Goal: Complete application form: Complete application form

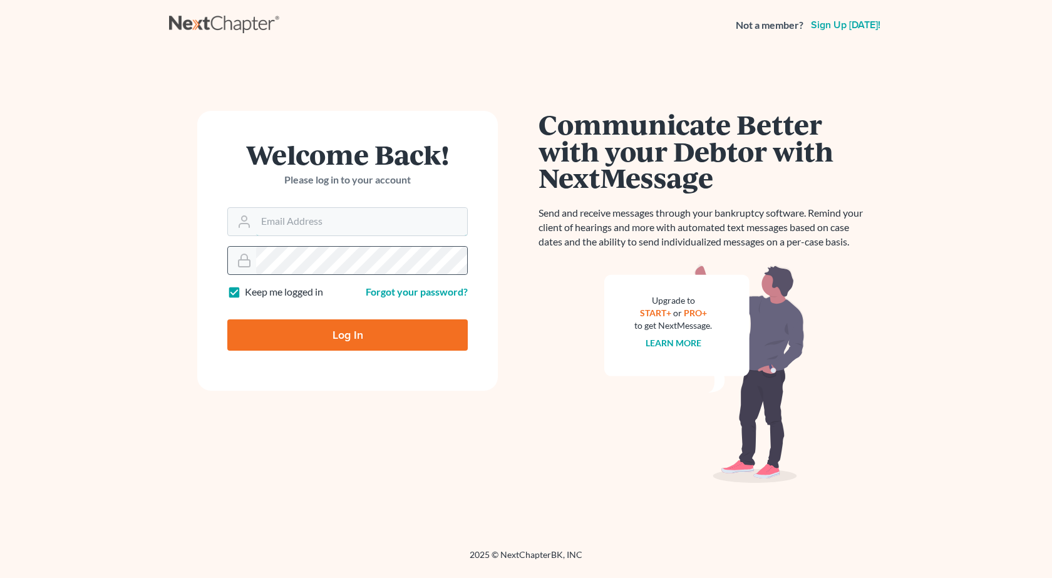
type input "[PERSON_NAME][EMAIL_ADDRESS][DOMAIN_NAME]"
click at [227, 319] on input "Log In" at bounding box center [347, 334] width 240 height 31
type input "Thinking..."
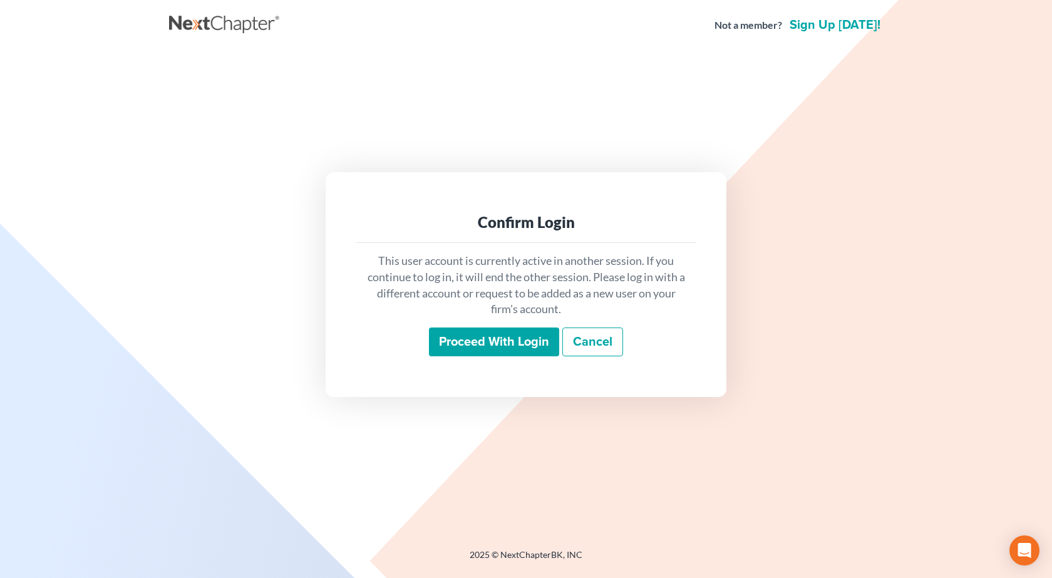
click at [492, 334] on input "Proceed with login" at bounding box center [494, 341] width 130 height 29
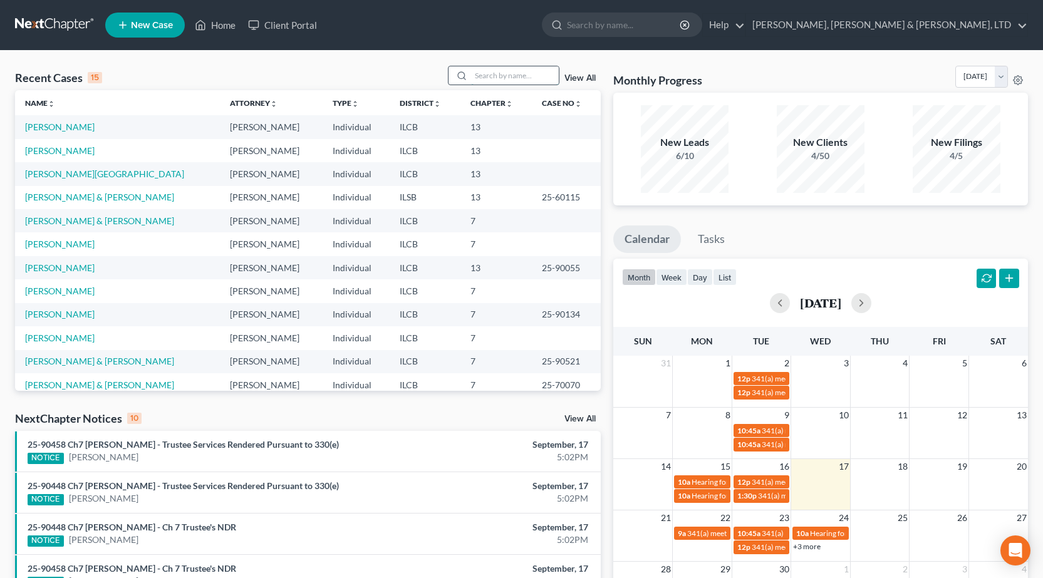
click at [510, 84] on input "search" at bounding box center [515, 75] width 88 height 18
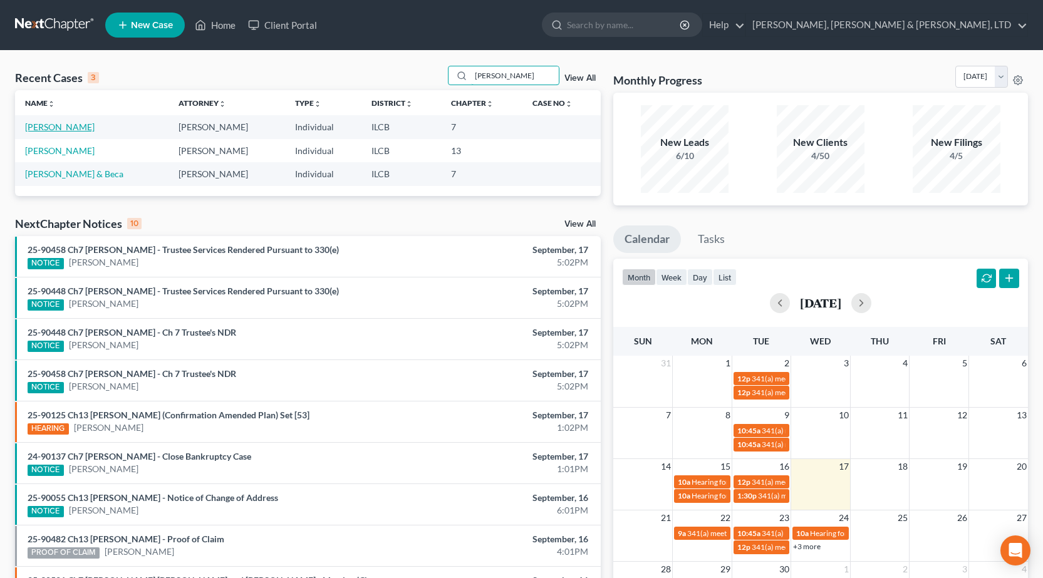
type input "[PERSON_NAME]"
click at [57, 130] on link "[PERSON_NAME]" at bounding box center [60, 126] width 70 height 11
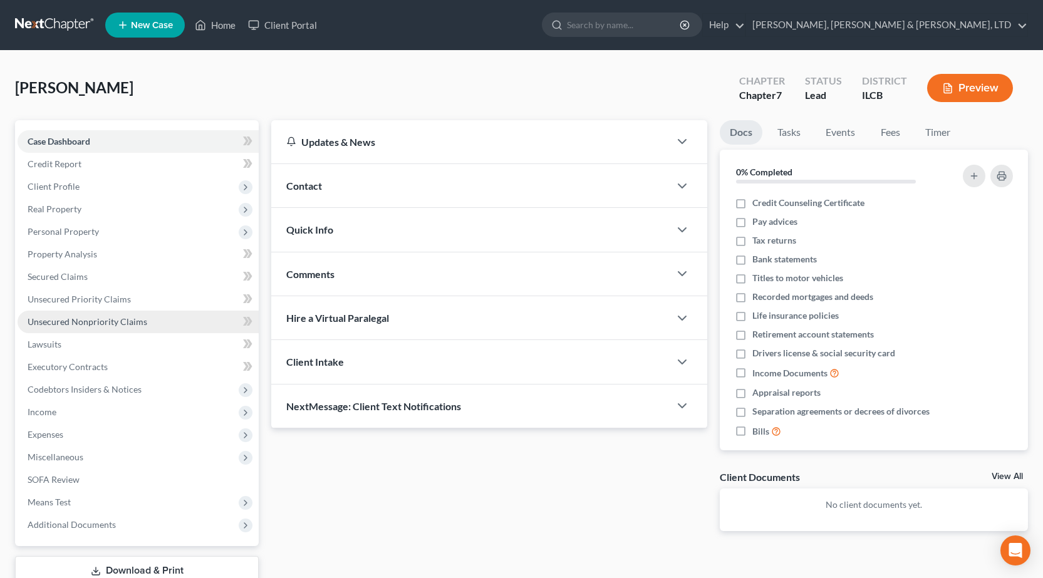
click at [101, 327] on link "Unsecured Nonpriority Claims" at bounding box center [138, 322] width 241 height 23
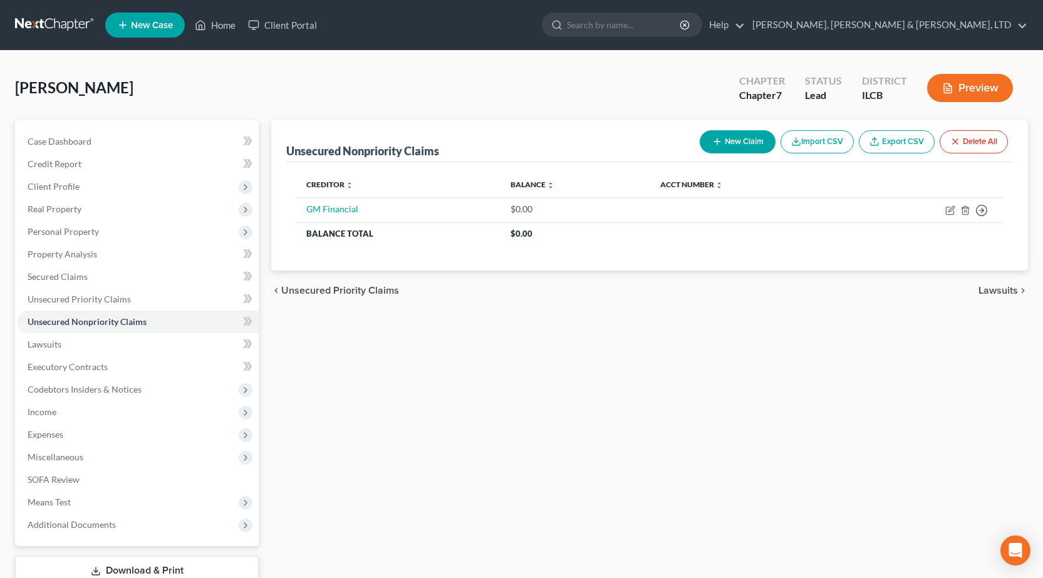
click at [755, 143] on button "New Claim" at bounding box center [737, 141] width 76 height 23
select select "0"
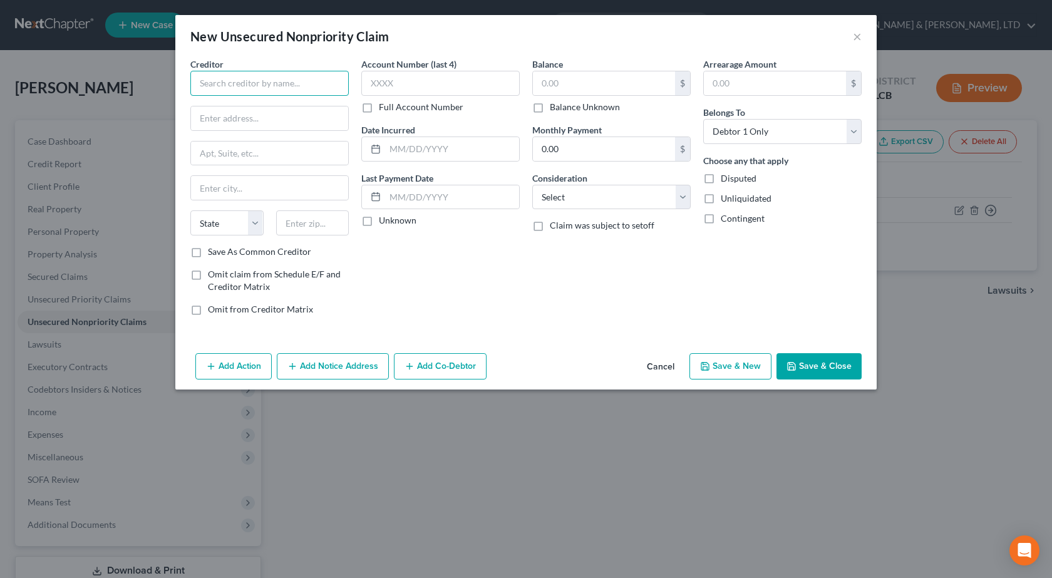
click at [267, 81] on input "text" at bounding box center [269, 83] width 158 height 25
paste input "PORTFOLIO RECOVERY ASSOCIATES"
type input "PORTFOLIO RECOVERY ASSOCIATES"
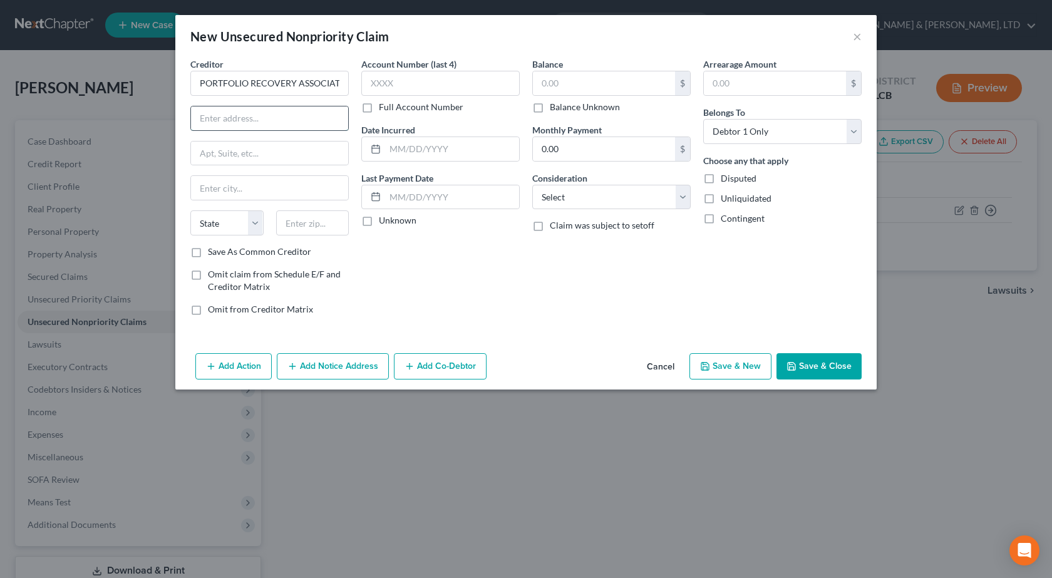
click at [235, 115] on input "text" at bounding box center [269, 118] width 157 height 24
paste input "Riverside Commerce Center"
type input "Riverside Commerce Center"
click at [316, 217] on input "text" at bounding box center [312, 222] width 73 height 25
type input "23502"
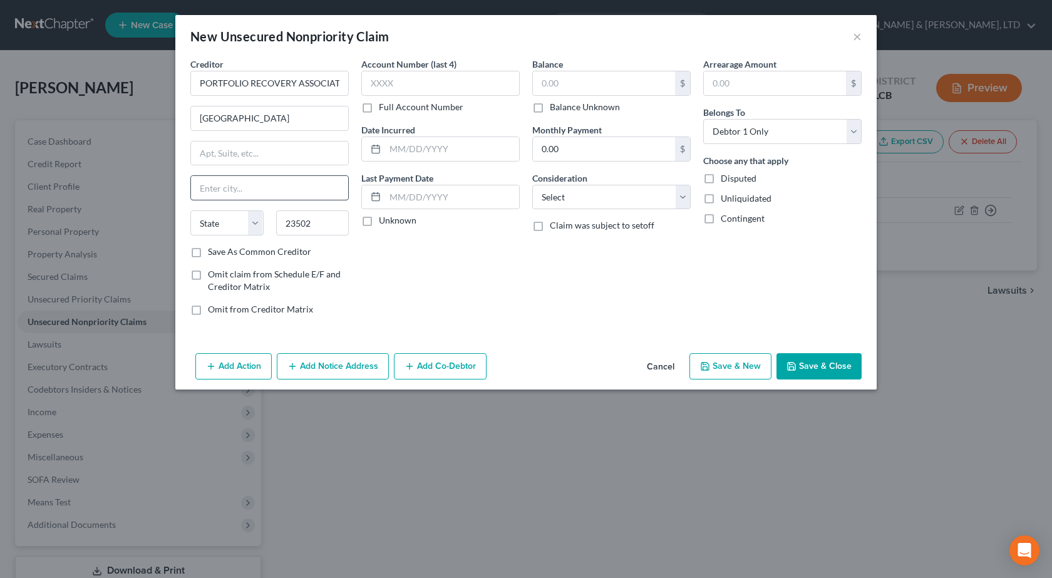
type input "Norfolk"
select select "48"
click at [413, 87] on input "text" at bounding box center [440, 83] width 158 height 25
type input "0102"
click at [403, 141] on input "text" at bounding box center [452, 149] width 134 height 24
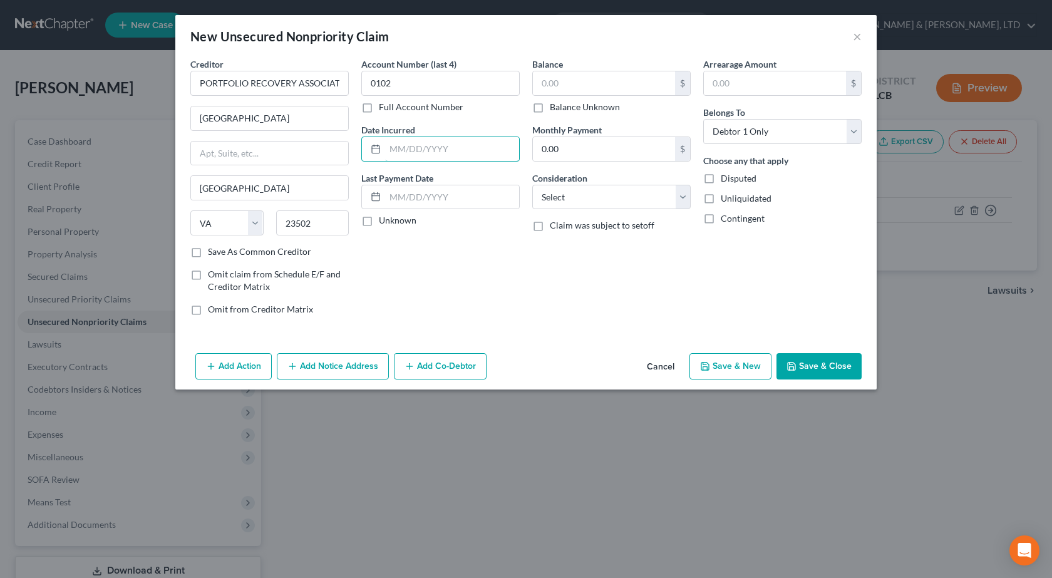
paste input "03/06/2025"
type input "03/06/2025"
click at [557, 83] on input "text" at bounding box center [604, 83] width 142 height 24
type input "210"
click at [577, 191] on select "Select Cable / Satellite Services Collection Agency Credit Card Debt Debt Couns…" at bounding box center [611, 197] width 158 height 25
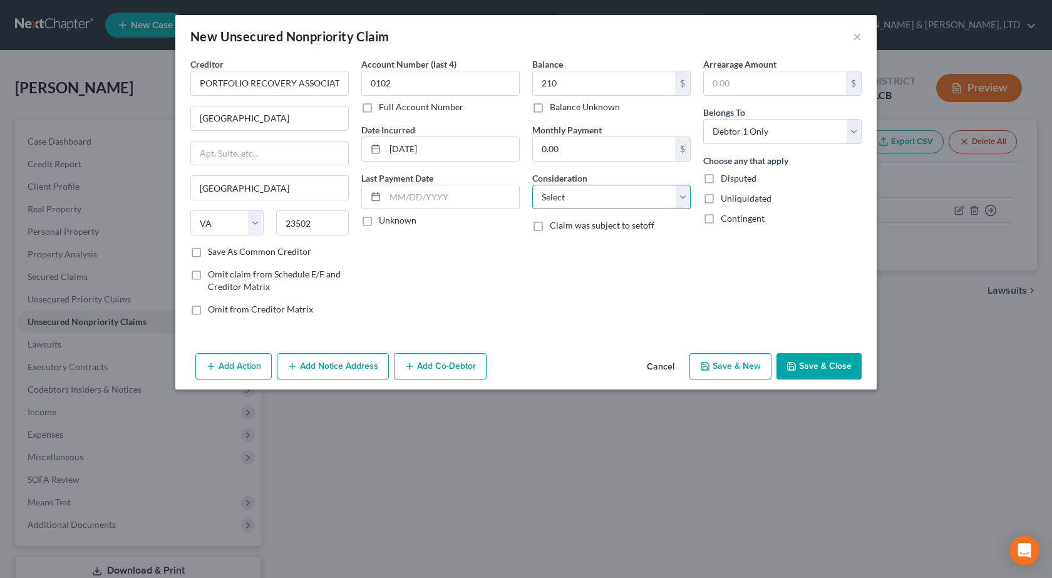
select select "1"
click at [532, 185] on select "Select Cable / Satellite Services Collection Agency Credit Card Debt Debt Couns…" at bounding box center [611, 197] width 158 height 25
drag, startPoint x: 694, startPoint y: 284, endPoint x: 700, endPoint y: 285, distance: 6.3
click at [696, 284] on div "Balance 210.00 $ Balance Unknown Balance Undetermined 210 $ Balance Unknown Mon…" at bounding box center [611, 192] width 171 height 268
click at [815, 352] on div "Add Action Add Notice Address Add Co-Debtor Cancel Save & New Save & Close" at bounding box center [525, 368] width 701 height 41
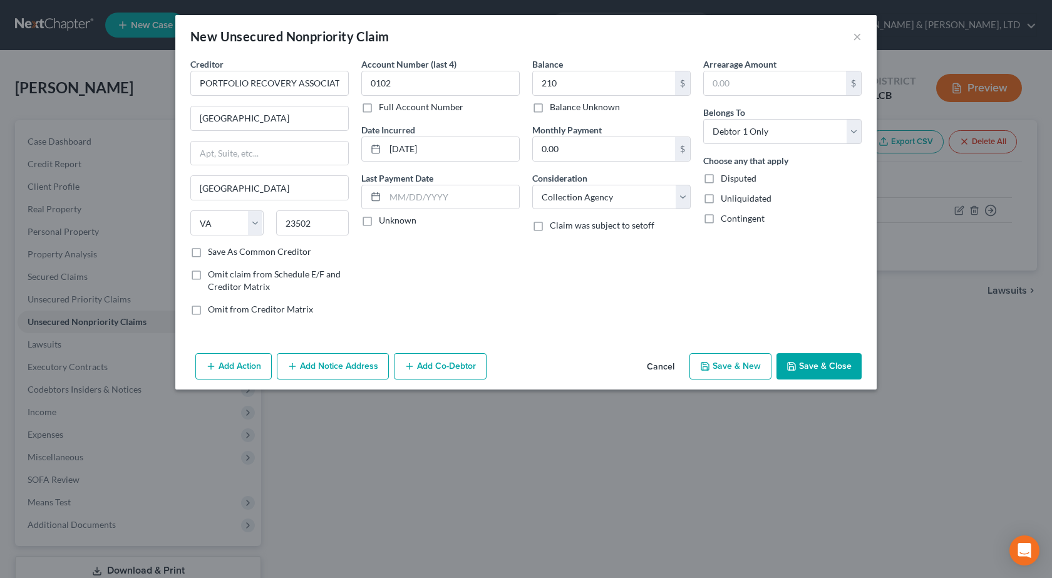
click at [807, 359] on button "Save & Close" at bounding box center [818, 366] width 85 height 26
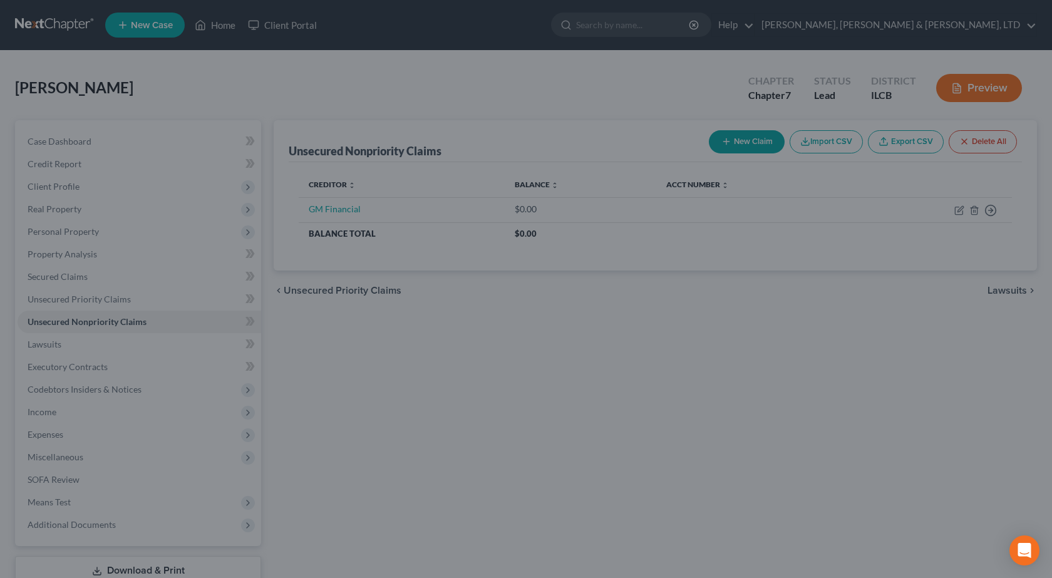
type input "210.00"
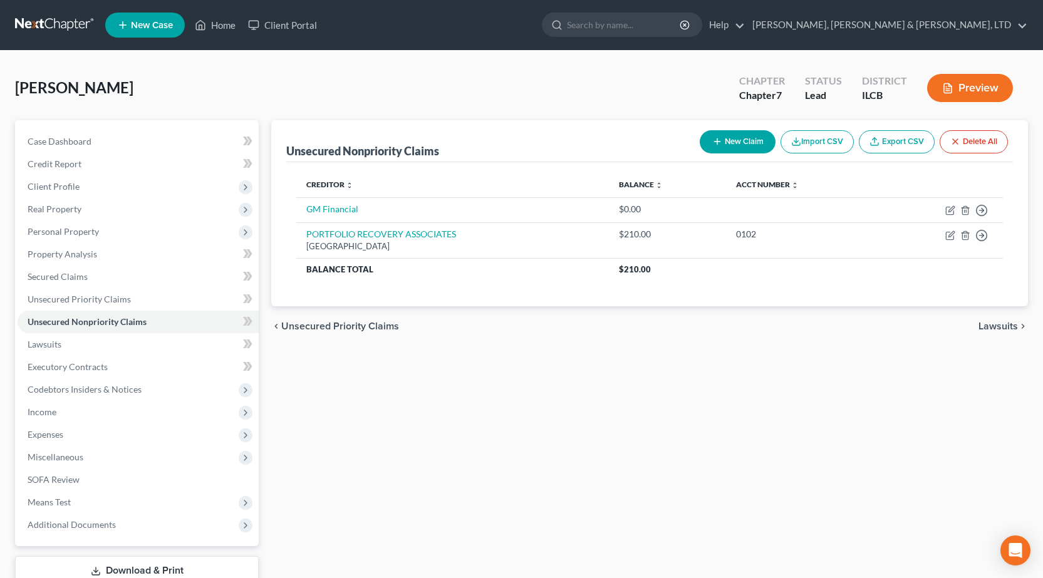
click at [724, 135] on button "New Claim" at bounding box center [737, 141] width 76 height 23
select select "0"
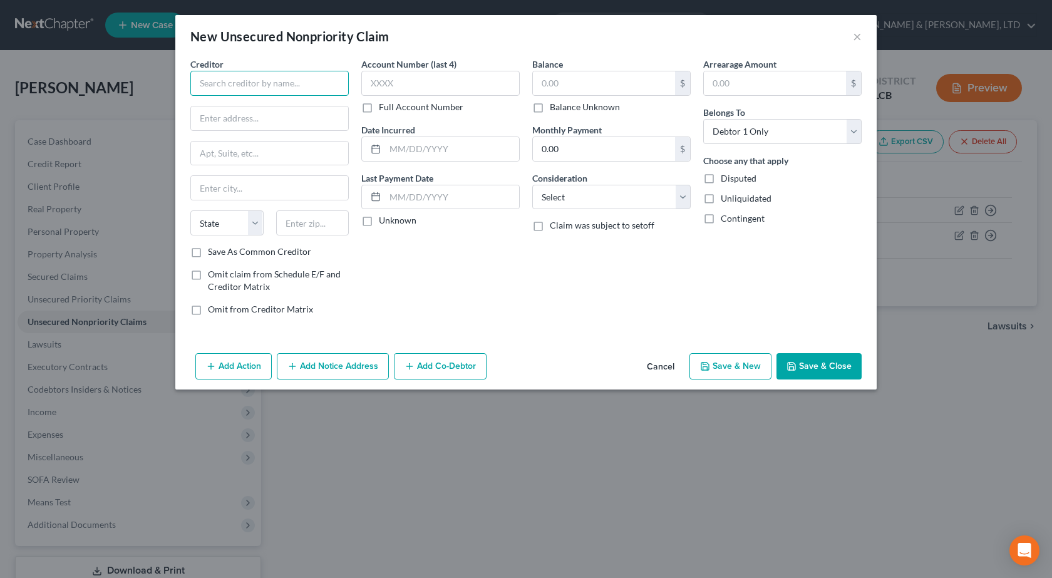
click at [249, 78] on input "text" at bounding box center [269, 83] width 158 height 25
paste input "PORTFOLIO RECOVERY ASSOCIATES"
type input "PORTFOLIO RECOVERY ASSOCIATES"
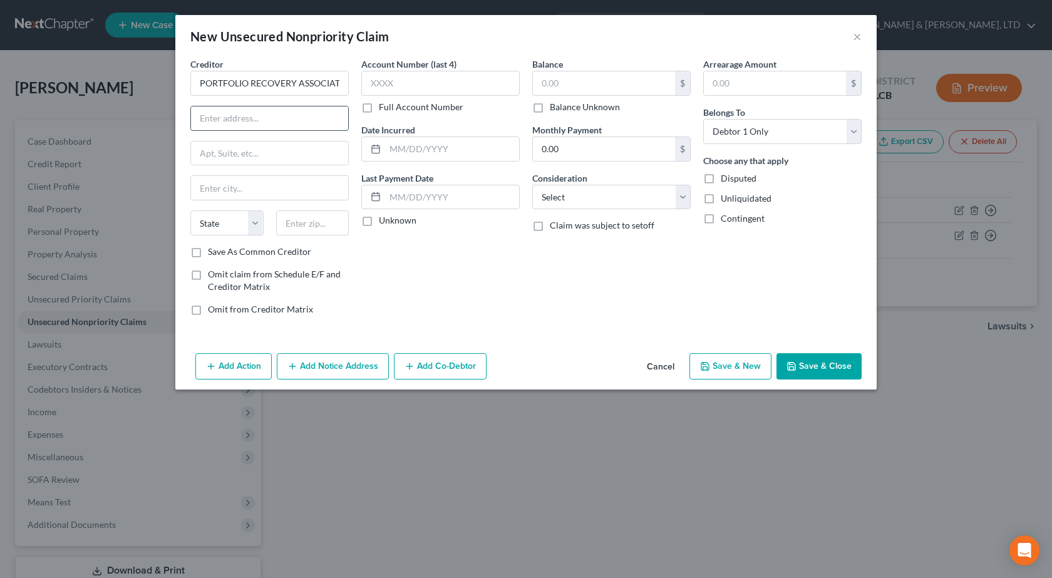
click at [282, 119] on input "text" at bounding box center [269, 118] width 157 height 24
paste input "Riverside Commerce Center"
type input "Riverside Commerce Center"
click at [329, 234] on input "text" at bounding box center [312, 222] width 73 height 25
type input "23502"
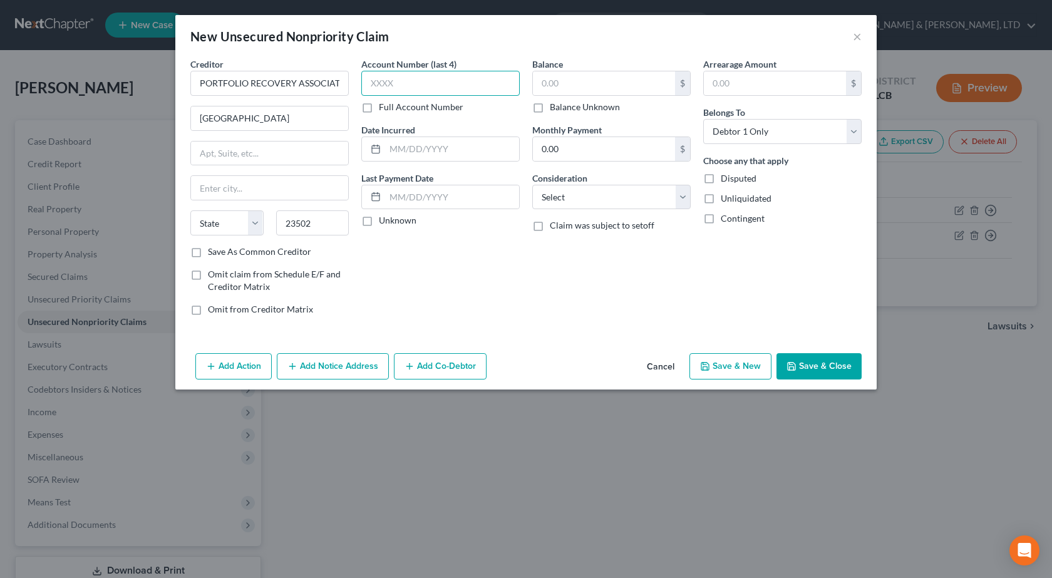
type input "Norfolk"
select select "48"
click at [411, 87] on input "text" at bounding box center [440, 83] width 158 height 25
type input "3634"
click at [454, 142] on input "text" at bounding box center [452, 149] width 134 height 24
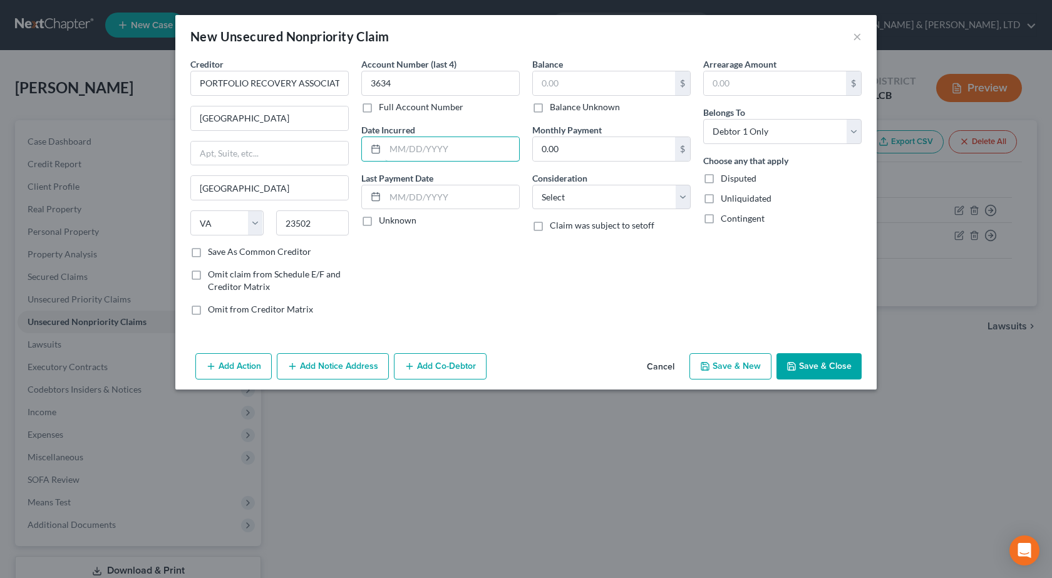
paste input "3/20/2024"
type input "3/20/2024"
click at [562, 85] on input "text" at bounding box center [604, 83] width 142 height 24
type input "800"
click at [614, 192] on select "Select Cable / Satellite Services Collection Agency Credit Card Debt Debt Couns…" at bounding box center [611, 197] width 158 height 25
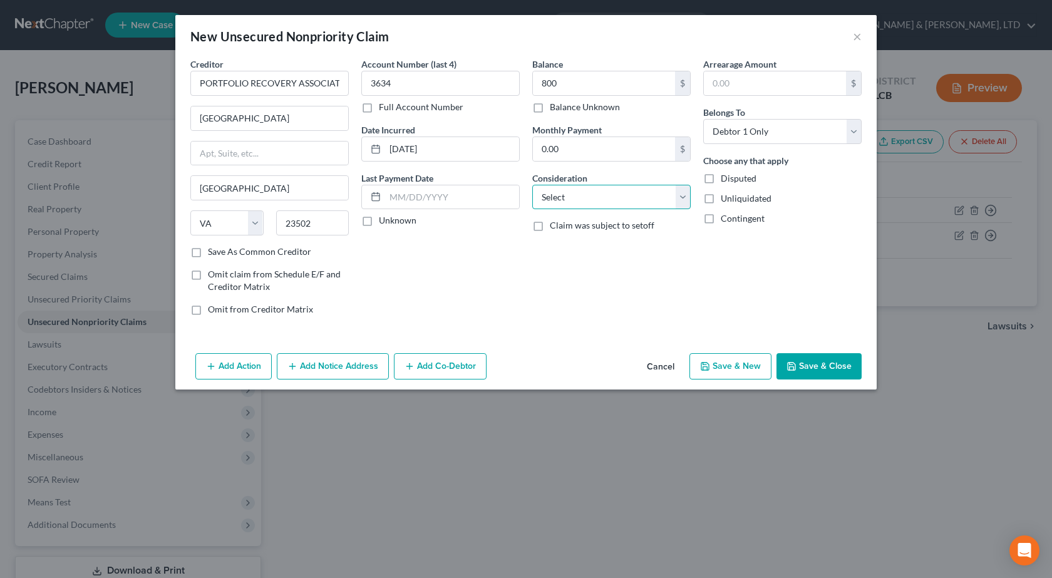
select select "1"
click at [532, 185] on select "Select Cable / Satellite Services Collection Agency Credit Card Debt Debt Couns…" at bounding box center [611, 197] width 158 height 25
click at [813, 364] on button "Save & Close" at bounding box center [818, 366] width 85 height 26
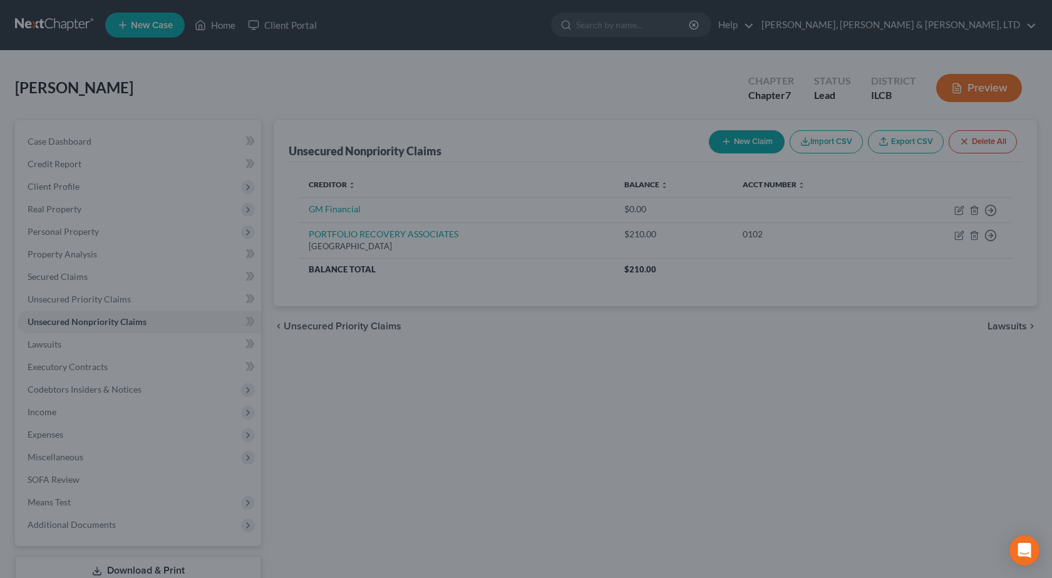
type input "800.00"
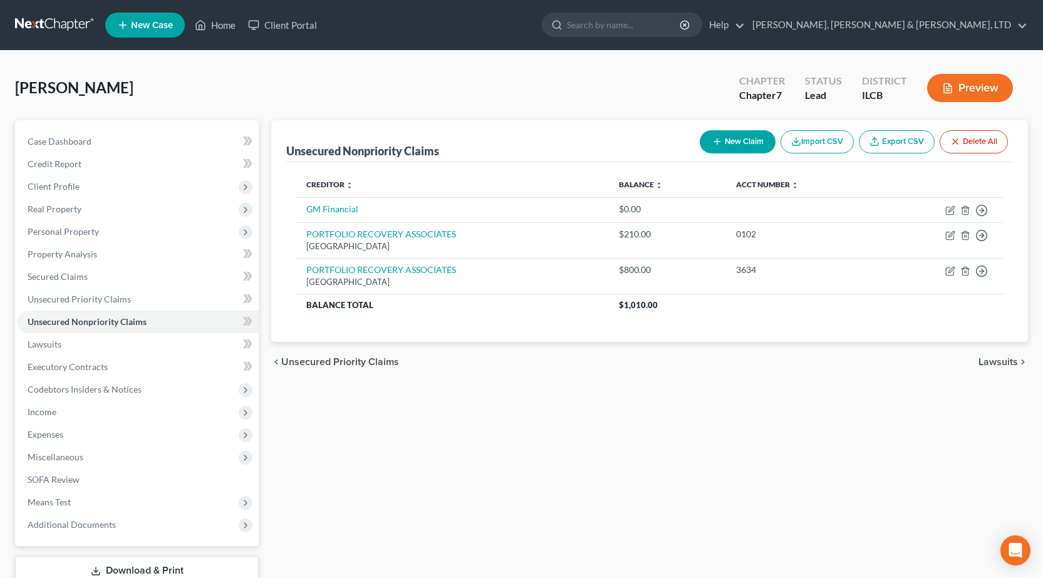
click at [704, 144] on button "New Claim" at bounding box center [737, 141] width 76 height 23
select select "0"
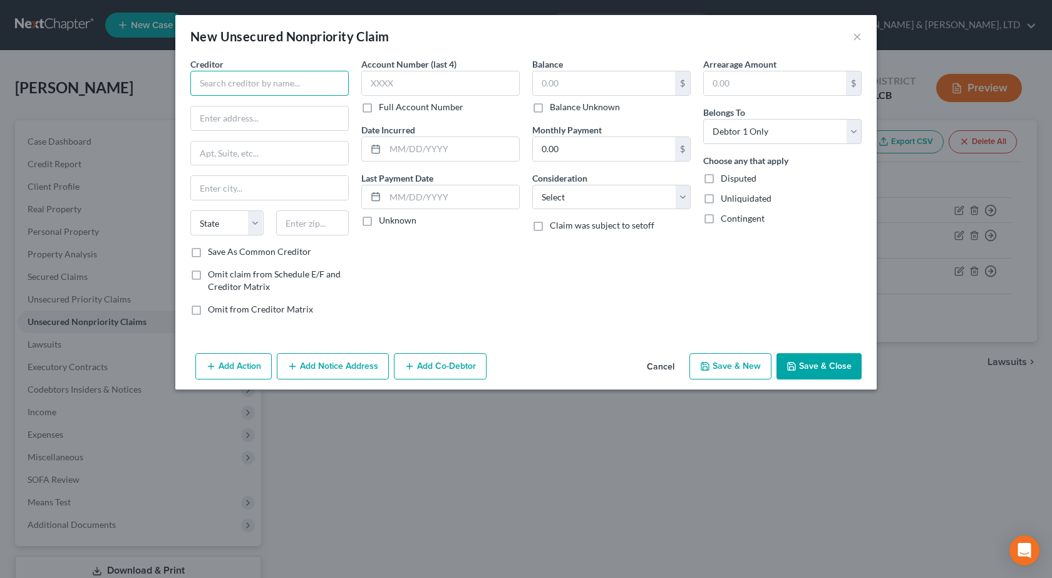
click at [270, 85] on input "text" at bounding box center [269, 83] width 158 height 25
paste input "PORTFOLIO RECOVERY ASSOCIATES"
type input "PORTFOLIO RECOVERY ASSOCIATES"
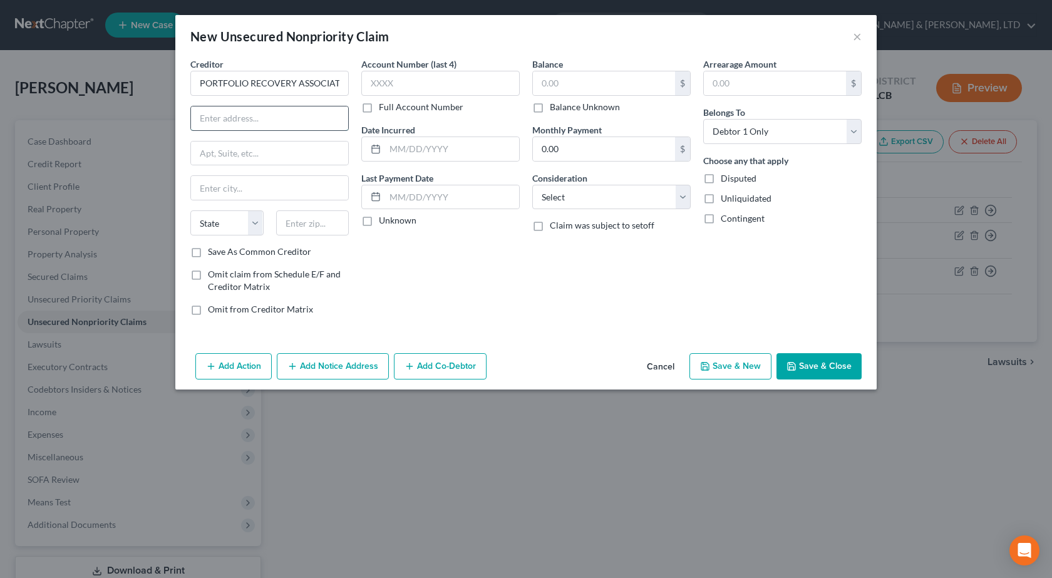
click at [248, 123] on input "text" at bounding box center [269, 118] width 157 height 24
paste input "Riverside Commerce Center"
type input "Riverside Commerce Center"
drag, startPoint x: 443, startPoint y: 315, endPoint x: 429, endPoint y: 315, distance: 14.4
click at [443, 315] on div "Account Number (last 4) Full Account Number Date Incurred Last Payment Date Unk…" at bounding box center [440, 192] width 171 height 268
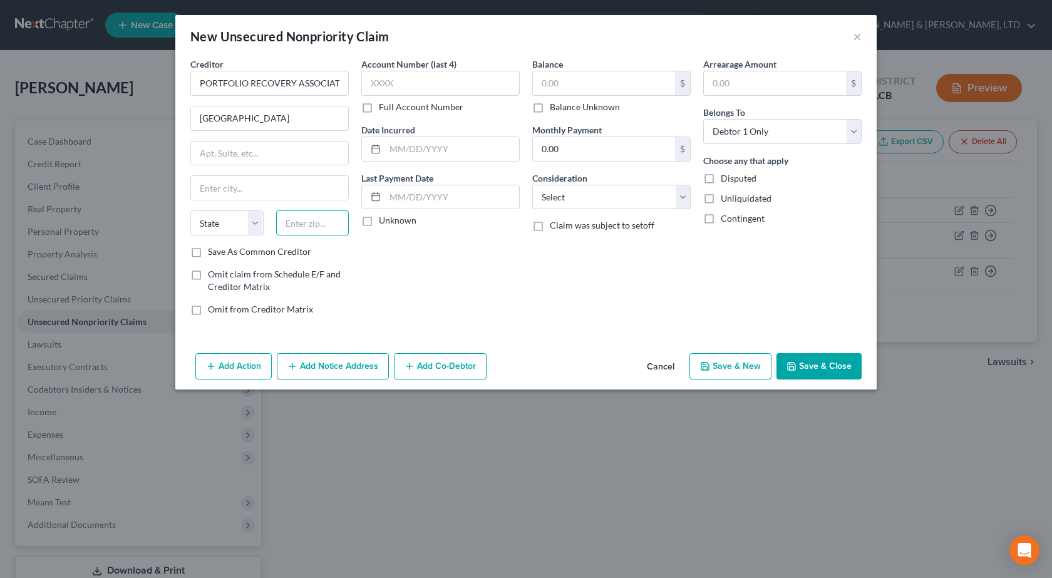
click at [306, 227] on input "text" at bounding box center [312, 222] width 73 height 25
type input "23502"
type input "Norfolk"
select select "48"
click at [389, 93] on input "text" at bounding box center [440, 83] width 158 height 25
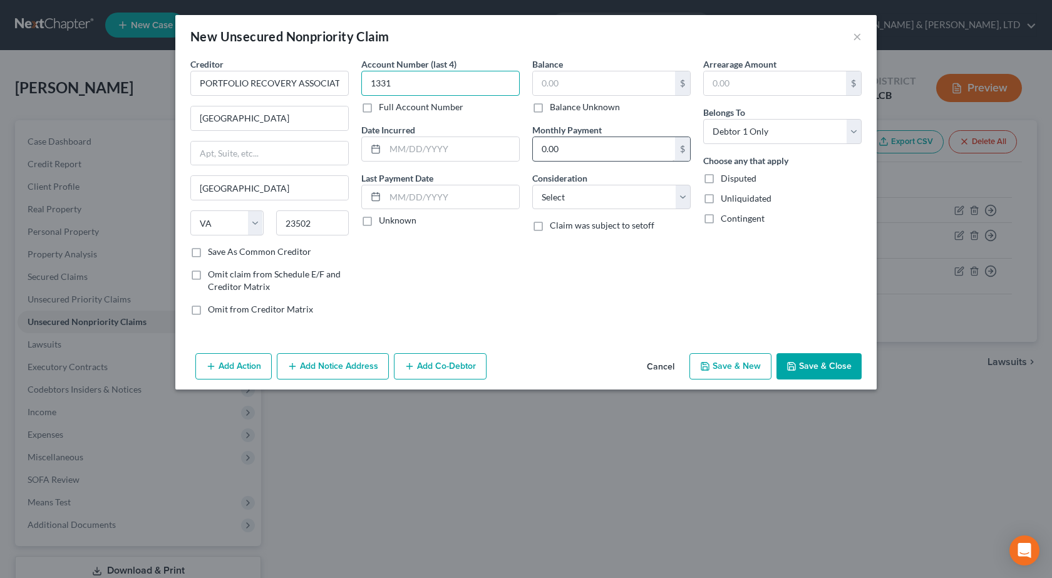
type input "1331"
click at [404, 150] on input "text" at bounding box center [452, 149] width 134 height 24
paste input "03/20/2024"
type input "03/20/2024"
click at [561, 85] on input "text" at bounding box center [604, 83] width 142 height 24
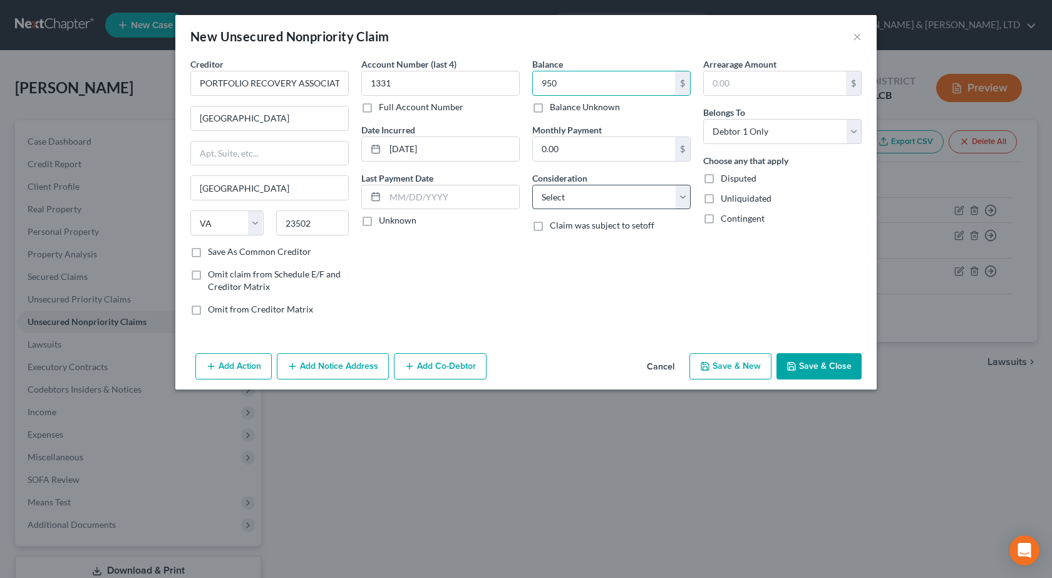
type input "950"
click at [580, 204] on select "Select Cable / Satellite Services Collection Agency Credit Card Debt Debt Couns…" at bounding box center [611, 197] width 158 height 25
select select "1"
click at [532, 185] on select "Select Cable / Satellite Services Collection Agency Credit Card Debt Debt Couns…" at bounding box center [611, 197] width 158 height 25
click at [827, 366] on button "Save & Close" at bounding box center [818, 366] width 85 height 26
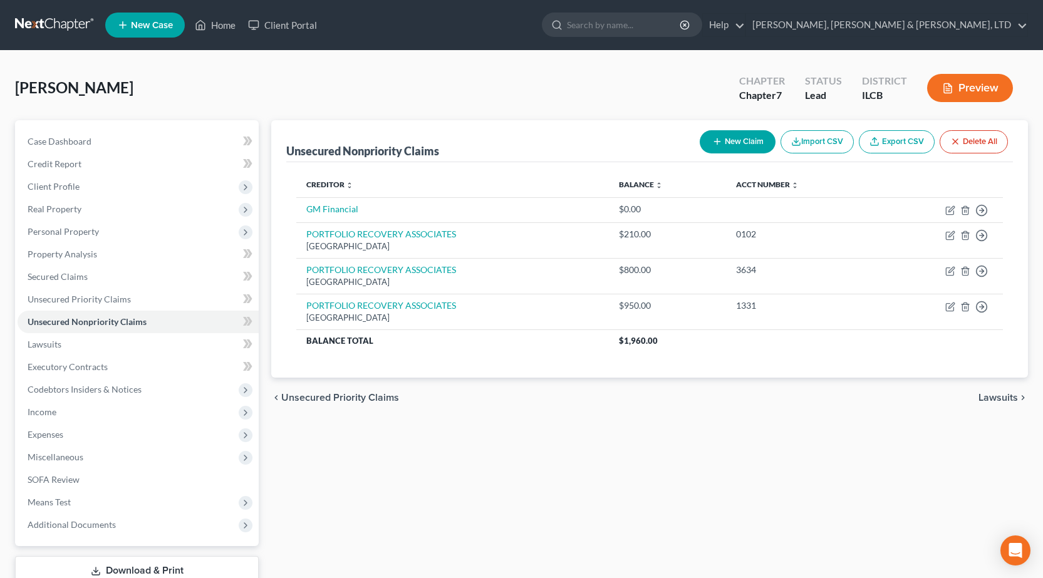
click at [723, 143] on button "New Claim" at bounding box center [737, 141] width 76 height 23
select select "0"
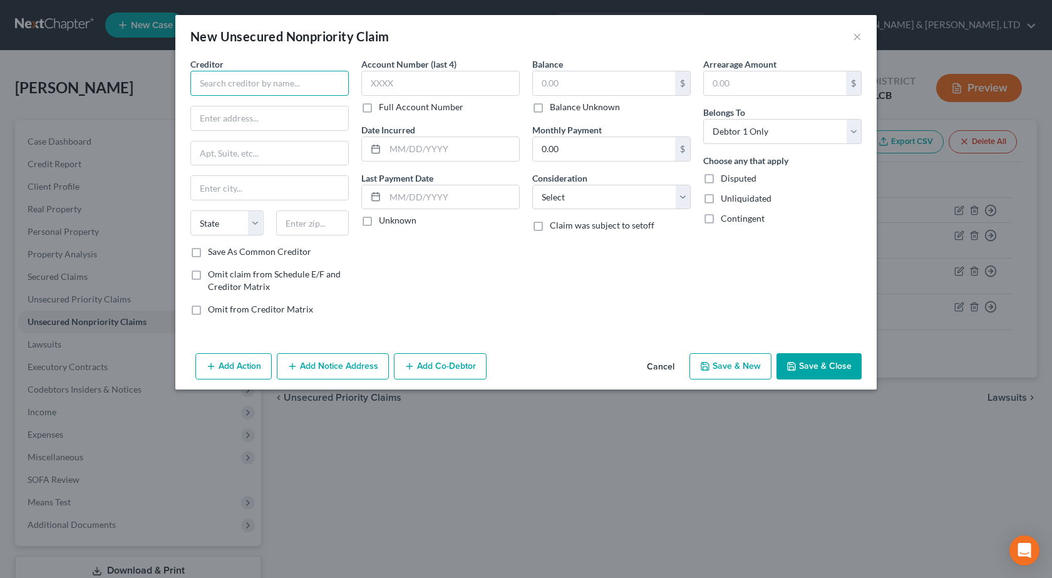
click at [276, 83] on input "text" at bounding box center [269, 83] width 158 height 25
paste input "JEFFERSON CAPITAL LLC"
type input "JEFFERSON CAPITAL LLC"
click at [286, 117] on input "text" at bounding box center [269, 118] width 157 height 24
paste input "200 14TH AVE E"
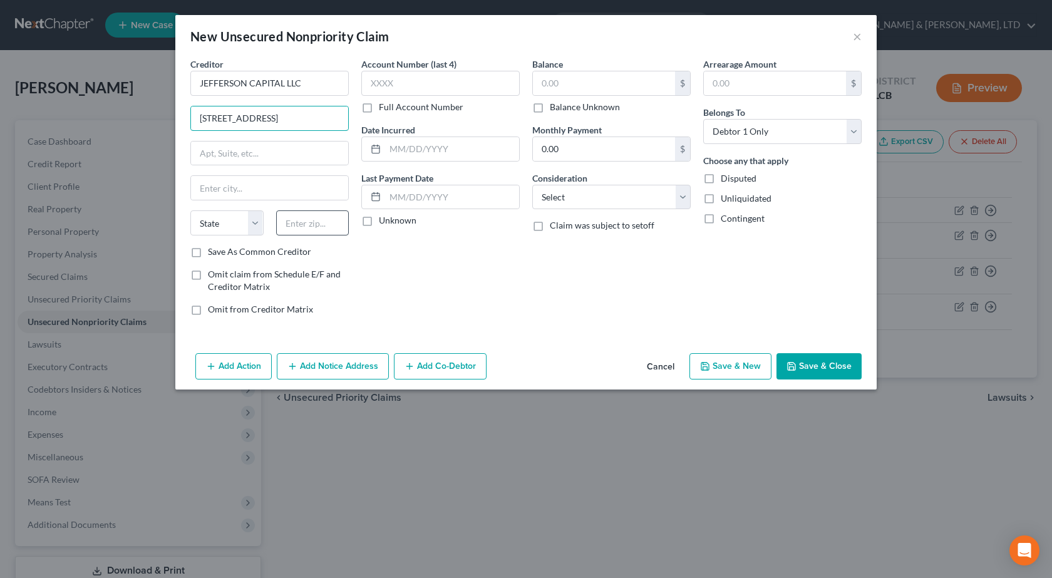
type input "200 14TH AVE E"
click at [310, 229] on input "text" at bounding box center [312, 222] width 73 height 25
type input "56377"
type input "Sartell"
select select "24"
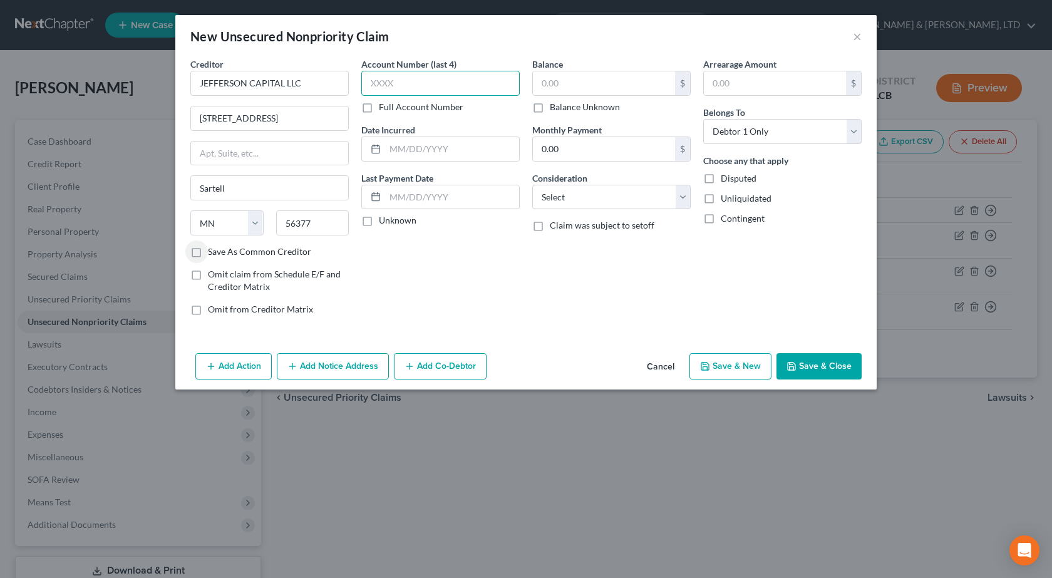
click at [413, 78] on input "text" at bounding box center [440, 83] width 158 height 25
type input "2925"
click at [465, 149] on input "text" at bounding box center [452, 149] width 134 height 24
paste input "07/22/2024"
type input "07/22/2024"
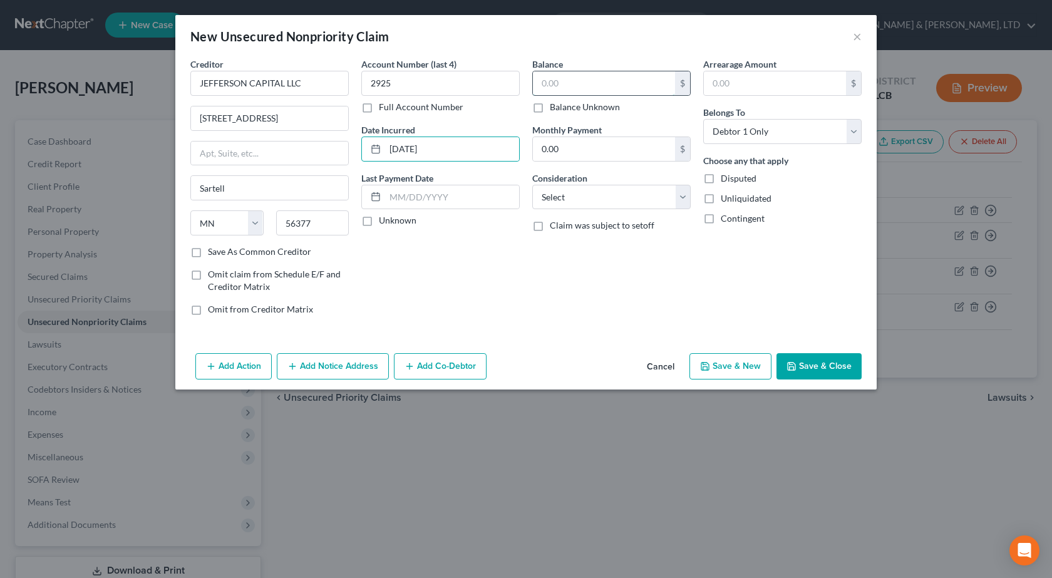
click at [562, 86] on input "text" at bounding box center [604, 83] width 142 height 24
type input "2,277"
click at [615, 203] on select "Select Cable / Satellite Services Collection Agency Credit Card Debt Debt Couns…" at bounding box center [611, 197] width 158 height 25
select select "1"
click at [532, 185] on select "Select Cable / Satellite Services Collection Agency Credit Card Debt Debt Couns…" at bounding box center [611, 197] width 158 height 25
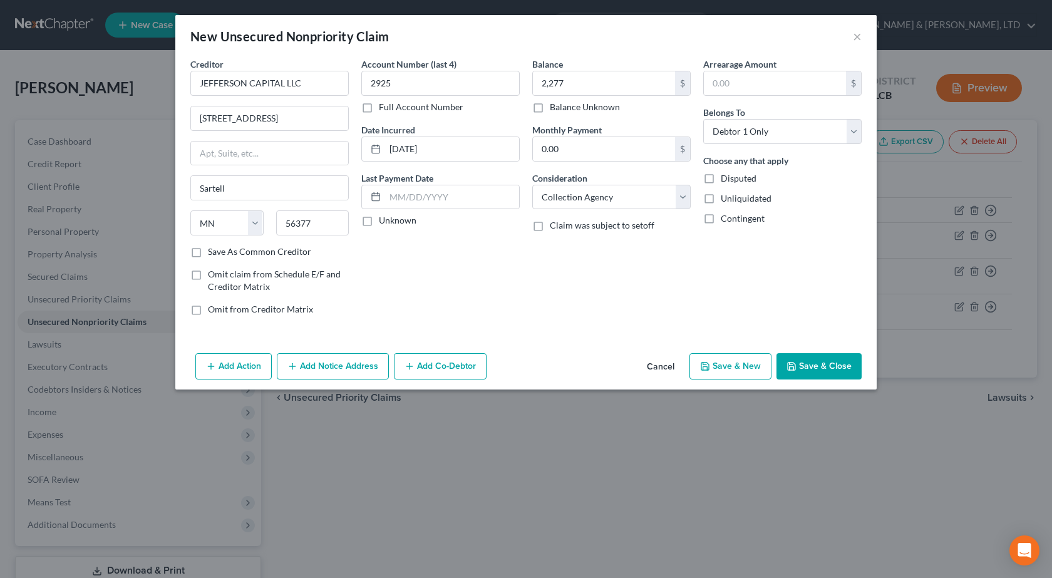
drag, startPoint x: 654, startPoint y: 298, endPoint x: 766, endPoint y: 330, distance: 116.5
click at [656, 298] on div "Balance 2,277.00 $ Balance Unknown Balance Undetermined 2,277 $ Balance Unknown…" at bounding box center [611, 192] width 171 height 268
click at [801, 369] on button "Save & Close" at bounding box center [818, 366] width 85 height 26
type input "2,277.00"
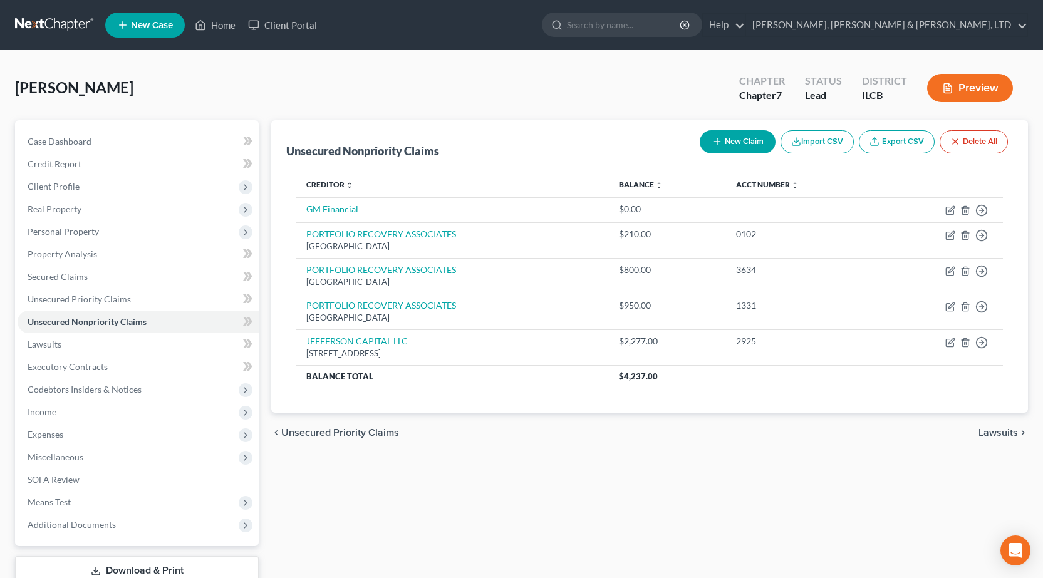
click at [729, 138] on button "New Claim" at bounding box center [737, 141] width 76 height 23
select select "0"
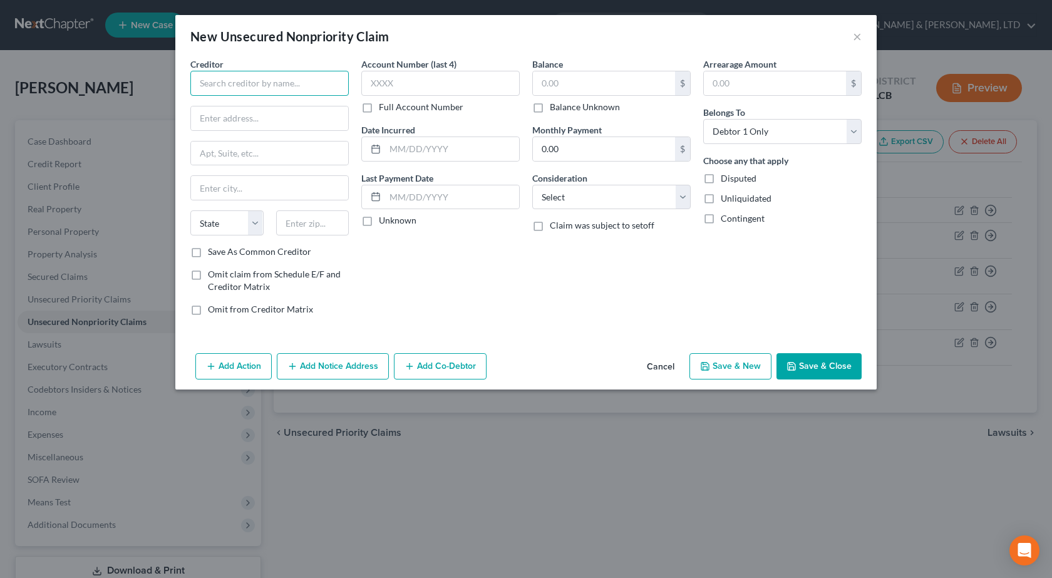
click at [285, 85] on input "text" at bounding box center [269, 83] width 158 height 25
paste input "MIDLAND CREDIT MANAGEMENT"
type input "MIDLAND CREDIT MANAGEMENT"
click at [270, 121] on input "text" at bounding box center [269, 118] width 157 height 24
paste input "320 E BIG BEAVER RD, STE 300"
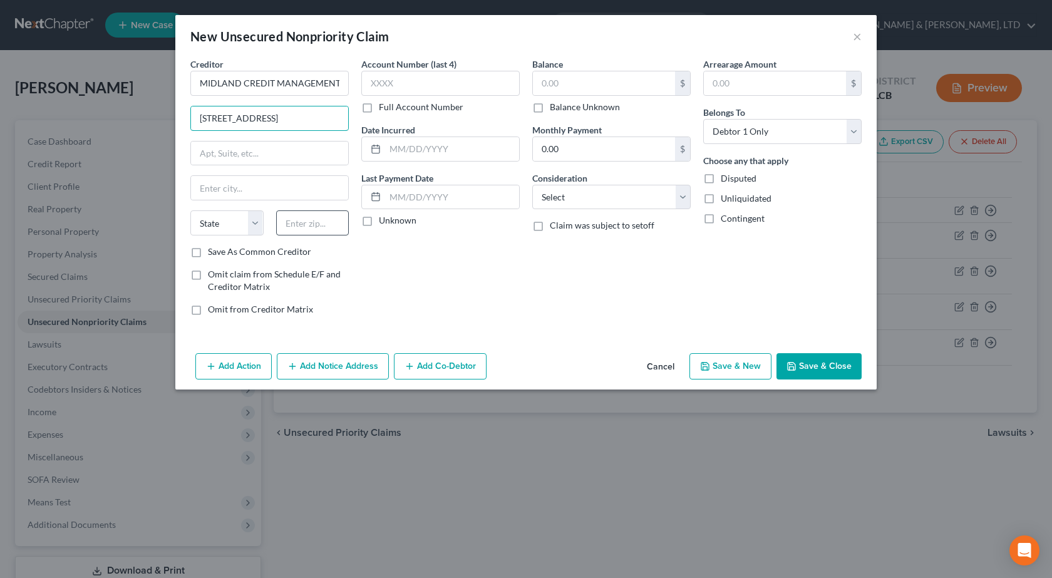
type input "320 E BIG BEAVER RD, STE 300"
click at [313, 224] on input "text" at bounding box center [312, 222] width 73 height 25
type input "48083"
type input "Troy"
select select "23"
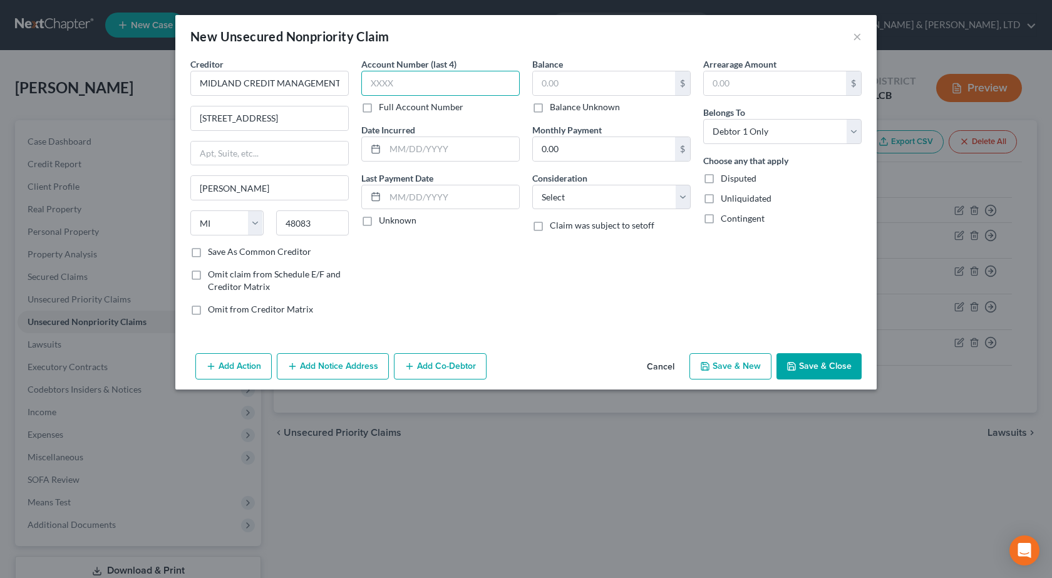
click at [395, 86] on input "text" at bounding box center [440, 83] width 158 height 25
type input "3875"
click at [393, 147] on input "text" at bounding box center [452, 149] width 134 height 24
paste input "02/27/2024"
type input "02/27/2024"
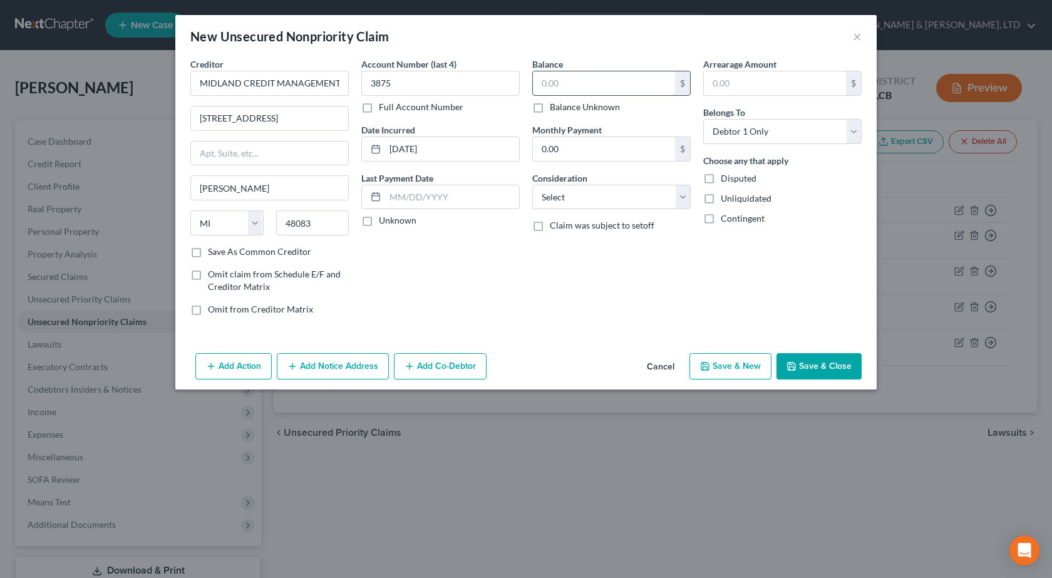
click at [549, 80] on input "text" at bounding box center [604, 83] width 142 height 24
type input "650"
click at [584, 195] on select "Select Cable / Satellite Services Collection Agency Credit Card Debt Debt Couns…" at bounding box center [611, 197] width 158 height 25
select select "1"
click at [532, 185] on select "Select Cable / Satellite Services Collection Agency Credit Card Debt Debt Couns…" at bounding box center [611, 197] width 158 height 25
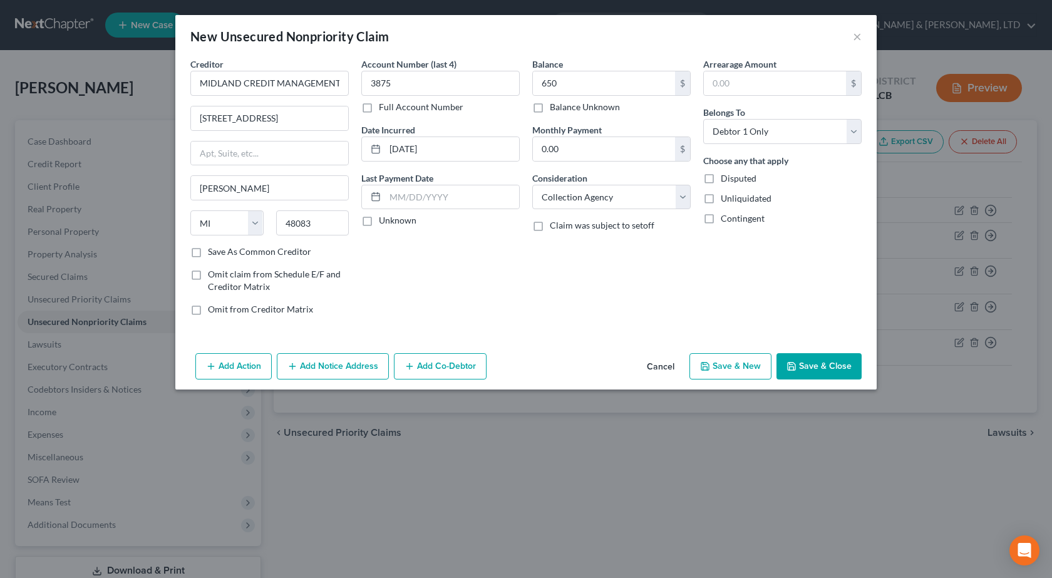
click at [715, 274] on div "Arrearage Amount $ Belongs To * Select Debtor 1 Only Debtor 2 Only Debtor 1 And…" at bounding box center [782, 192] width 171 height 268
click at [818, 369] on button "Save & Close" at bounding box center [818, 366] width 85 height 26
type input "650.00"
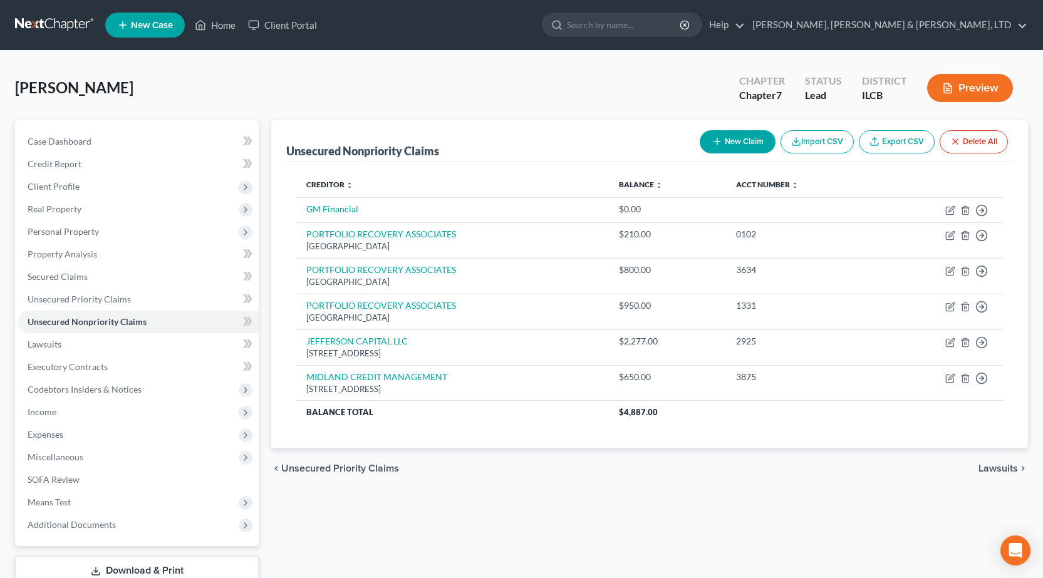
click at [727, 147] on button "New Claim" at bounding box center [737, 141] width 76 height 23
select select "0"
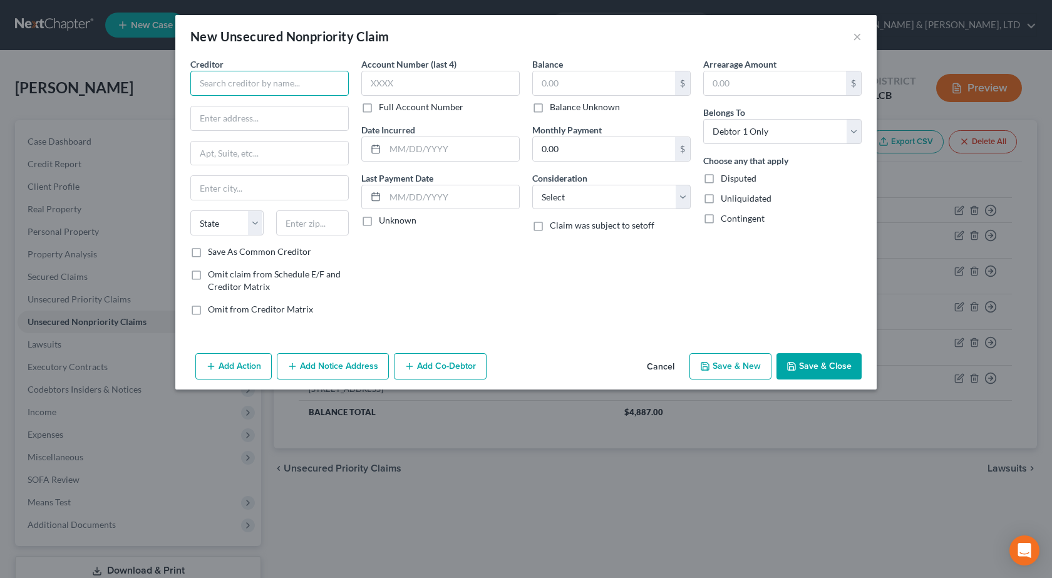
click at [258, 84] on input "text" at bounding box center [269, 83] width 158 height 25
paste input "MIDLAND CREDIT MANAGEMENT"
type input "MIDLAND CREDIT MANAGEMENT"
click at [221, 116] on input "text" at bounding box center [269, 118] width 157 height 24
paste input "320 E BIG BEAVER RD, STE 300"
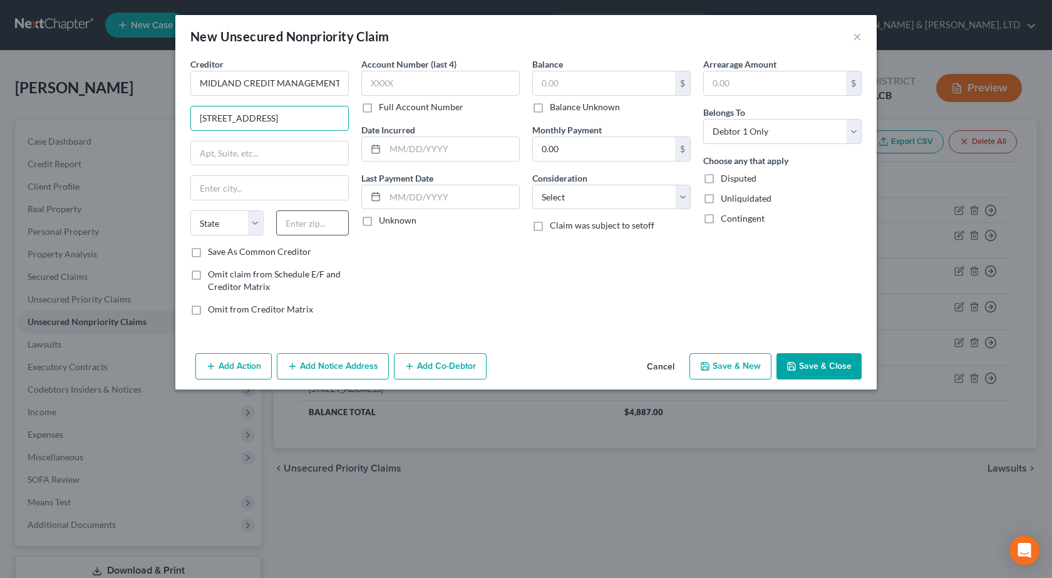
type input "320 E BIG BEAVER RD, STE 300"
click at [307, 226] on input "text" at bounding box center [312, 222] width 73 height 25
type input "48083"
type input "Troy"
select select "23"
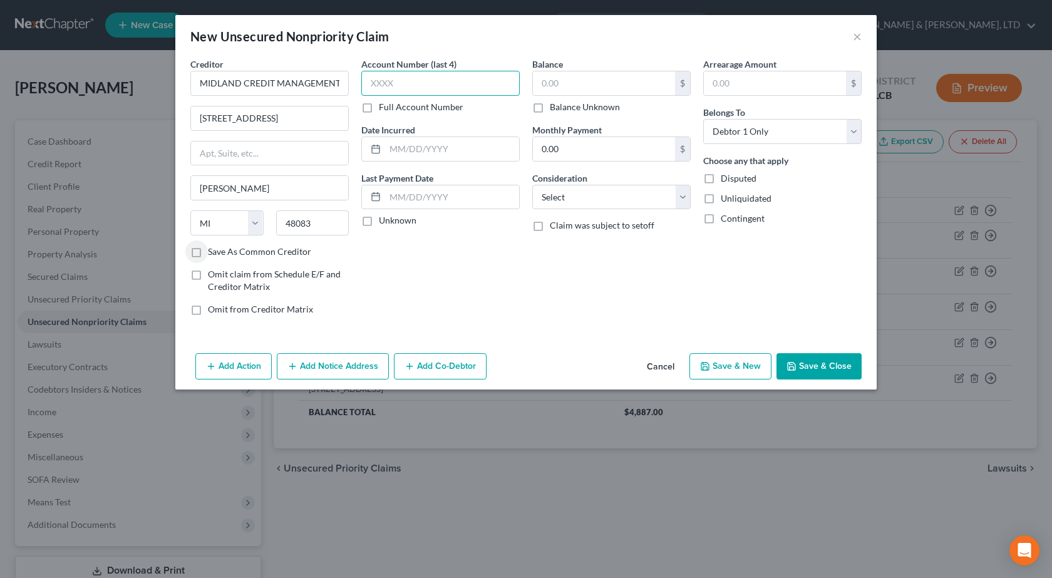
click at [394, 77] on input "text" at bounding box center [440, 83] width 158 height 25
type input "0863"
click at [450, 155] on input "text" at bounding box center [452, 149] width 134 height 24
paste input "03/26/2024"
type input "03/26/2024"
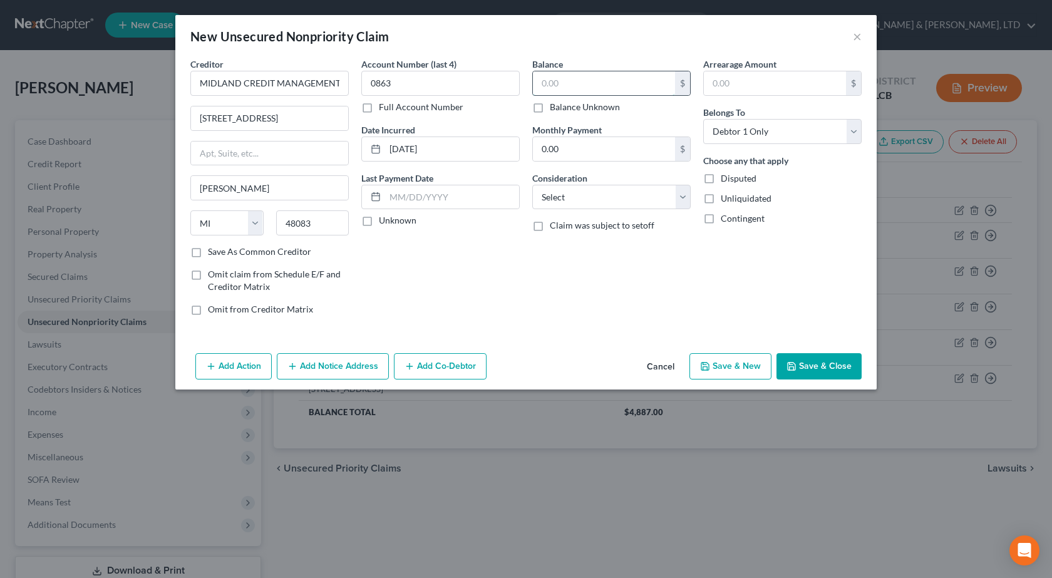
click at [566, 76] on input "text" at bounding box center [604, 83] width 142 height 24
type input "750"
click at [574, 190] on select "Select Cable / Satellite Services Collection Agency Credit Card Debt Debt Couns…" at bounding box center [611, 197] width 158 height 25
select select "1"
click at [532, 185] on select "Select Cable / Satellite Services Collection Agency Credit Card Debt Debt Couns…" at bounding box center [611, 197] width 158 height 25
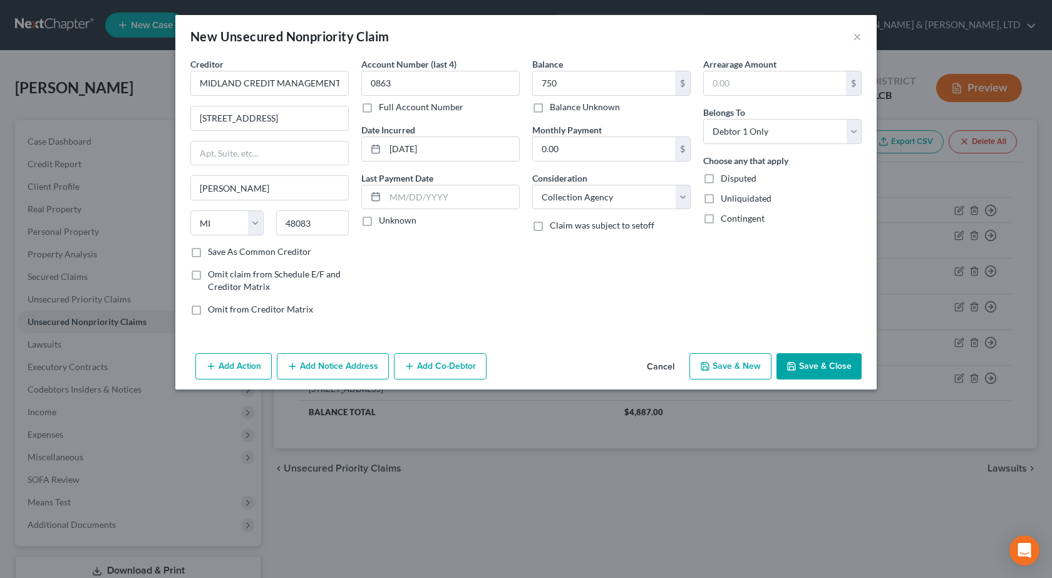
click at [754, 305] on div "Arrearage Amount $ Belongs To * Select Debtor 1 Only Debtor 2 Only Debtor 1 And…" at bounding box center [782, 192] width 171 height 268
click at [838, 350] on div "Add Action Add Notice Address Add Co-Debtor Cancel Save & New Save & Close" at bounding box center [525, 368] width 701 height 41
click at [828, 366] on button "Save & Close" at bounding box center [818, 366] width 85 height 26
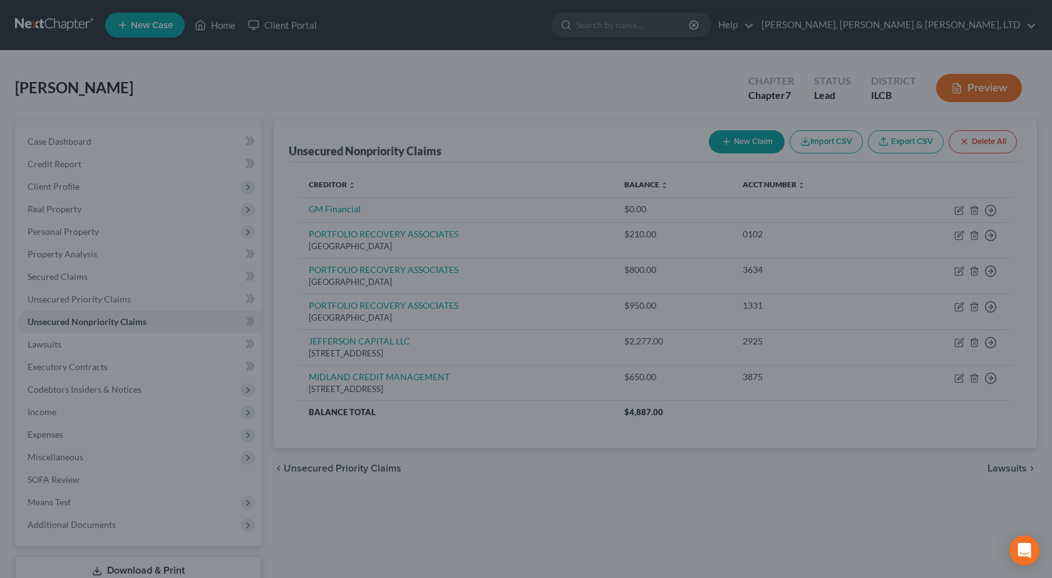
type input "750.00"
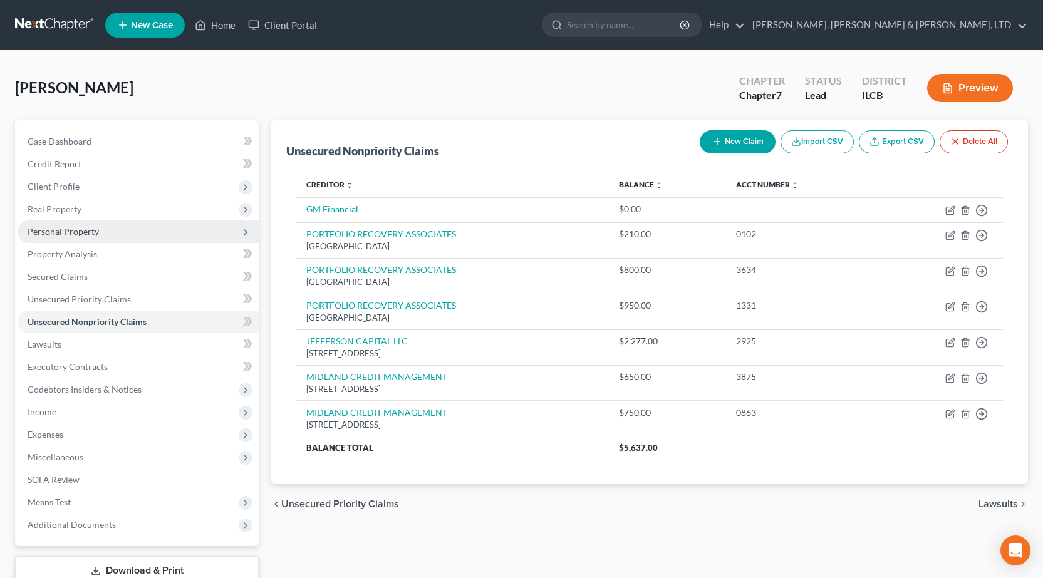
click at [104, 235] on span "Personal Property" at bounding box center [138, 231] width 241 height 23
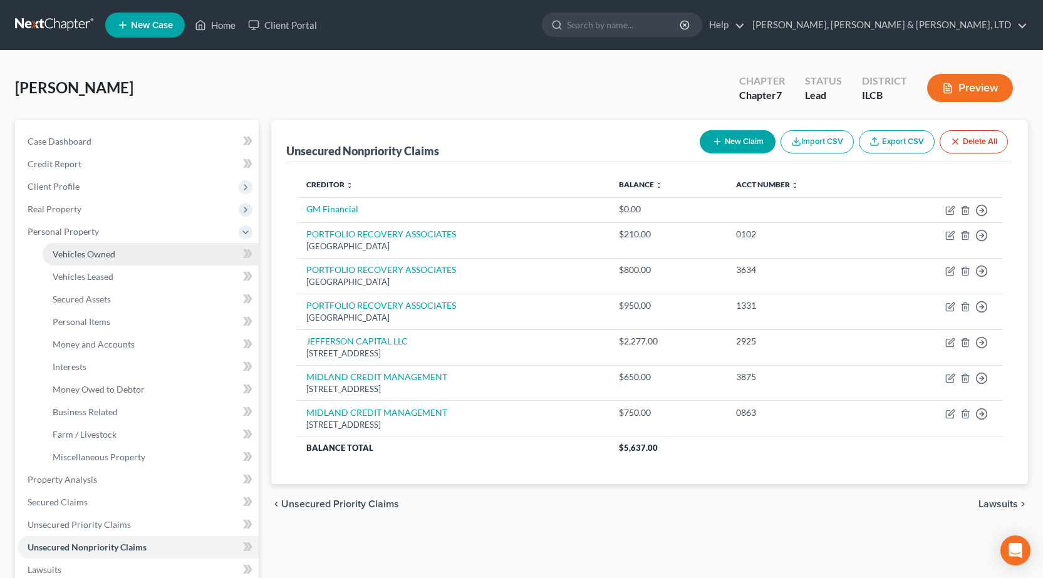
click at [108, 251] on span "Vehicles Owned" at bounding box center [84, 254] width 63 height 11
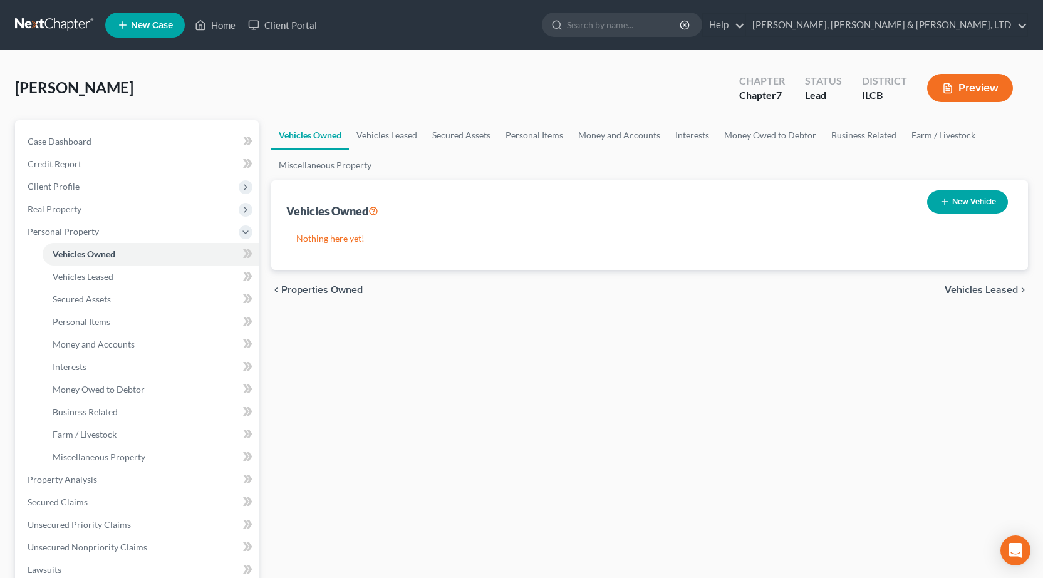
click at [968, 206] on button "New Vehicle" at bounding box center [967, 201] width 81 height 23
select select "0"
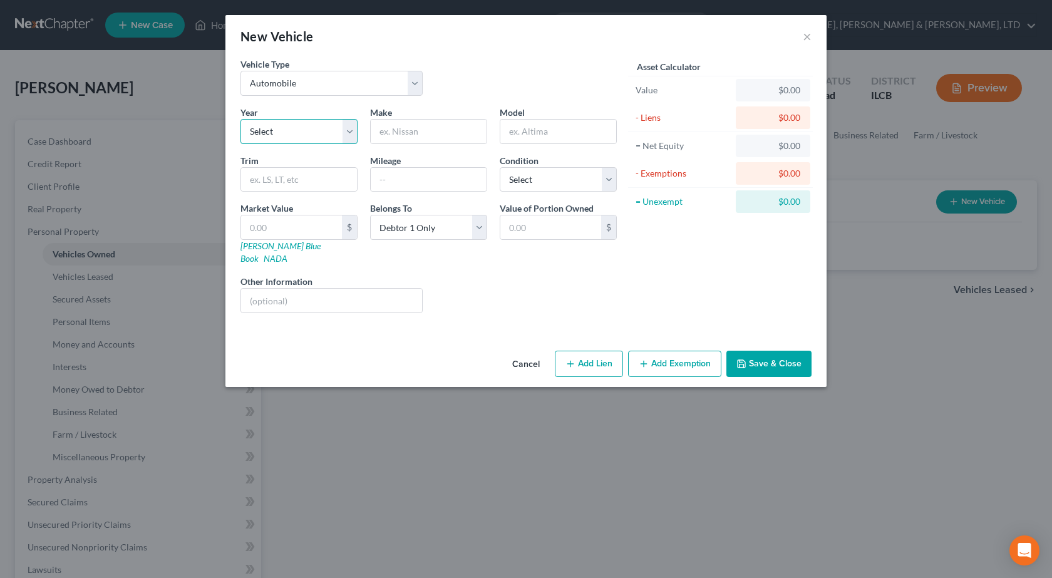
click at [286, 135] on select "Select 2026 2025 2024 2023 2022 2021 2020 2019 2018 2017 2016 2015 2014 2013 20…" at bounding box center [298, 131] width 117 height 25
click at [240, 119] on select "Select 2026 2025 2024 2023 2022 2021 2020 2019 2018 2017 2016 2015 2014 2013 20…" at bounding box center [298, 131] width 117 height 25
click at [262, 119] on select "Select 2026 2025 2024 2023 2022 2021 2020 2019 2018 2017 2016 2015 2014 2013 20…" at bounding box center [298, 131] width 117 height 25
select select "5"
click at [240, 119] on select "Select 2026 2025 2024 2023 2022 2021 2020 2019 2018 2017 2016 2015 2014 2013 20…" at bounding box center [298, 131] width 117 height 25
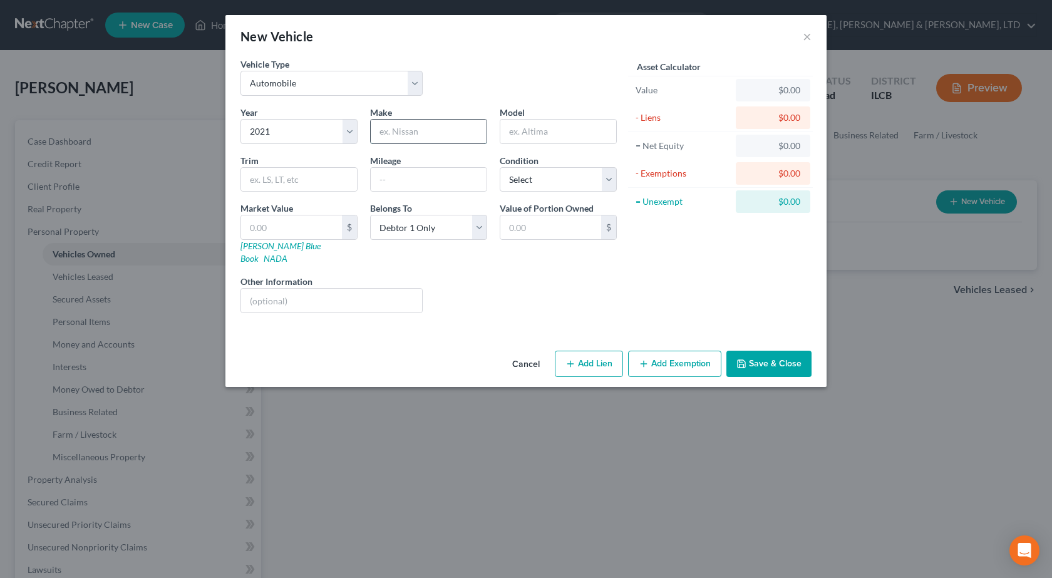
click at [388, 135] on input "text" at bounding box center [429, 132] width 116 height 24
type input "Chevrolet"
type input "Trax"
type input "48000"
click at [552, 185] on select "Select Excellent Very Good Good Fair Poor" at bounding box center [558, 179] width 117 height 25
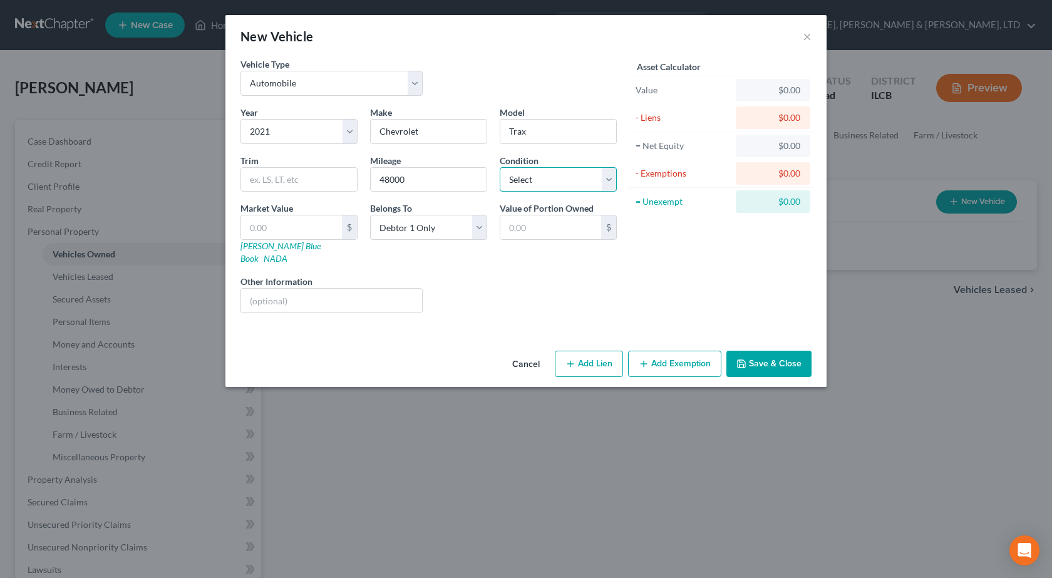
select select "2"
click at [500, 167] on select "Select Excellent Very Good Good Fair Poor" at bounding box center [558, 179] width 117 height 25
click at [282, 229] on input "text" at bounding box center [291, 227] width 101 height 24
type input "1"
type input "1.00"
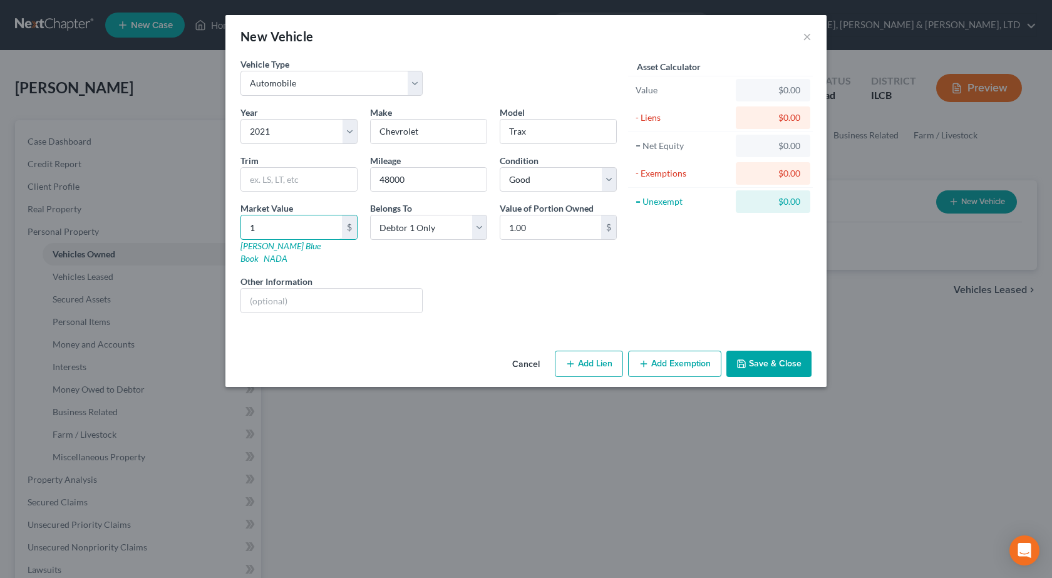
type input "14"
type input "14.00"
type input "143"
type input "143.00"
type input "1432"
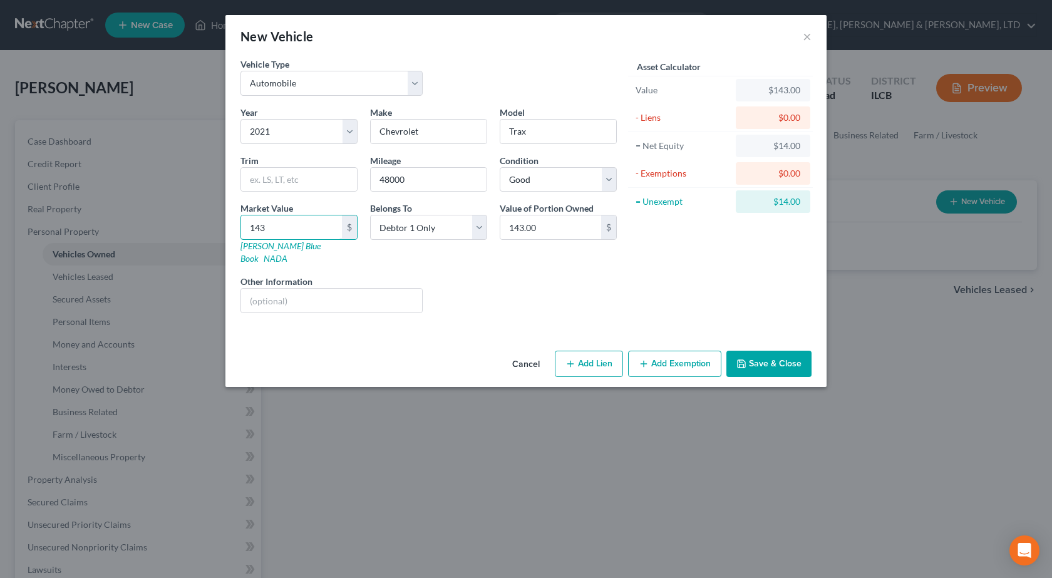
type input "1,432.00"
type input "1,4329"
type input "14,329.00"
type input "14,329"
click at [772, 351] on button "Save & Close" at bounding box center [768, 364] width 85 height 26
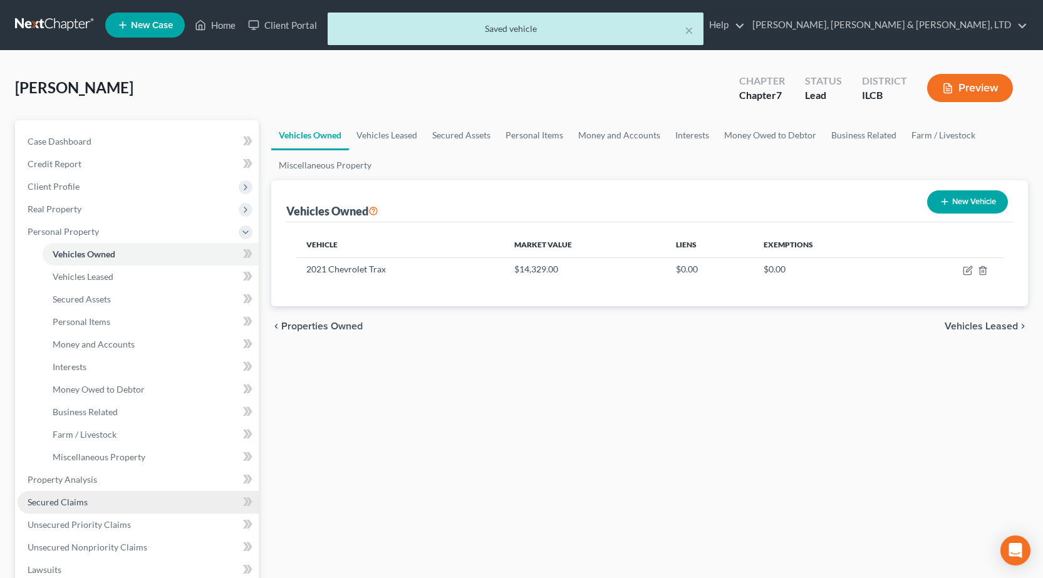
click at [93, 508] on link "Secured Claims" at bounding box center [138, 502] width 241 height 23
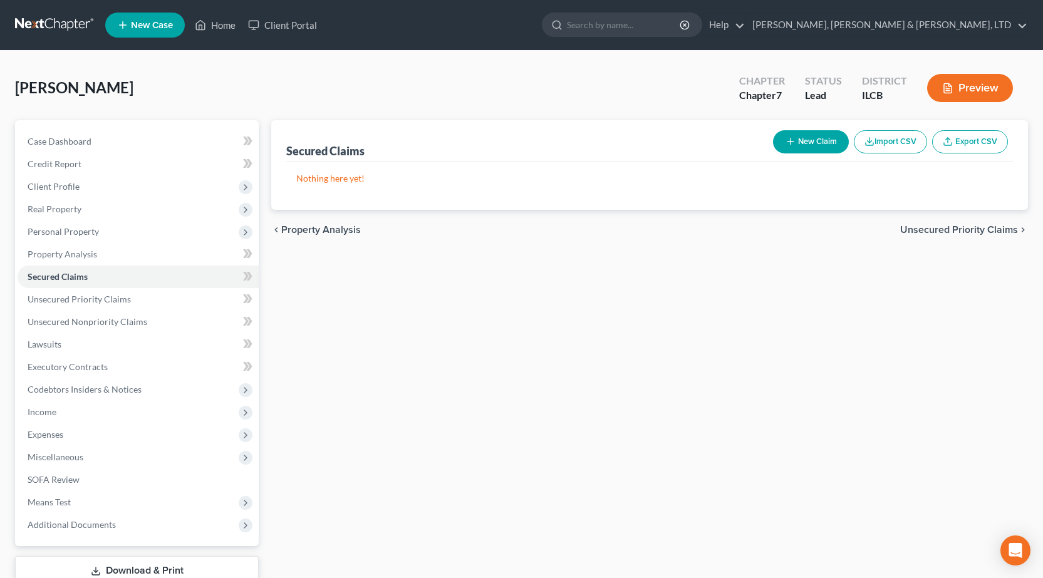
click at [791, 140] on icon "button" at bounding box center [790, 141] width 10 height 10
select select "0"
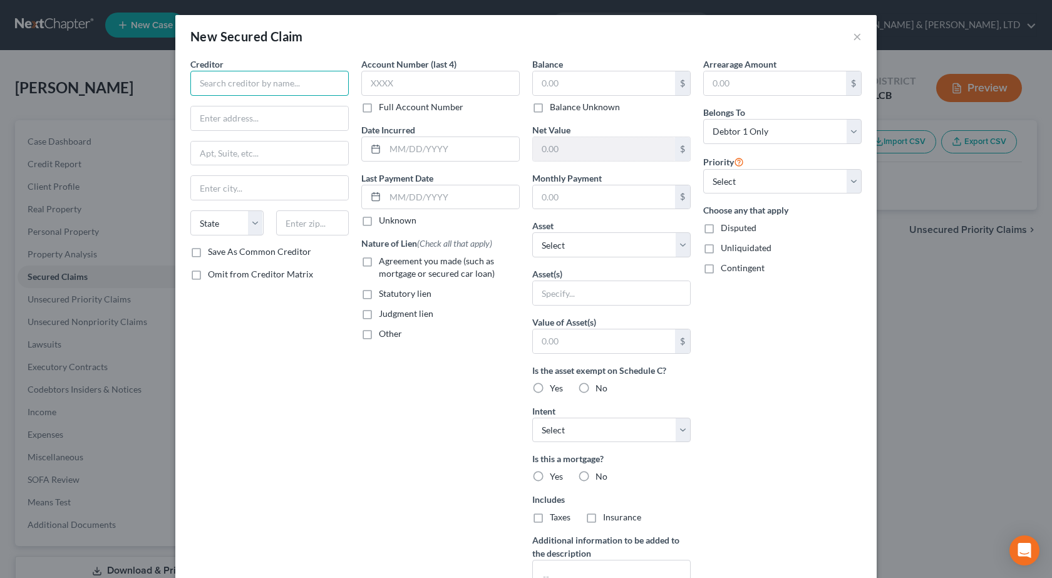
click at [291, 78] on input "text" at bounding box center [269, 83] width 158 height 25
paste input "BRIDGECREST CREDIT COMPANY"
type input "BRIDGECREST CREDIT COMPANY"
click at [247, 113] on input "text" at bounding box center [269, 118] width 157 height 24
paste input "1800 N COLORADO ST"
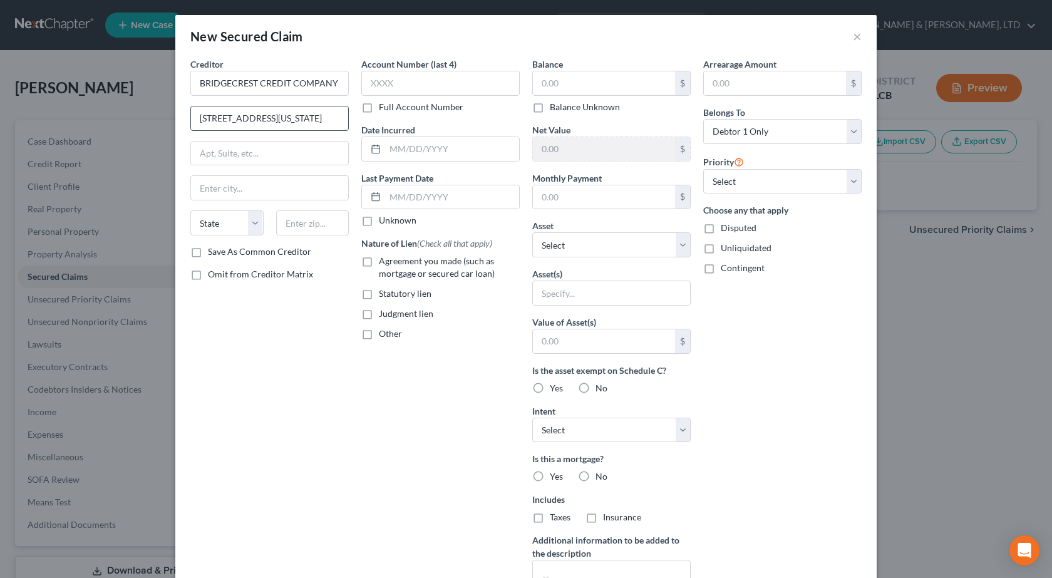
type input "1800 N COLORADO ST"
click at [319, 224] on input "text" at bounding box center [312, 222] width 73 height 25
type input "85233"
type input "Gilbert"
select select "3"
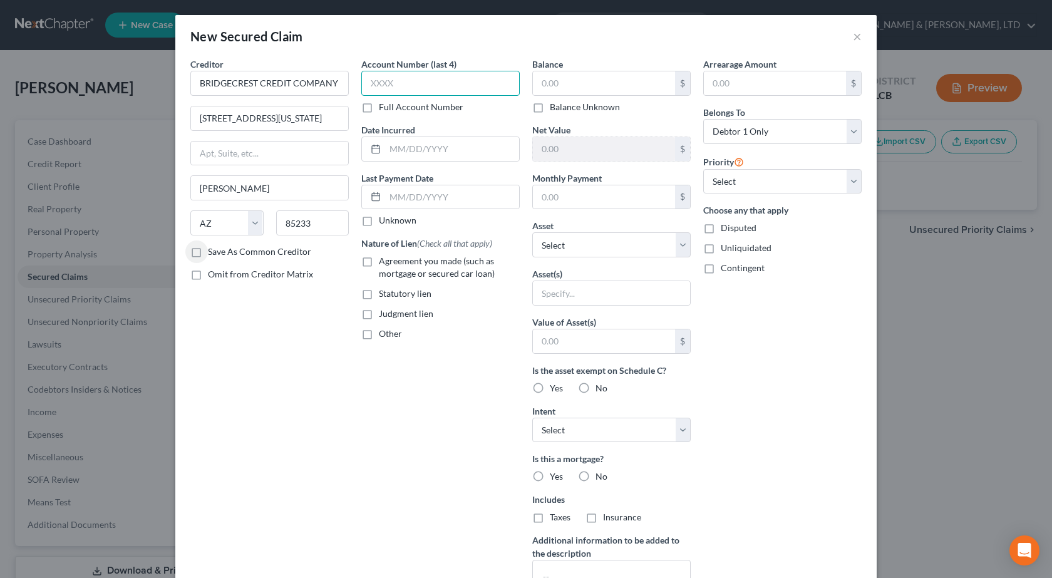
click at [436, 95] on input "text" at bounding box center [440, 83] width 158 height 25
type input "3301"
click at [423, 150] on input "text" at bounding box center [452, 149] width 134 height 24
paste input "03/14/2025"
type input "03/14/2025"
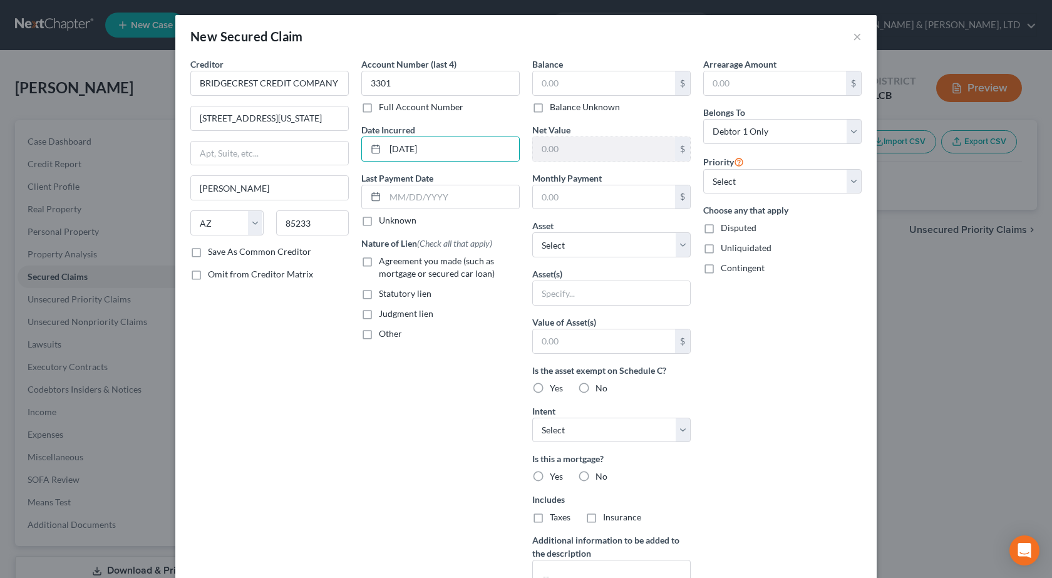
click at [379, 261] on label "Agreement you made (such as mortgage or secured car loan)" at bounding box center [449, 267] width 141 height 25
click at [384, 261] on input "Agreement you made (such as mortgage or secured car loan)" at bounding box center [388, 259] width 8 height 8
checkbox input "true"
click at [609, 76] on input "text" at bounding box center [604, 83] width 142 height 24
type input "19,928"
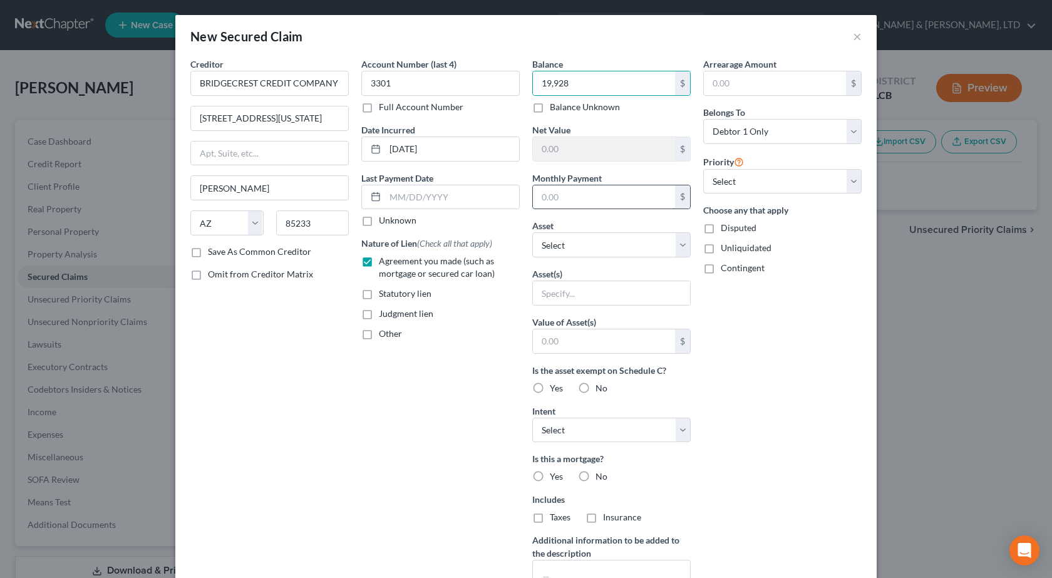
click at [583, 200] on input "text" at bounding box center [604, 197] width 142 height 24
type input "600"
click at [553, 242] on select "Select Other Multiple Assets 2021 Chevrolet Trax - $14329.0 Sports & Hobby Equi…" at bounding box center [611, 244] width 158 height 25
select select "2"
click at [532, 232] on select "Select Other Multiple Assets 2021 Chevrolet Trax - $14329.0 Sports & Hobby Equi…" at bounding box center [611, 244] width 158 height 25
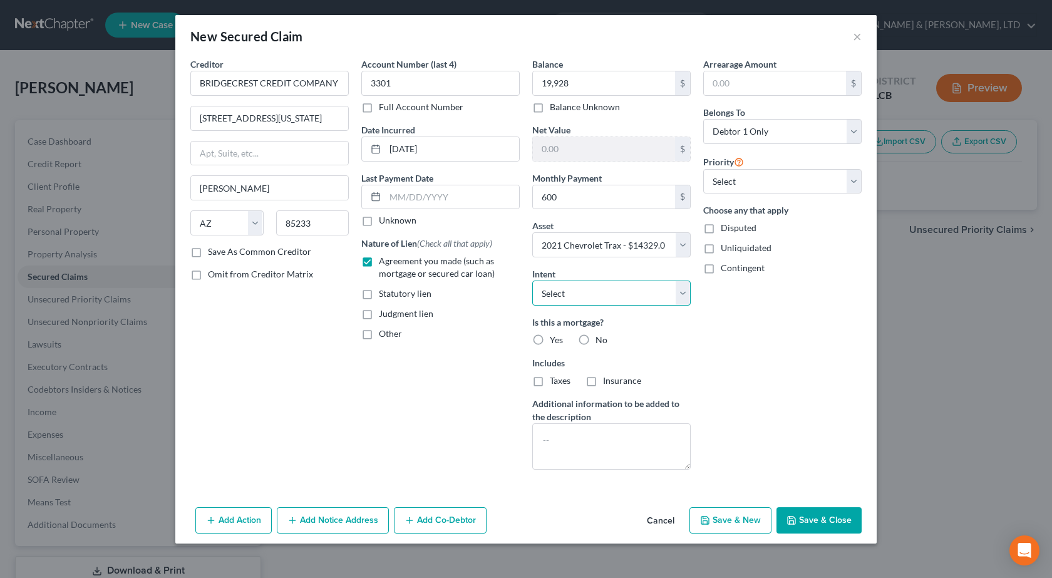
click at [613, 287] on select "Select Surrender Redeem Reaffirm Avoid Other" at bounding box center [611, 293] width 158 height 25
select select "2"
click at [532, 281] on select "Select Surrender Redeem Reaffirm Avoid Other" at bounding box center [611, 293] width 158 height 25
click at [842, 527] on button "Save & Close" at bounding box center [818, 520] width 85 height 26
select select
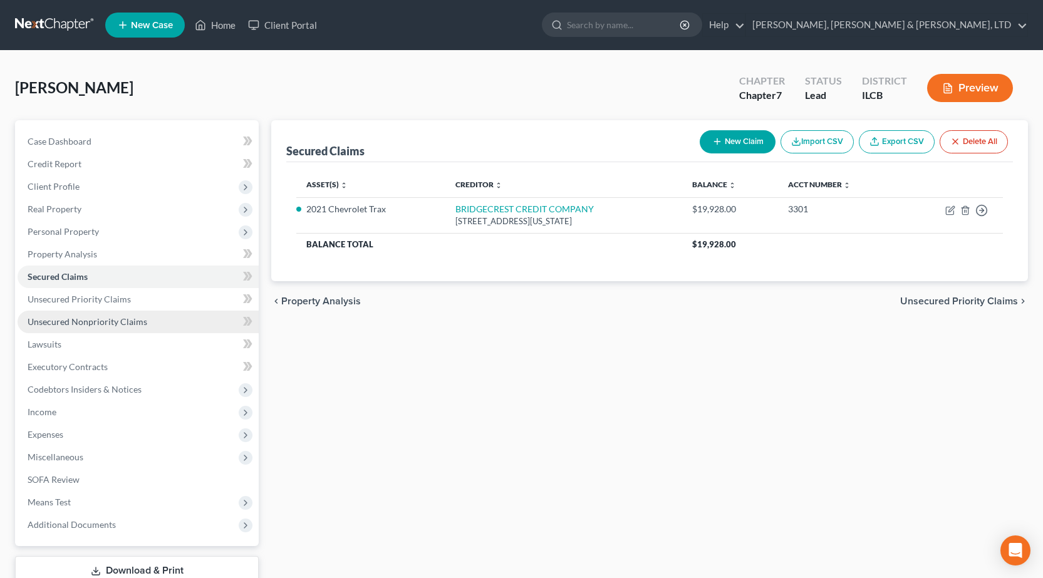
click at [94, 326] on span "Unsecured Nonpriority Claims" at bounding box center [88, 321] width 120 height 11
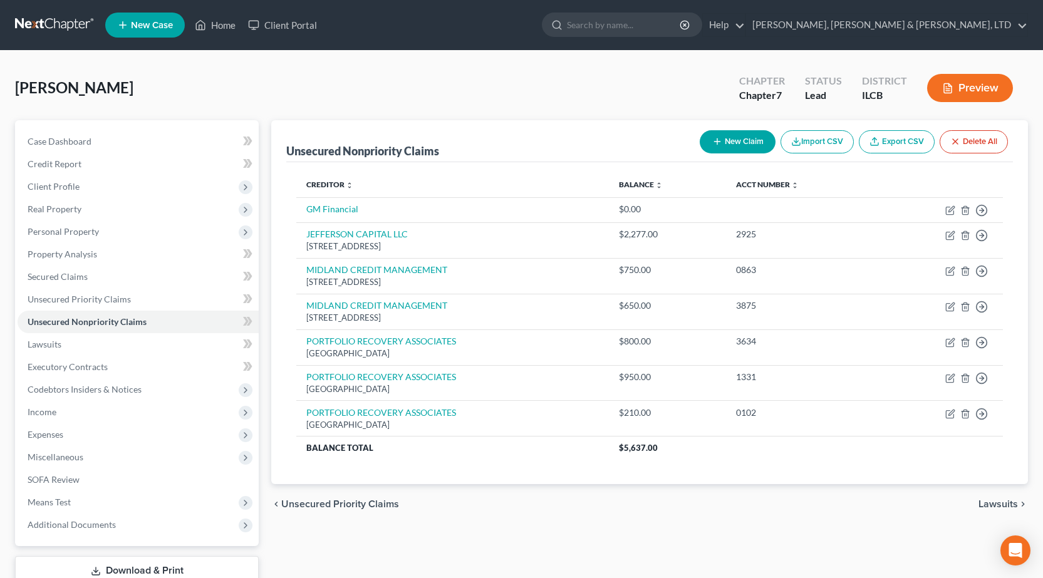
click at [719, 150] on button "New Claim" at bounding box center [737, 141] width 76 height 23
select select "0"
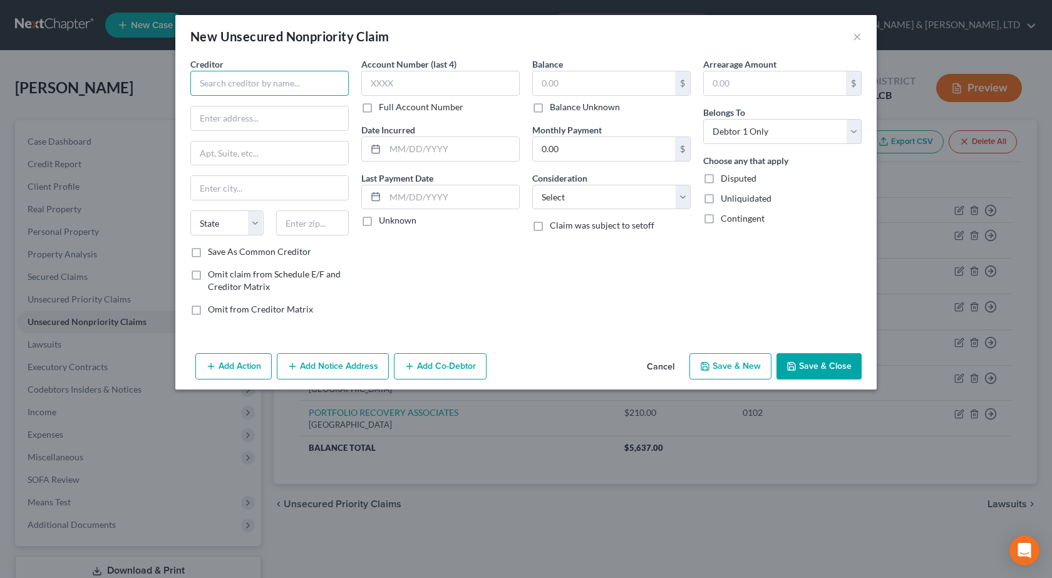
click at [220, 87] on input "text" at bounding box center [269, 83] width 158 height 25
paste input "LVNV FUNDING LLC"
type input "LVNV FUNDING LLC"
click at [230, 109] on input "text" at bounding box center [269, 118] width 157 height 24
paste input "CARE OF RESURGENT CAPITAL SERVICES L.P"
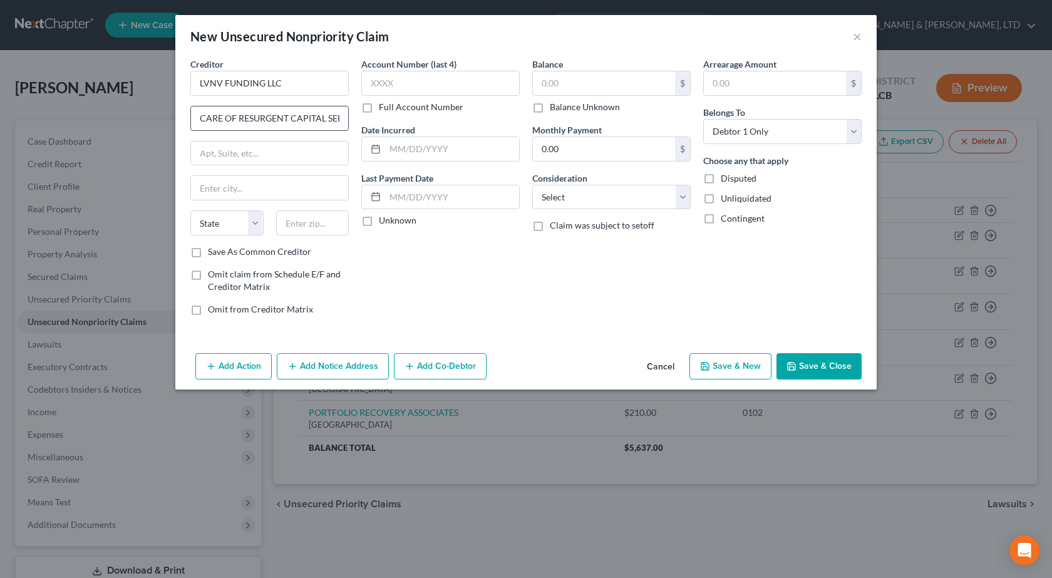
scroll to position [0, 41]
type input "CARE OF RESURGENT CAPITAL SERVICES L.P"
click at [208, 150] on input "text" at bounding box center [269, 154] width 157 height 24
paste input "PO BOX 1269"
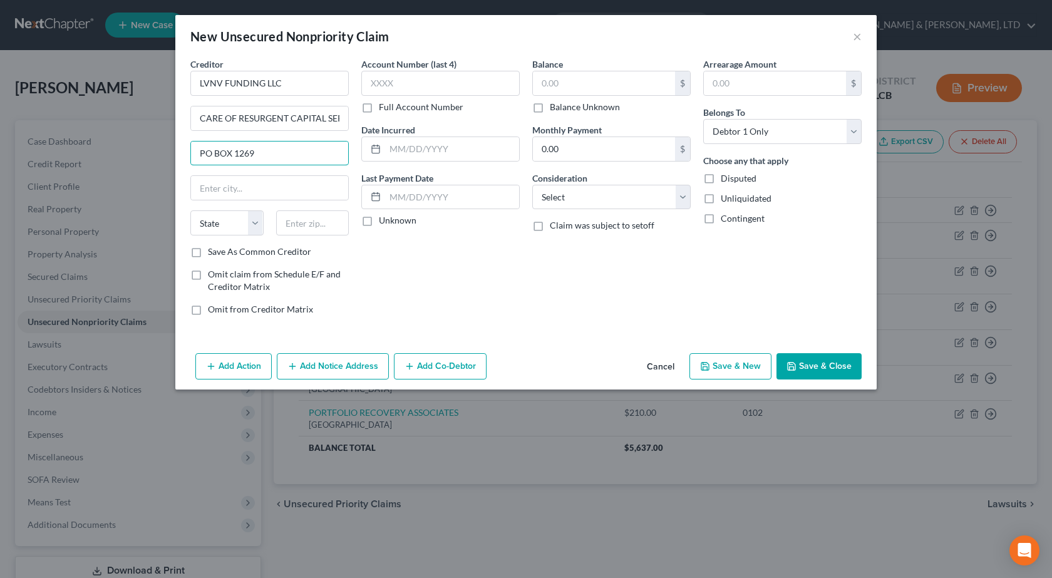
type input "PO BOX 1269"
drag, startPoint x: 396, startPoint y: 285, endPoint x: 385, endPoint y: 276, distance: 14.2
click at [396, 285] on div "Account Number (last 4) Full Account Number Date Incurred Last Payment Date Unk…" at bounding box center [440, 192] width 171 height 268
click at [322, 232] on input "text" at bounding box center [312, 222] width 73 height 25
type input "29602"
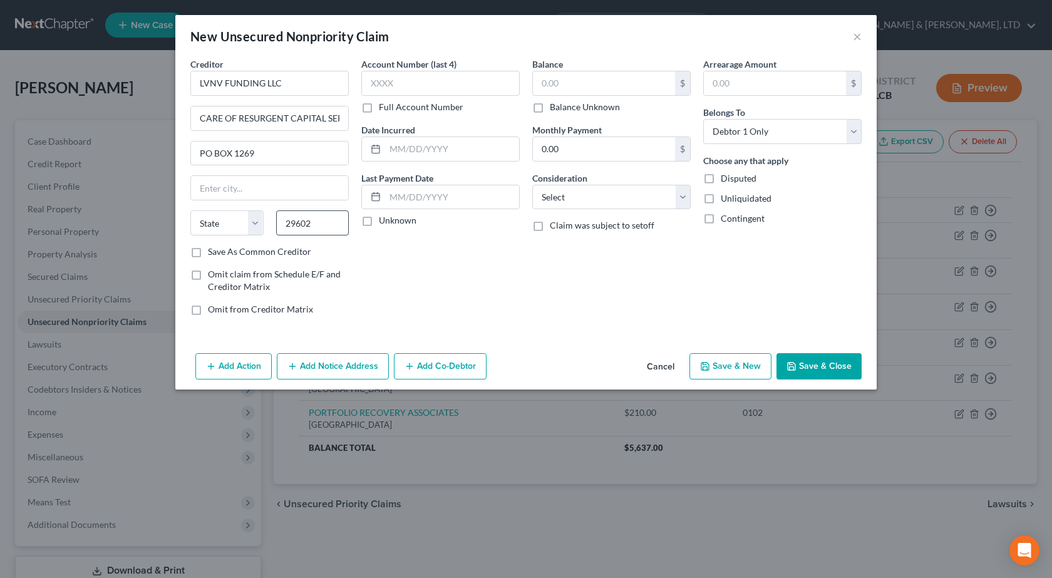
type input "Greenville"
select select "42"
click at [430, 85] on input "text" at bounding box center [440, 83] width 158 height 25
type input "2334"
paste input "03/15/2024"
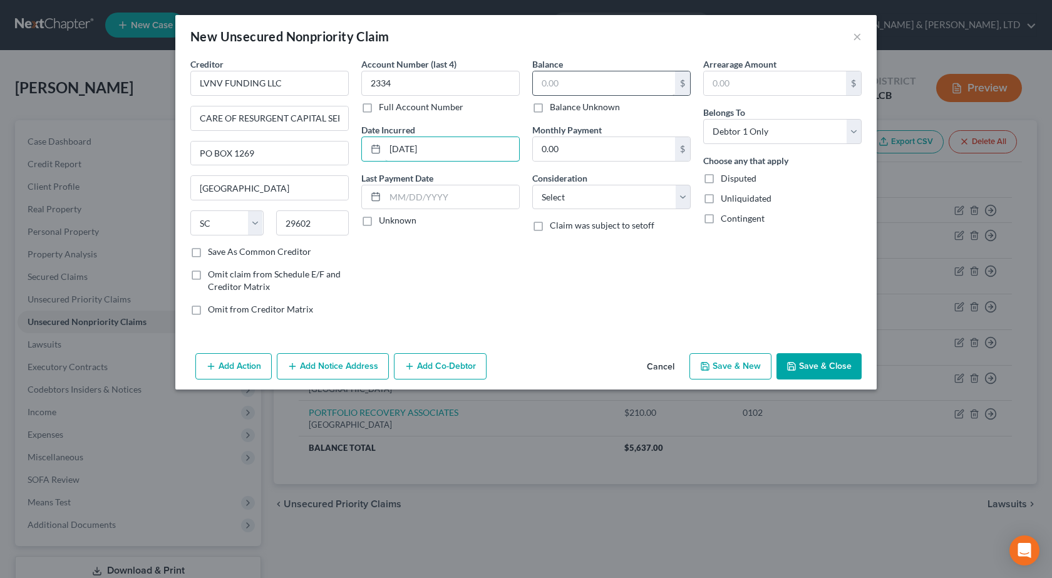
type input "03/15/2024"
click at [597, 81] on input "text" at bounding box center [604, 83] width 142 height 24
type input "497"
click at [566, 205] on select "Select Cable / Satellite Services Collection Agency Credit Card Debt Debt Couns…" at bounding box center [611, 197] width 158 height 25
select select "1"
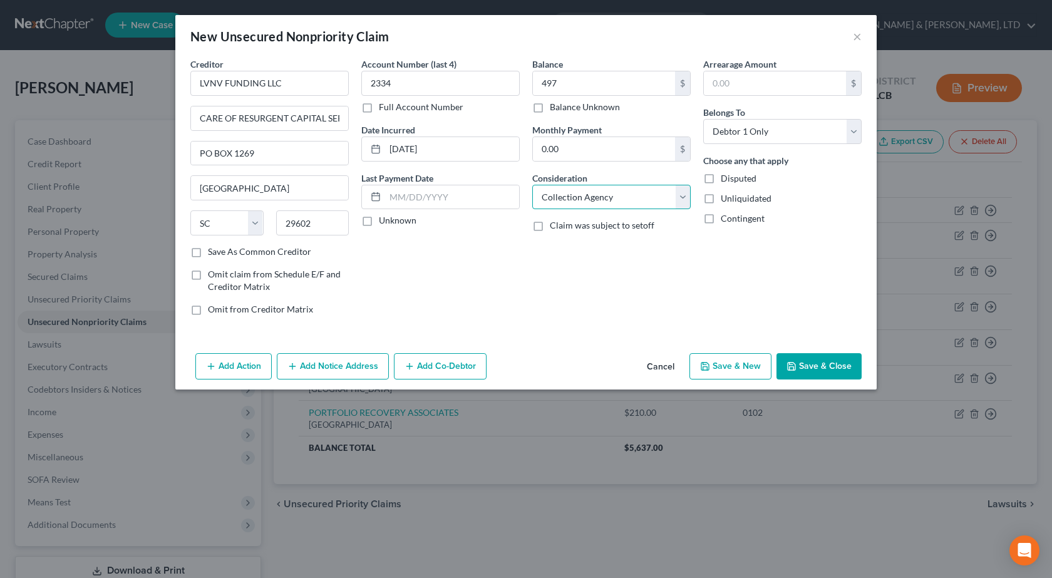
click at [532, 185] on select "Select Cable / Satellite Services Collection Agency Credit Card Debt Debt Couns…" at bounding box center [611, 197] width 158 height 25
click at [827, 366] on button "Save & Close" at bounding box center [818, 366] width 85 height 26
type input "497.00"
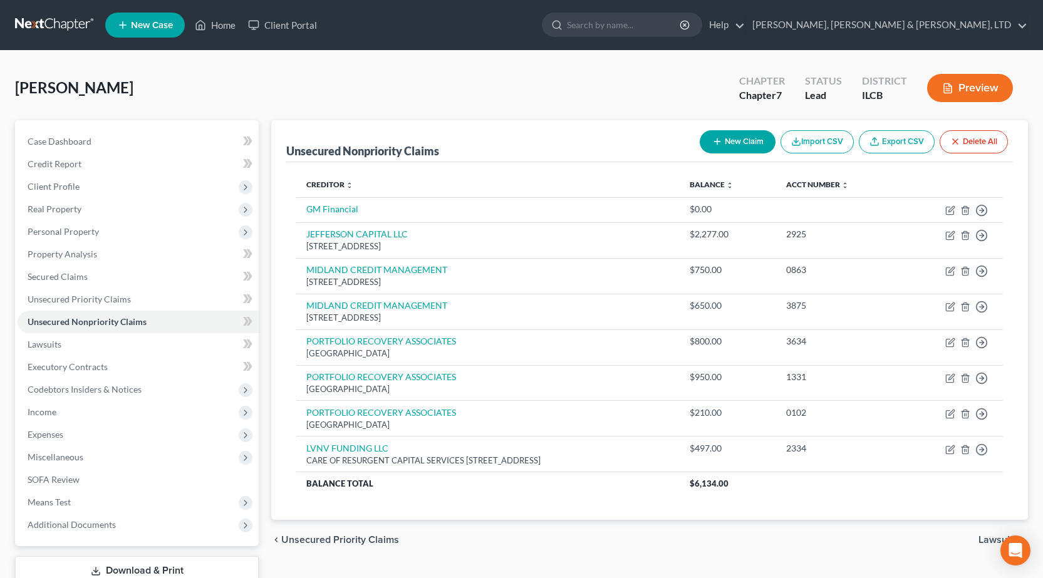
click at [724, 140] on button "New Claim" at bounding box center [737, 141] width 76 height 23
select select "0"
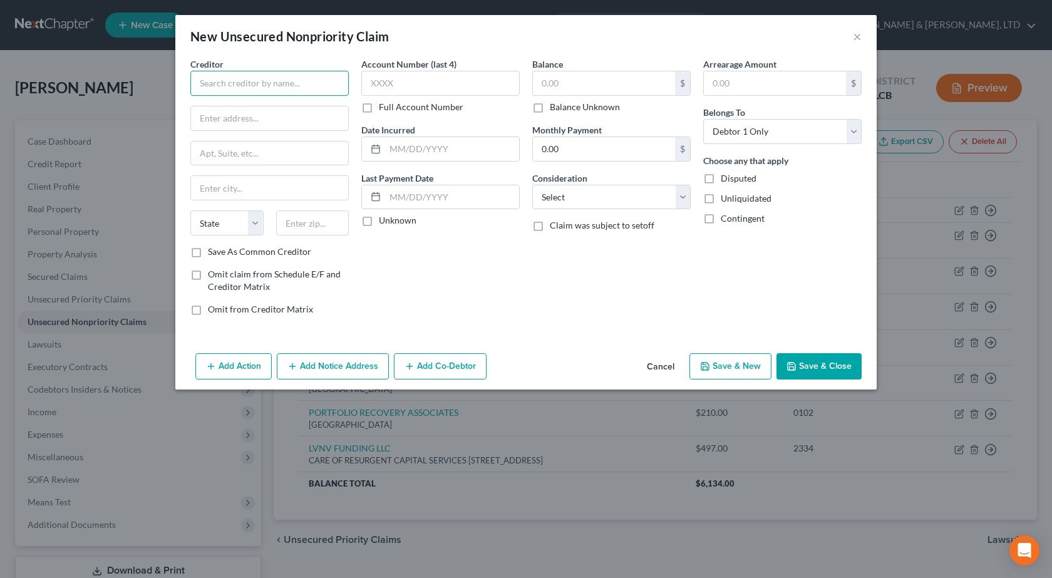
click at [259, 91] on input "text" at bounding box center [269, 83] width 158 height 25
paste input "SPRING OAKS CAPITAL, LLC"
type input "SPRING OAKS CAPITAL, LLC"
click at [288, 125] on input "text" at bounding box center [269, 118] width 157 height 24
paste input "1400 CROSSWAYS BLVD, STE 100B"
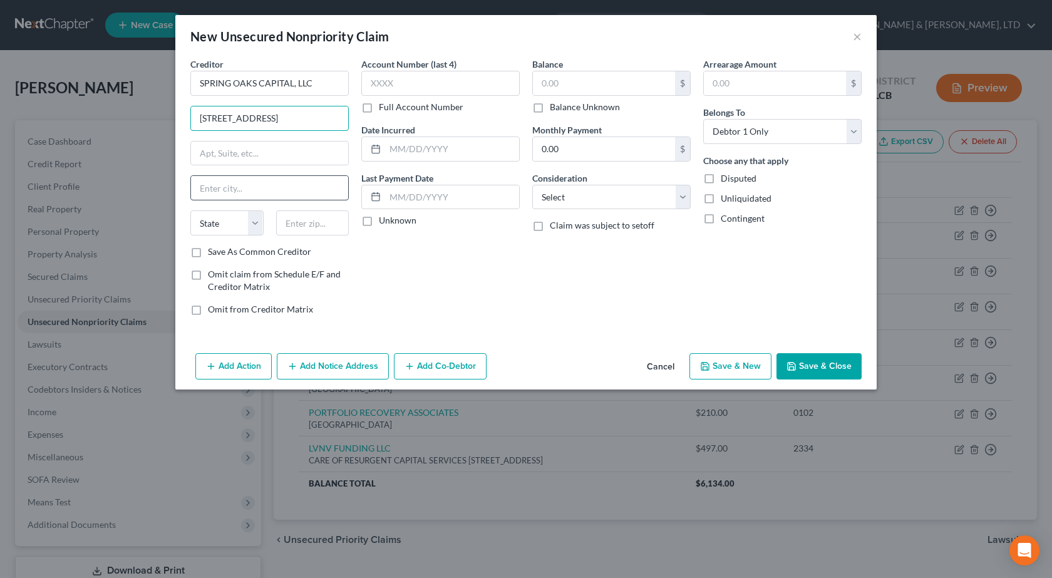
type input "1400 CROSSWAYS BLVD, STE 100B"
click at [321, 223] on input "text" at bounding box center [312, 222] width 73 height 25
type input "23320"
type input "Chesapeake"
select select "48"
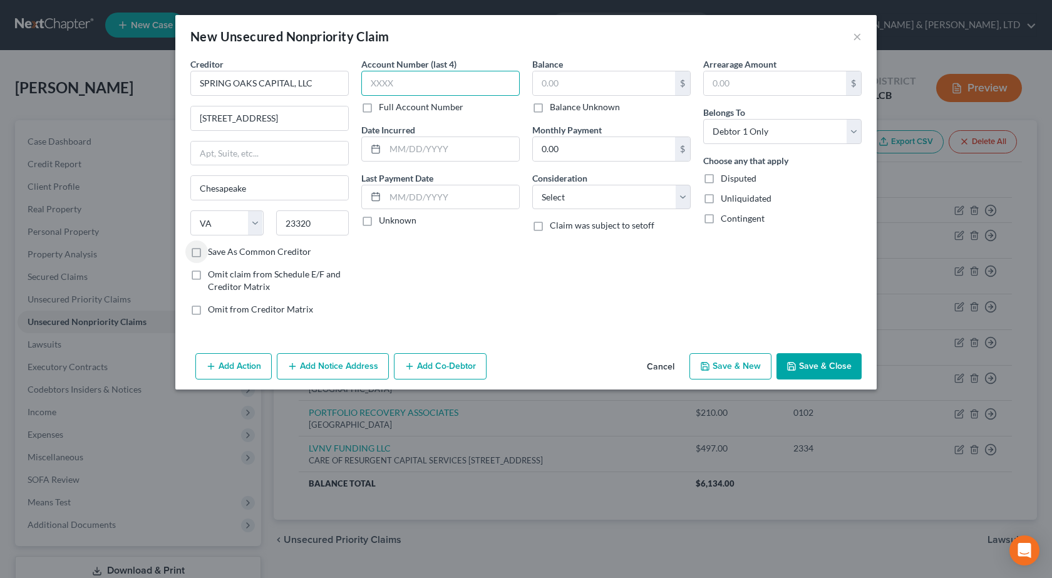
click at [420, 83] on input "text" at bounding box center [440, 83] width 158 height 25
type input "3229"
click at [445, 143] on input "text" at bounding box center [452, 149] width 134 height 24
paste input "10/08/2024"
type input "10/08/2024"
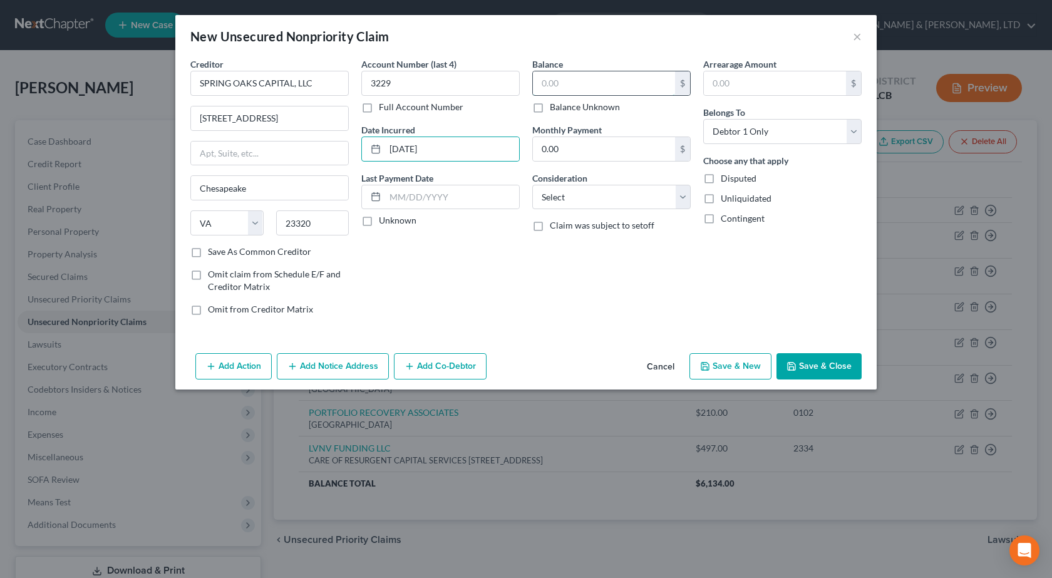
click at [554, 83] on input "text" at bounding box center [604, 83] width 142 height 24
type input "402"
click at [615, 204] on select "Select Cable / Satellite Services Collection Agency Credit Card Debt Debt Couns…" at bounding box center [611, 197] width 158 height 25
select select "1"
click at [532, 185] on select "Select Cable / Satellite Services Collection Agency Credit Card Debt Debt Couns…" at bounding box center [611, 197] width 158 height 25
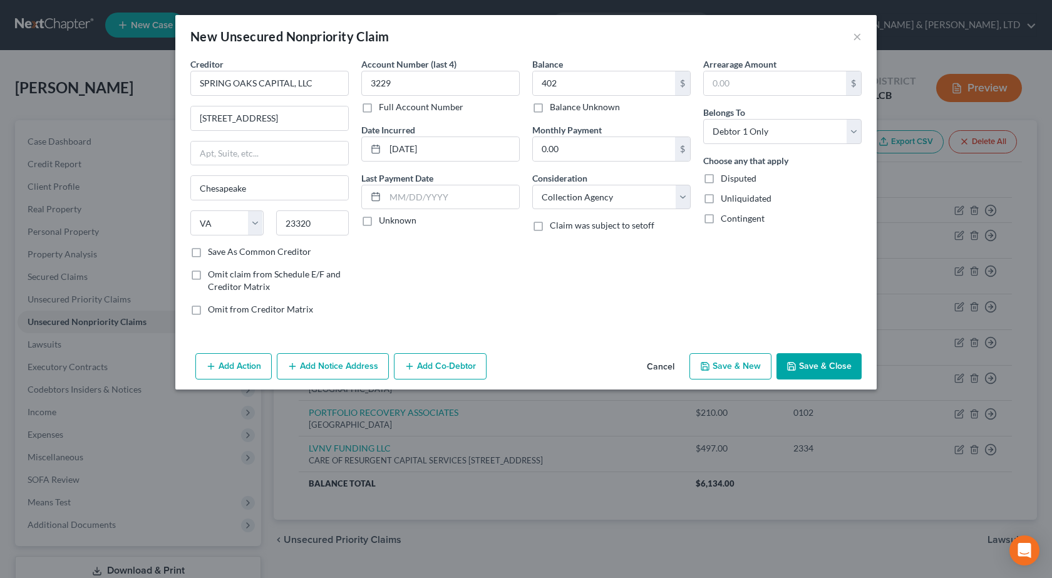
click at [806, 372] on button "Save & Close" at bounding box center [818, 366] width 85 height 26
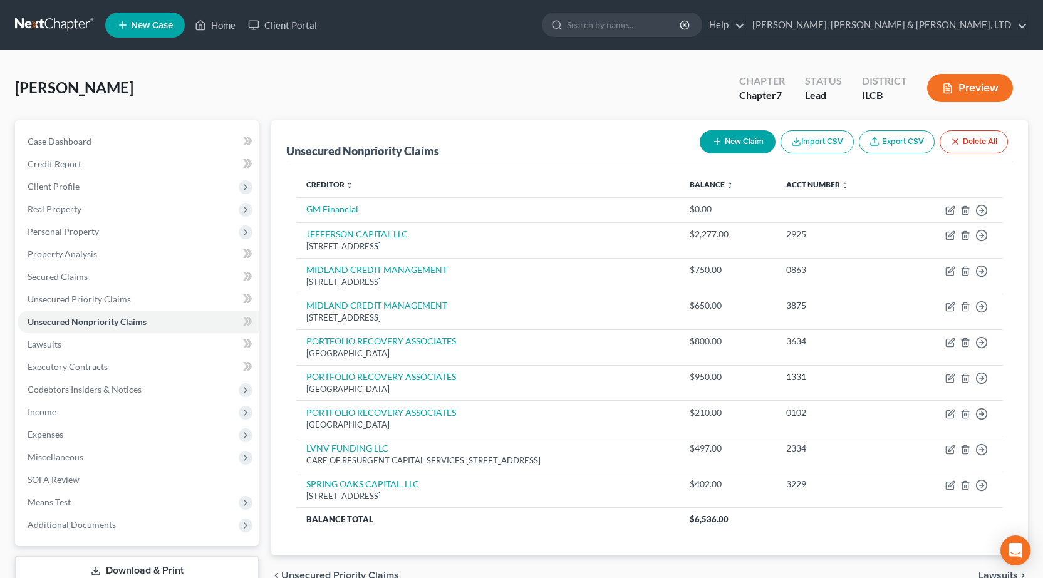
click at [719, 143] on icon "button" at bounding box center [717, 141] width 10 height 10
select select "0"
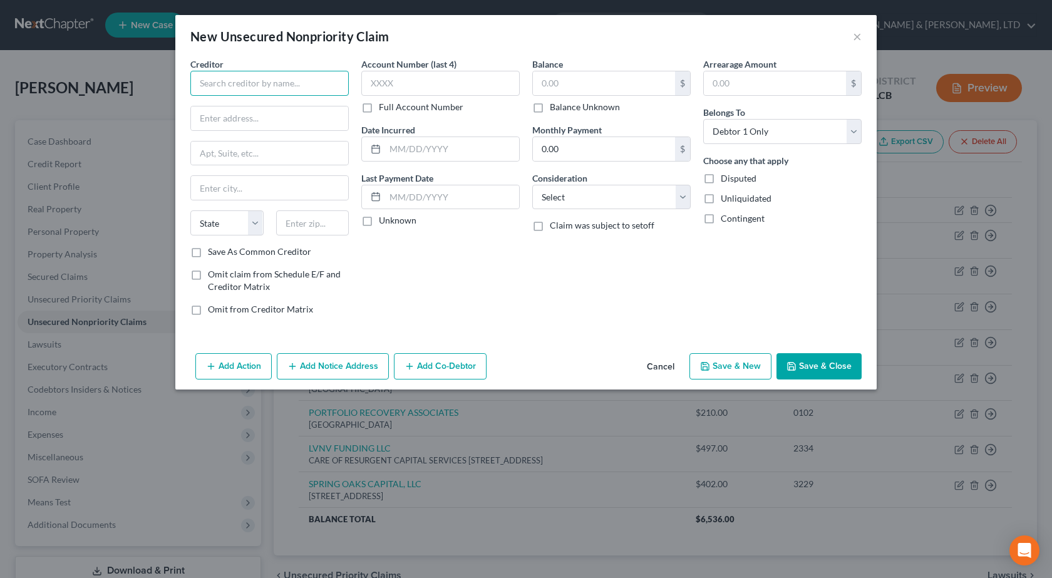
click at [280, 84] on input "text" at bounding box center [269, 83] width 158 height 25
paste input "MERRICK BANK"
type input "MERRICK BANK"
click at [257, 115] on input "text" at bounding box center [269, 118] width 157 height 24
paste input "PO Box 9201 10705 S Jordan Gtwy Ste 20"
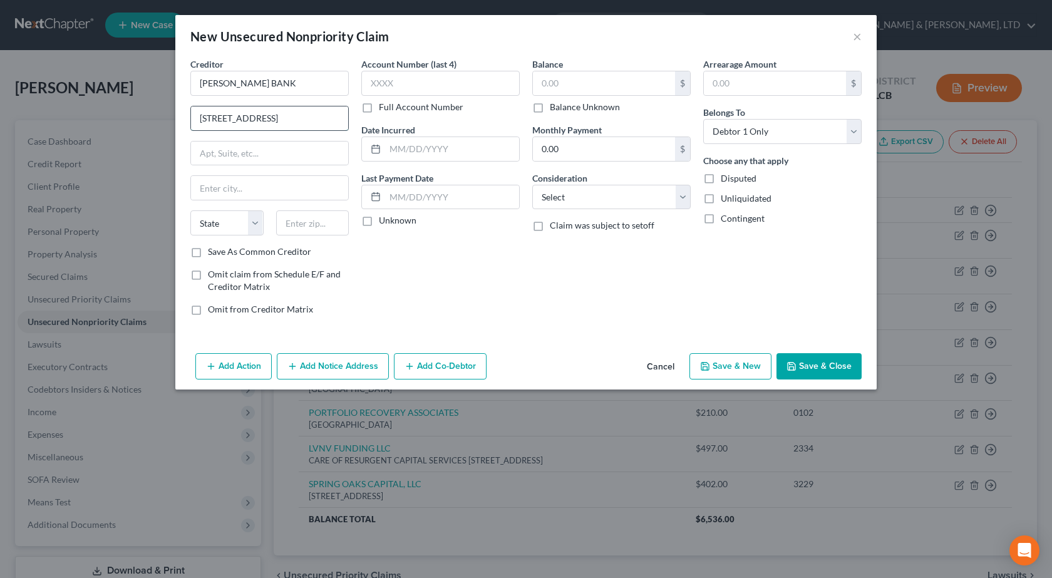
scroll to position [0, 21]
drag, startPoint x: 232, startPoint y: 115, endPoint x: 434, endPoint y: 124, distance: 202.4
click at [434, 124] on div "Creditor * MERRICK BANK PO Box 9201 10705 S Jordan Gtwy Ste 20 State AL AK AR A…" at bounding box center [526, 192] width 684 height 268
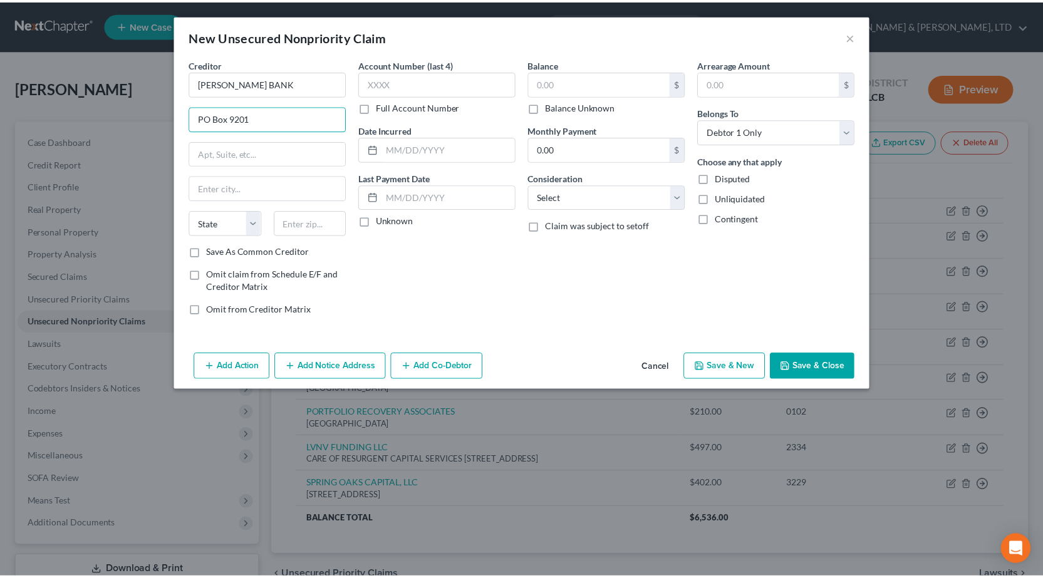
scroll to position [0, 0]
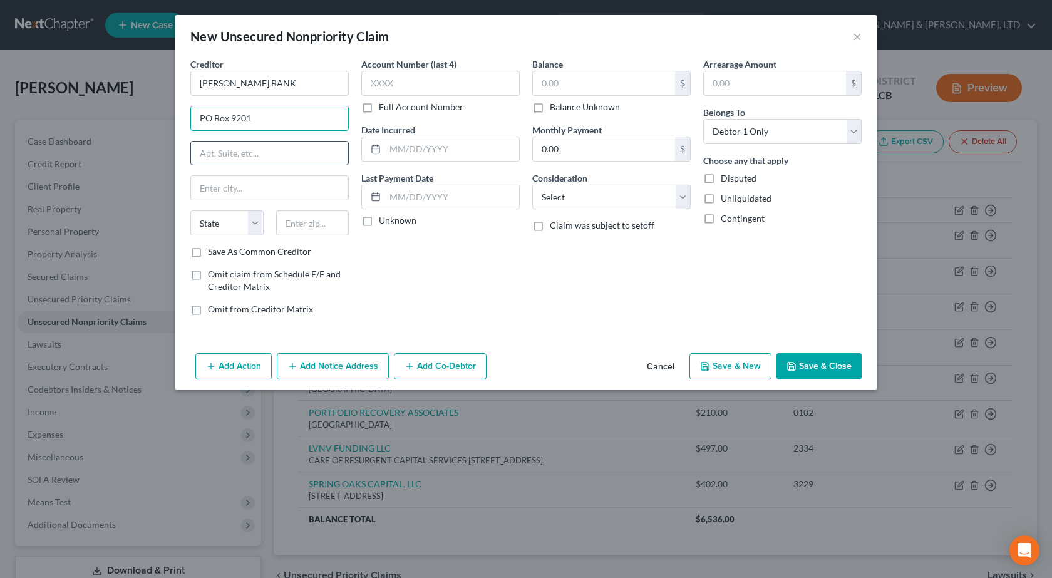
type input "PO Box 9201"
click at [203, 155] on input "text" at bounding box center [269, 154] width 157 height 24
paste input "10705 S Jordan Gtwy Ste 20"
type input "10705 S Jordan Gtwy Ste 20"
click at [325, 227] on input "text" at bounding box center [312, 222] width 73 height 25
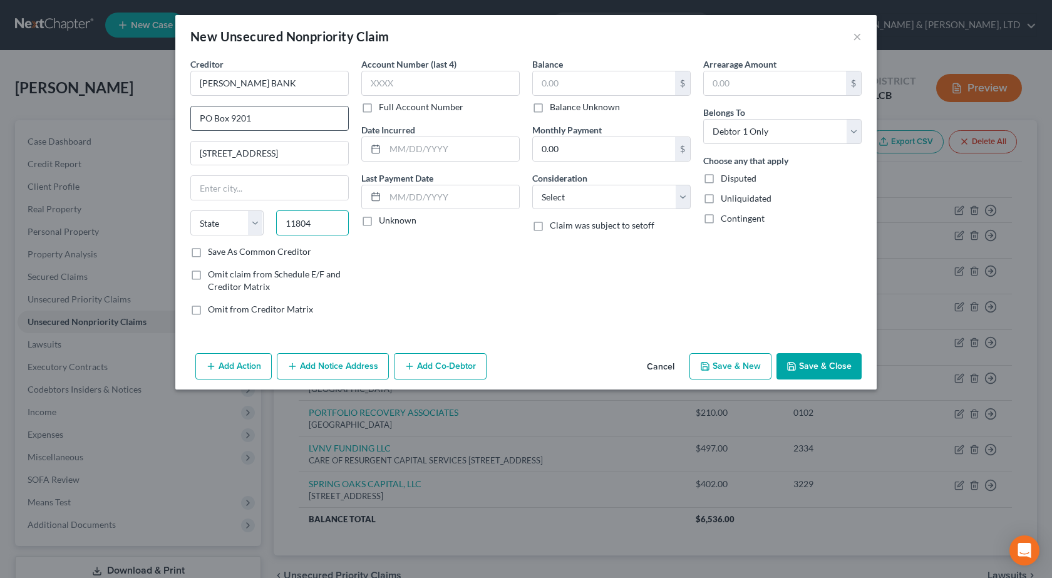
type input "11804"
type input "Old Bethpage"
select select "35"
click at [424, 81] on input "text" at bounding box center [440, 83] width 158 height 25
type input "6810"
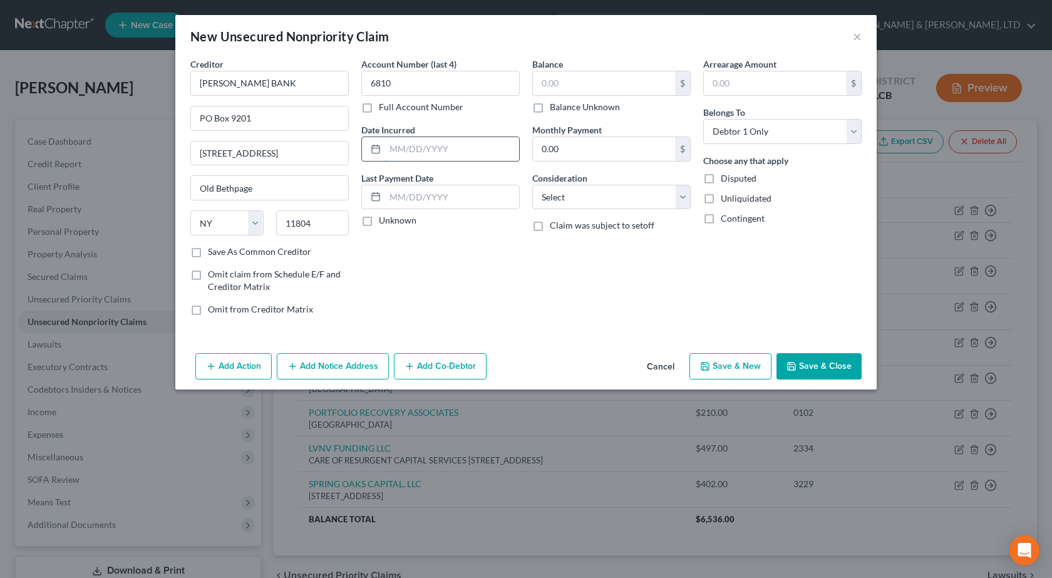
click at [428, 142] on input "text" at bounding box center [452, 149] width 134 height 24
paste input "10/19/2022"
type input "10/19/2022"
click at [555, 80] on input "text" at bounding box center [604, 83] width 142 height 24
type input "803"
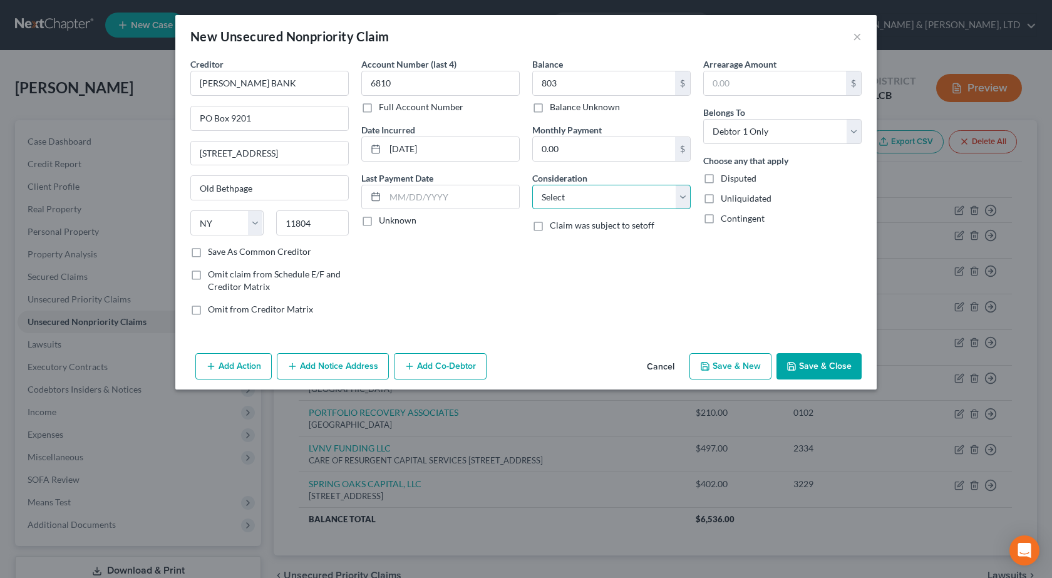
click at [582, 198] on select "Select Cable / Satellite Services Collection Agency Credit Card Debt Debt Couns…" at bounding box center [611, 197] width 158 height 25
select select "2"
click at [532, 185] on select "Select Cable / Satellite Services Collection Agency Credit Card Debt Debt Couns…" at bounding box center [611, 197] width 158 height 25
click at [808, 363] on button "Save & Close" at bounding box center [818, 366] width 85 height 26
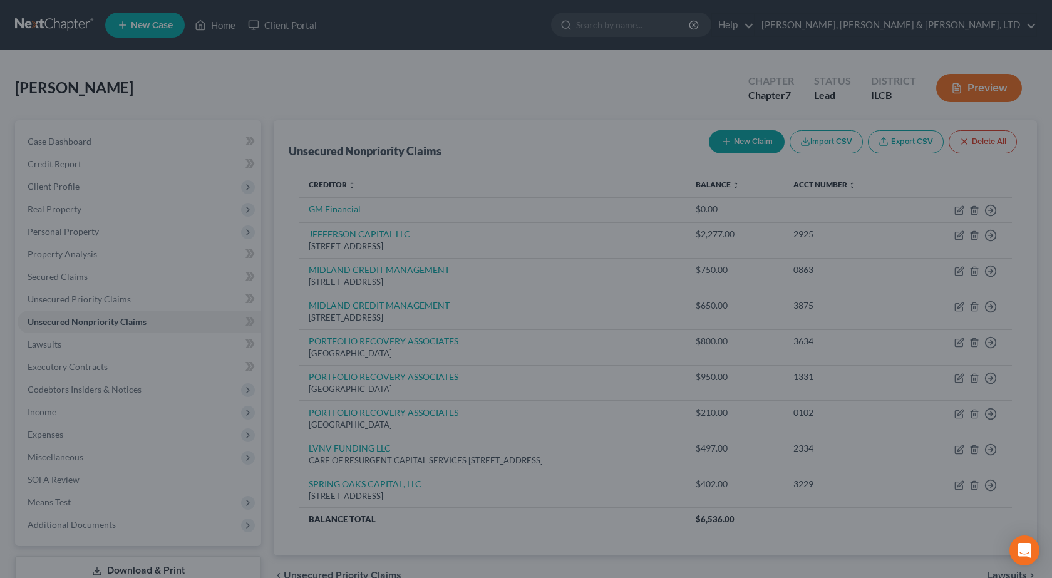
type input "803.00"
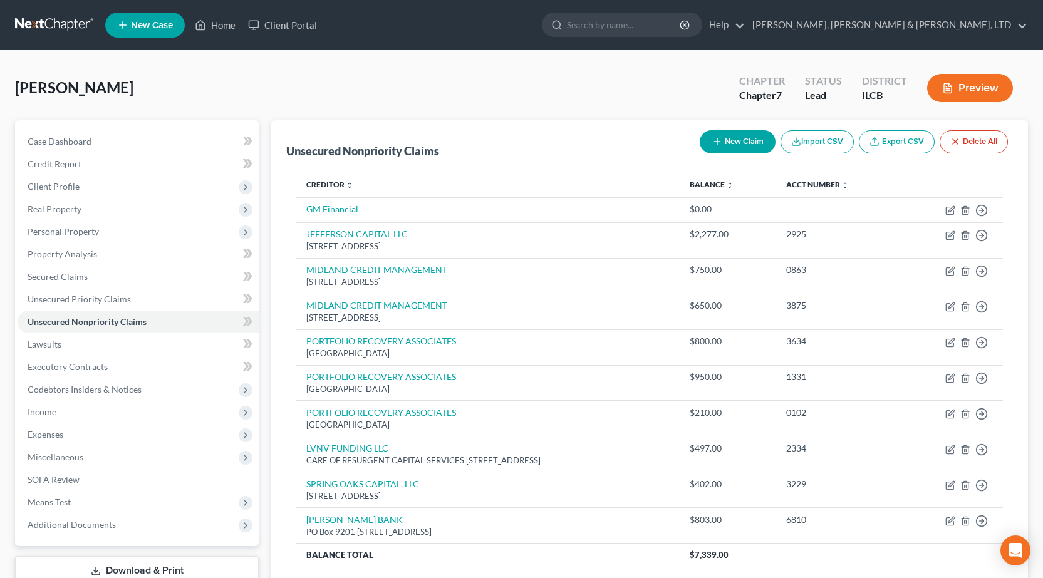
click at [726, 142] on button "New Claim" at bounding box center [737, 141] width 76 height 23
select select "0"
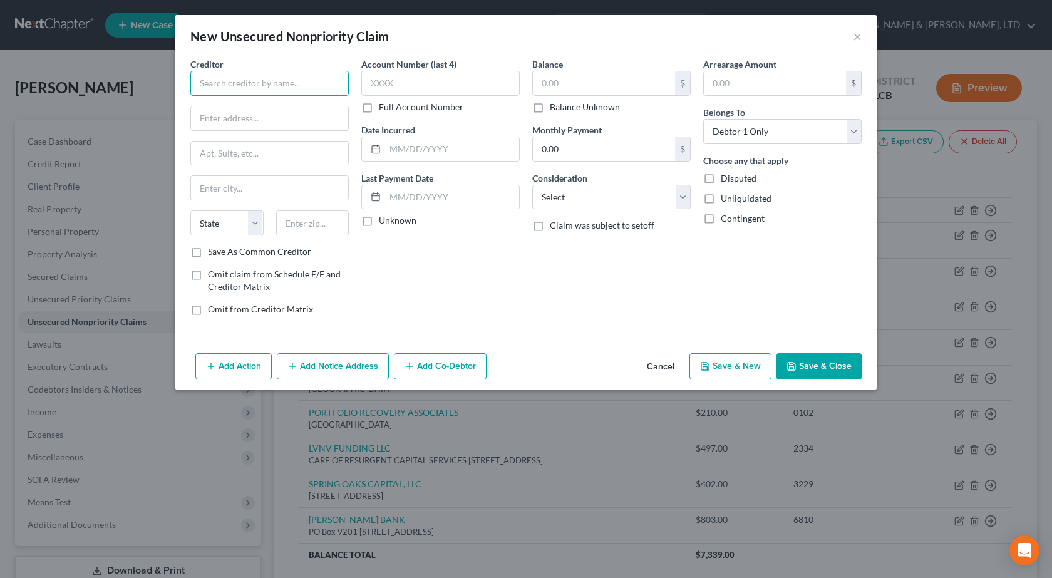
click at [287, 90] on input "text" at bounding box center [269, 83] width 158 height 25
paste input "SUN LOAN COMPANY"
type input "SUN LOAN COMPANY"
click at [275, 124] on input "text" at bounding box center [269, 118] width 157 height 24
paste input "1420 Broadway Ave"
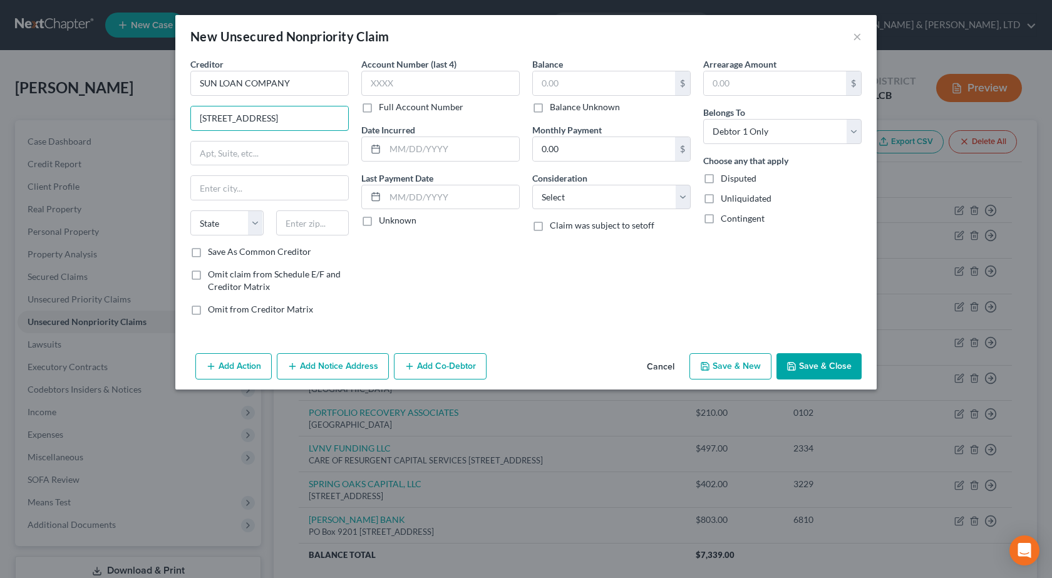
type input "1420 Broadway Ave"
click at [200, 136] on div "Creditor * SUN LOAN COMPANY 1420 Broadway Ave State AL AK AR AZ CA CO CT DE DC …" at bounding box center [269, 152] width 158 height 188
click at [327, 224] on input "text" at bounding box center [312, 222] width 73 height 25
type input "61938"
type input "Mattoon"
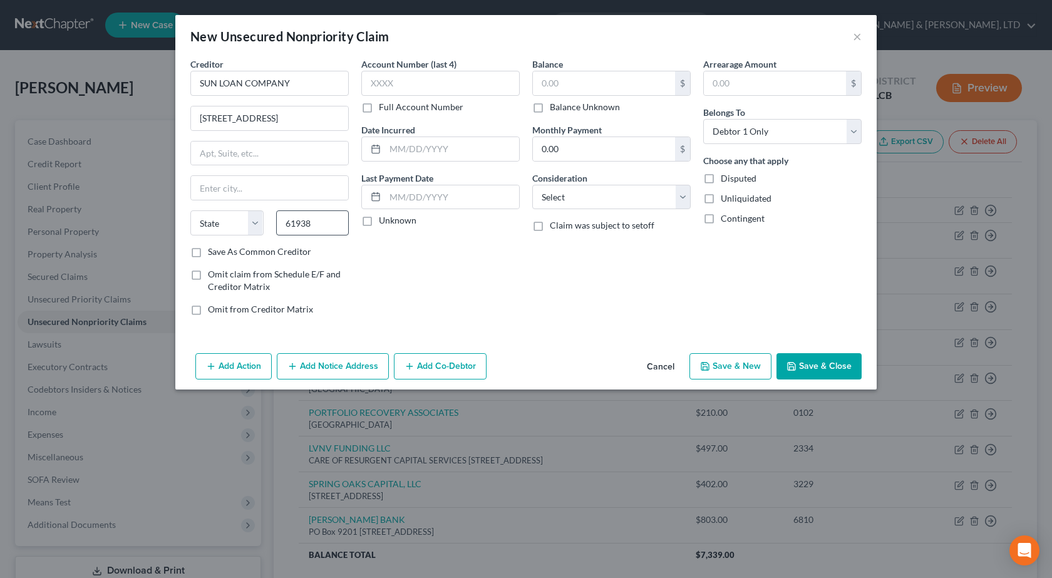
select select "14"
click at [425, 81] on input "text" at bounding box center [440, 83] width 158 height 25
type input "8351"
click at [414, 141] on input "text" at bounding box center [452, 149] width 134 height 24
paste input "07/01/2024"
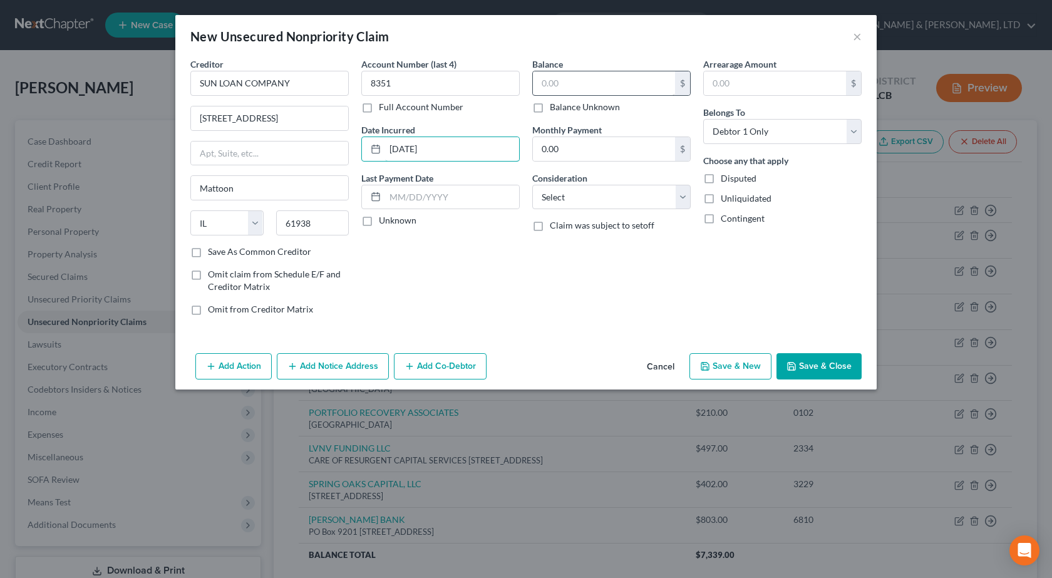
type input "07/01/2024"
click at [573, 88] on input "text" at bounding box center [604, 83] width 142 height 24
type input "2,475"
click at [604, 203] on select "Select Cable / Satellite Services Collection Agency Credit Card Debt Debt Couns…" at bounding box center [611, 197] width 158 height 25
select select "10"
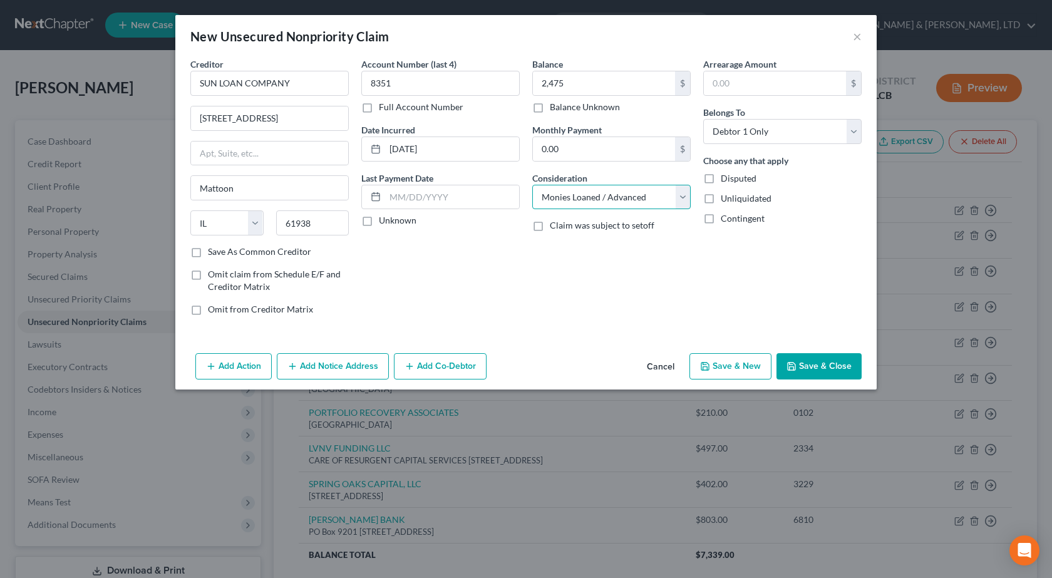
click at [532, 185] on select "Select Cable / Satellite Services Collection Agency Credit Card Debt Debt Couns…" at bounding box center [611, 197] width 158 height 25
click at [613, 281] on div "Balance 2,475.00 $ Balance Unknown Balance Undetermined 2,475 $ Balance Unknown…" at bounding box center [611, 192] width 171 height 268
click at [829, 361] on button "Save & Close" at bounding box center [818, 366] width 85 height 26
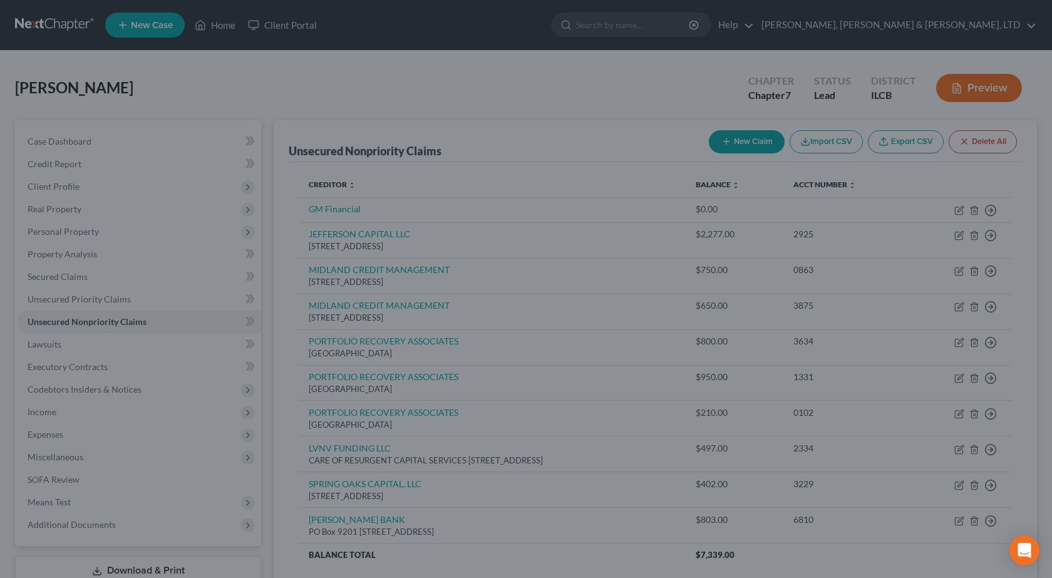
type input "2,475.00"
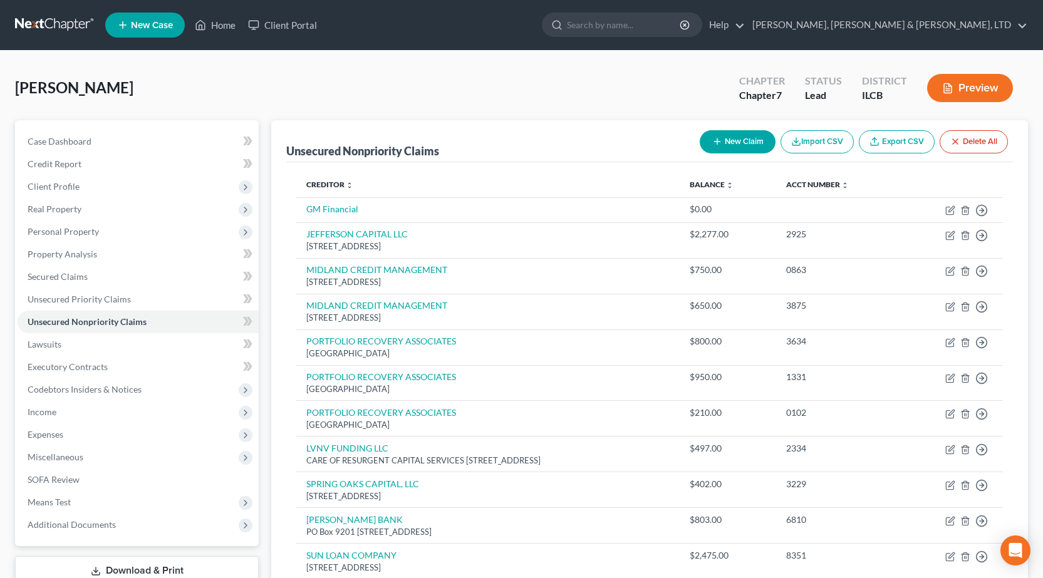
click at [723, 142] on button "New Claim" at bounding box center [737, 141] width 76 height 23
select select "0"
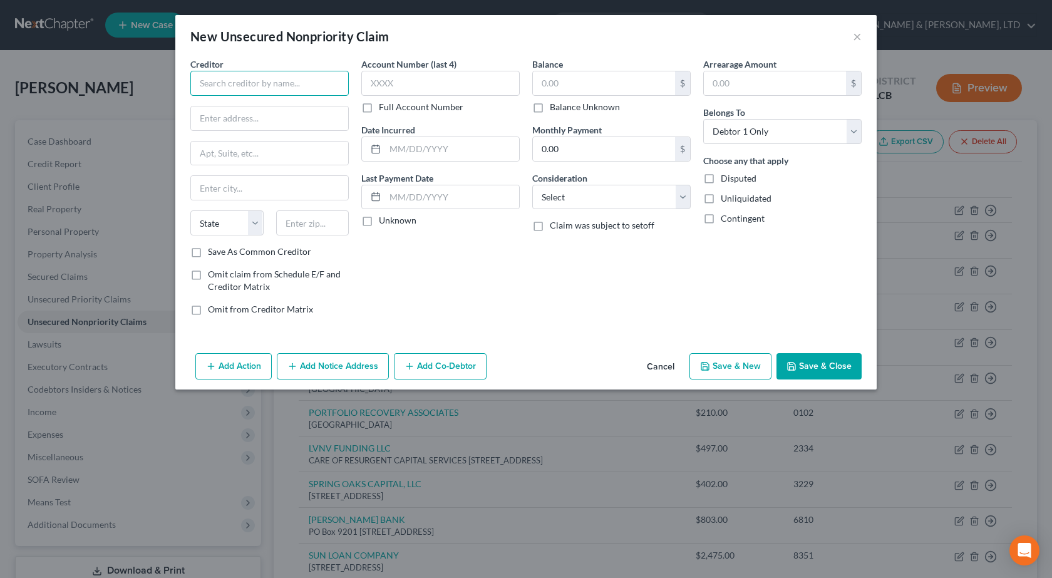
click at [254, 73] on input "text" at bounding box center [269, 83] width 158 height 25
paste input "ONEMAIN"
type input "ONEMAIN"
click at [272, 125] on input "text" at bounding box center [269, 118] width 157 height 24
paste input "601 NW 2ND St"
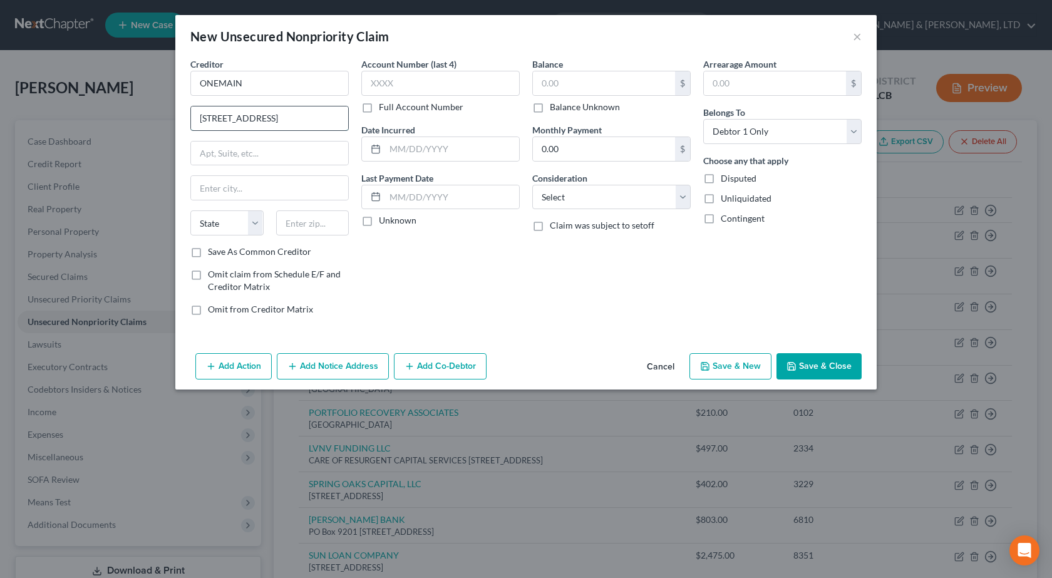
type input "601 NW 2ND St"
drag, startPoint x: 319, startPoint y: 220, endPoint x: 309, endPoint y: 216, distance: 10.9
click at [319, 220] on input "text" at bounding box center [312, 222] width 73 height 25
type input "47706"
type input "Evansville"
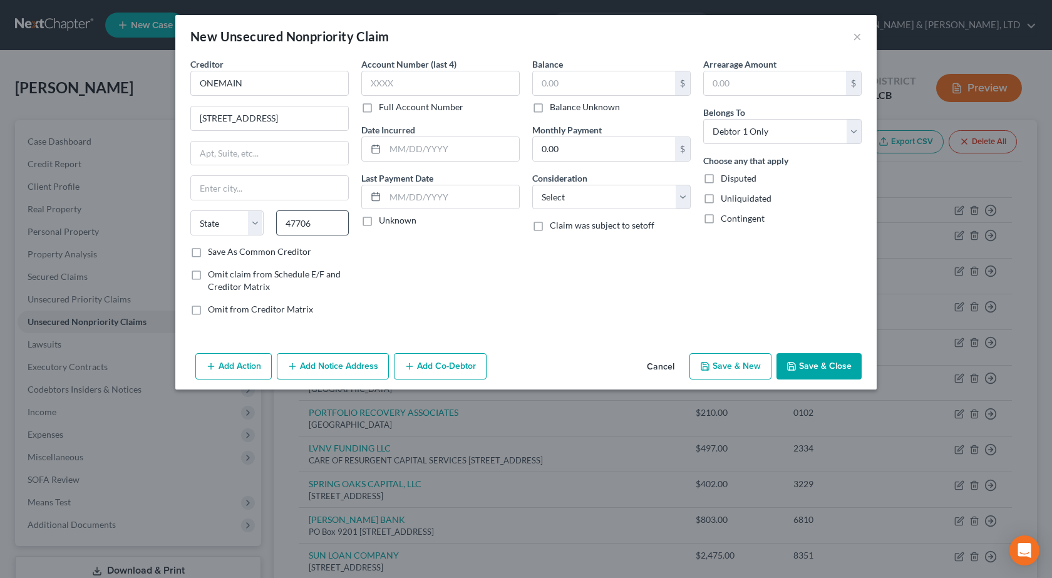
select select "15"
click at [396, 82] on input "text" at bounding box center [440, 83] width 158 height 25
type input "1665"
click at [389, 145] on input "text" at bounding box center [452, 149] width 134 height 24
paste input "07/18/2022"
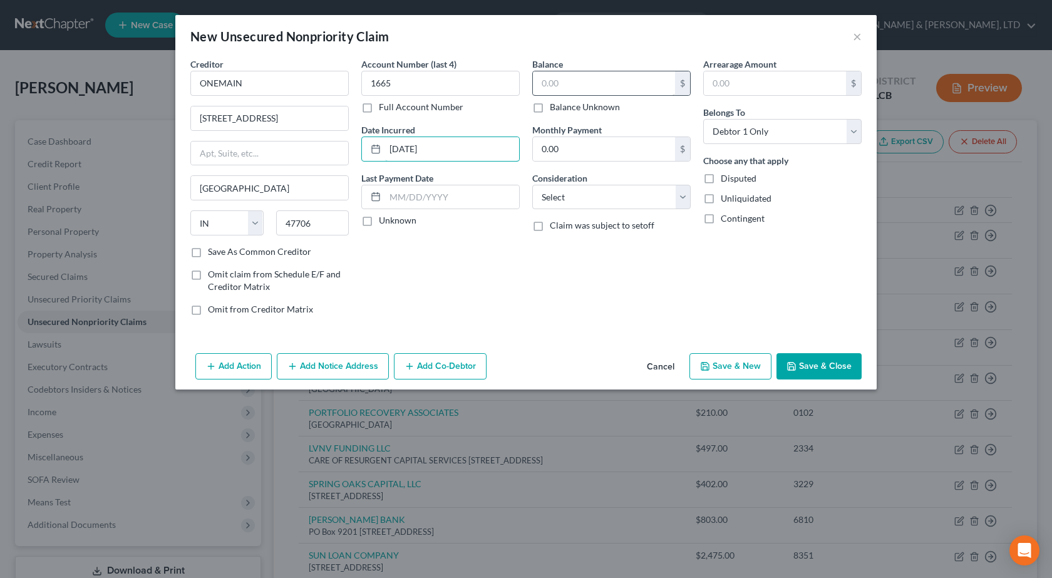
type input "07/18/2022"
click at [598, 81] on input "text" at bounding box center [604, 83] width 142 height 24
type input "11,316"
drag, startPoint x: 603, startPoint y: 146, endPoint x: 578, endPoint y: 177, distance: 39.6
click at [602, 147] on input "0.00" at bounding box center [604, 149] width 142 height 24
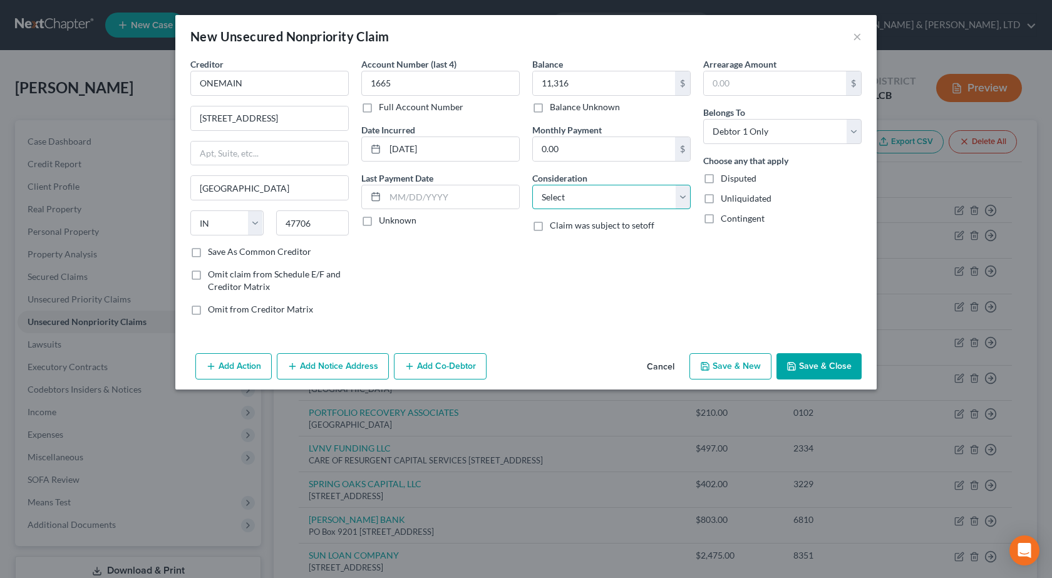
click at [575, 200] on select "Select Cable / Satellite Services Collection Agency Credit Card Debt Debt Couns…" at bounding box center [611, 197] width 158 height 25
select select "10"
click at [532, 185] on select "Select Cable / Satellite Services Collection Agency Credit Card Debt Debt Couns…" at bounding box center [611, 197] width 158 height 25
click at [554, 302] on div "Balance 11,316.00 $ Balance Unknown Balance Undetermined 11,316 $ Balance Unkno…" at bounding box center [611, 192] width 171 height 268
click at [846, 372] on button "Save & Close" at bounding box center [818, 366] width 85 height 26
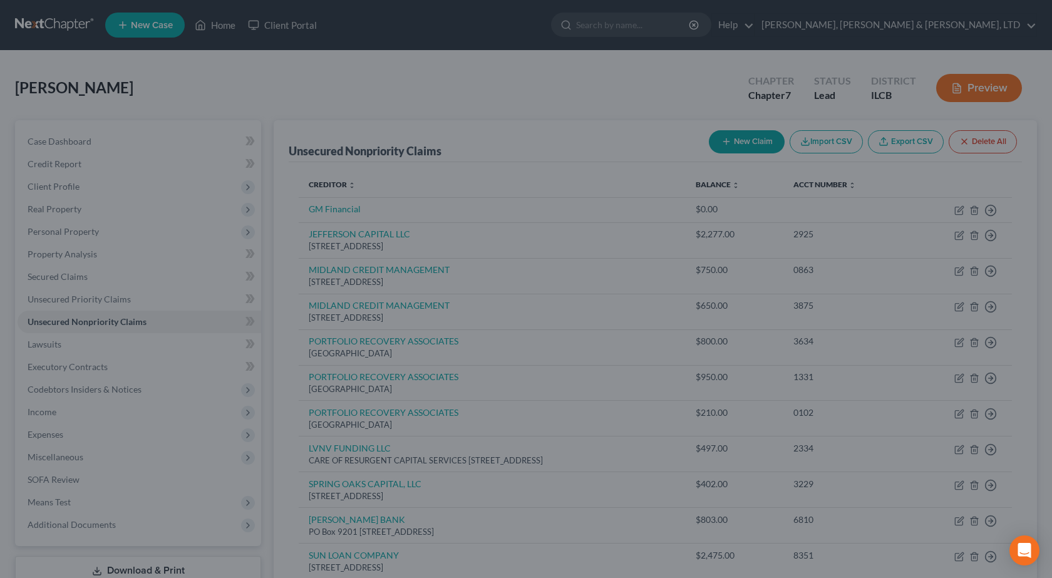
type input "11,316.00"
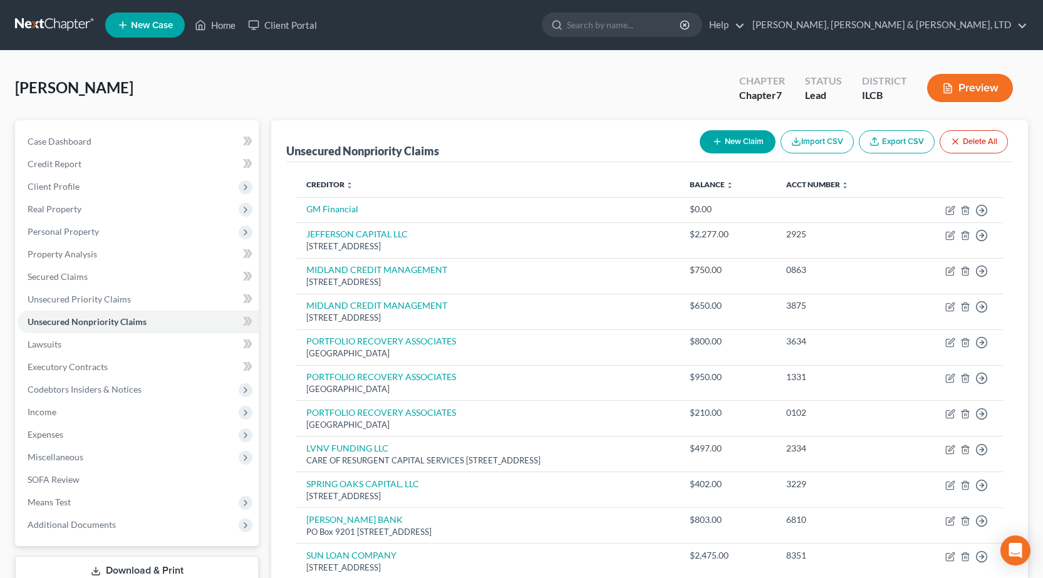
click at [725, 145] on button "New Claim" at bounding box center [737, 141] width 76 height 23
select select "0"
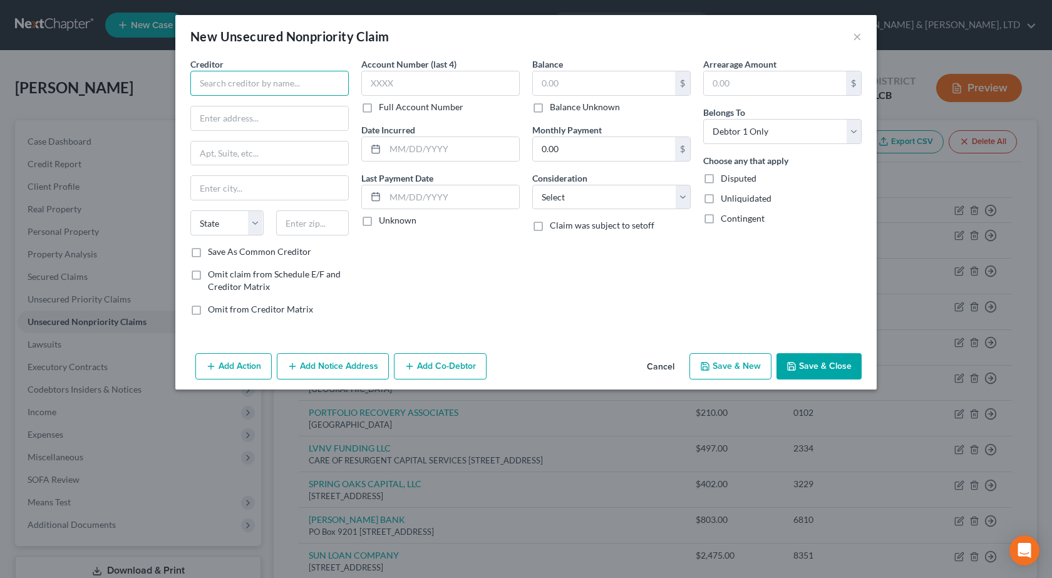
click at [270, 86] on input "text" at bounding box center [269, 83] width 158 height 25
paste input "FIRST PREMIER"
type input "FIRST PREMIER"
click at [282, 117] on input "text" at bounding box center [269, 118] width 157 height 24
paste input "3820 N Louise Ave"
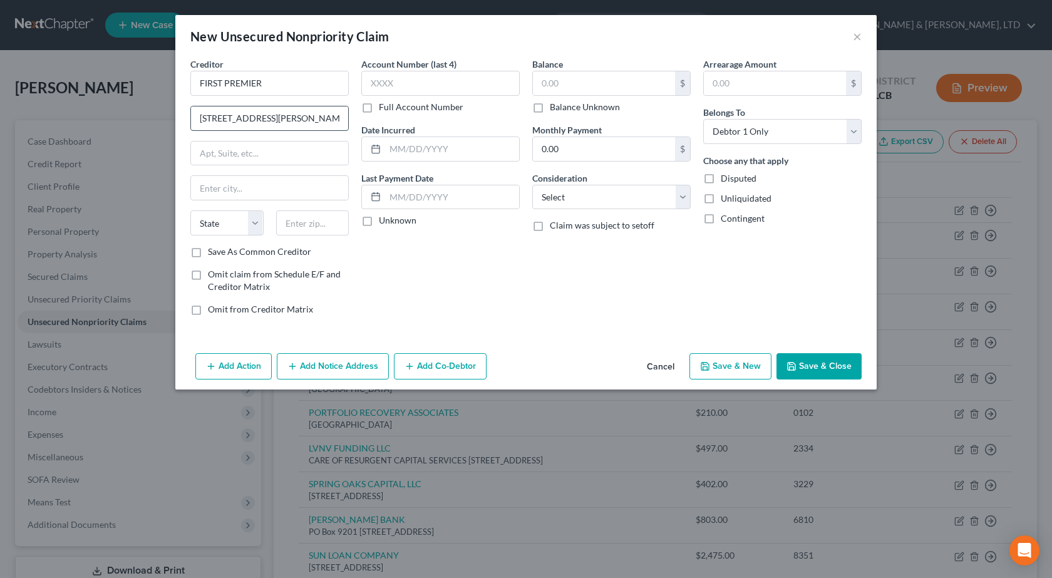
type input "3820 N Louise Ave"
click at [321, 221] on input "text" at bounding box center [312, 222] width 73 height 25
type input "57107"
type input "Sioux Falls"
select select "43"
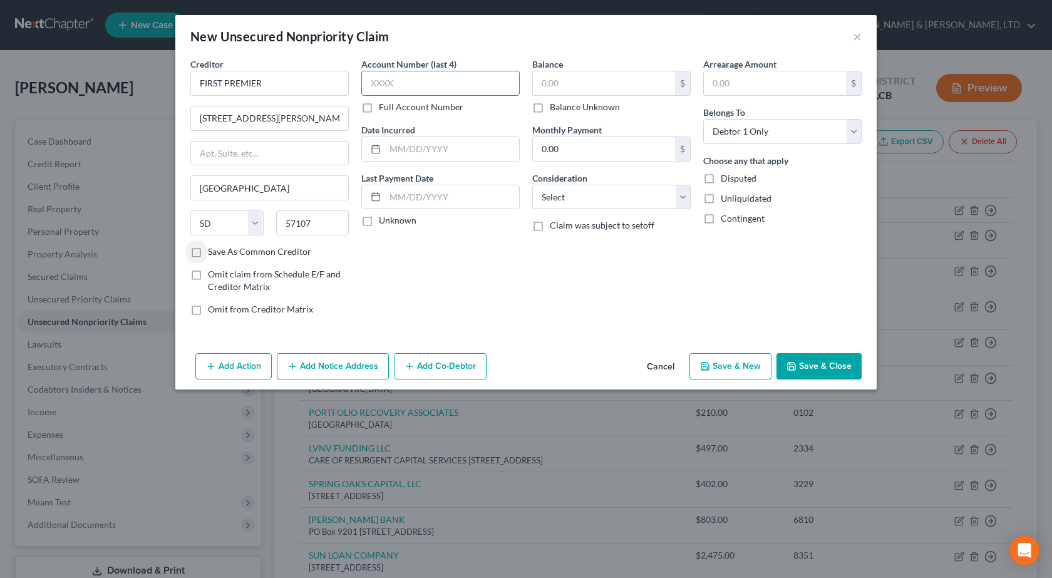
click at [458, 83] on input "text" at bounding box center [440, 83] width 158 height 25
type input "0374"
click at [406, 154] on input "text" at bounding box center [452, 149] width 134 height 24
paste input "02/07/2023"
type input "02/07/2023"
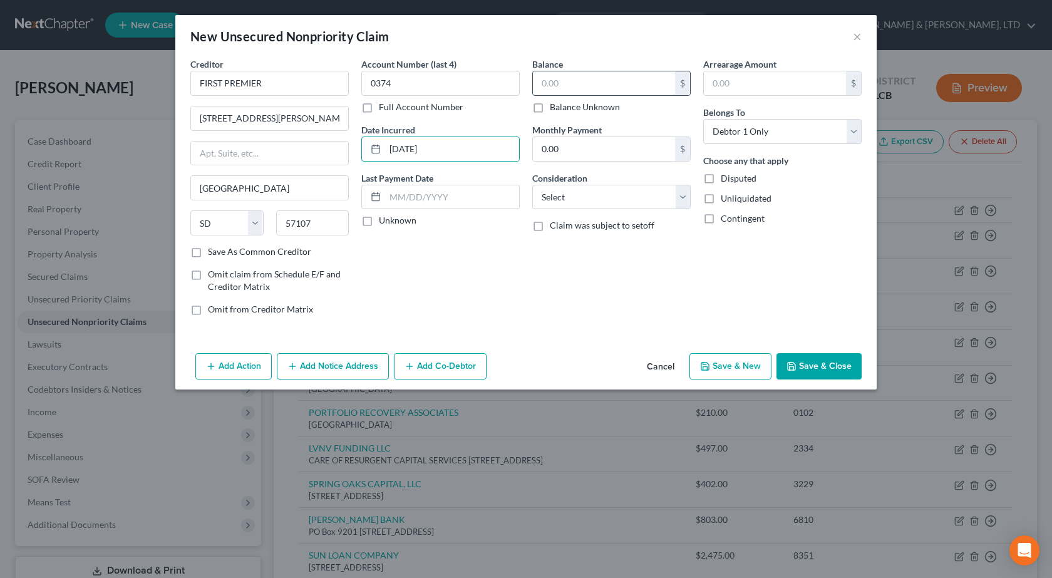
click at [605, 73] on input "text" at bounding box center [604, 83] width 142 height 24
type input "629"
click at [573, 210] on div "Balance 629.00 $ Balance Unknown Balance Undetermined 629 $ Balance Unknown Mon…" at bounding box center [611, 192] width 171 height 268
click at [571, 201] on select "Select Cable / Satellite Services Collection Agency Credit Card Debt Debt Couns…" at bounding box center [611, 197] width 158 height 25
select select "2"
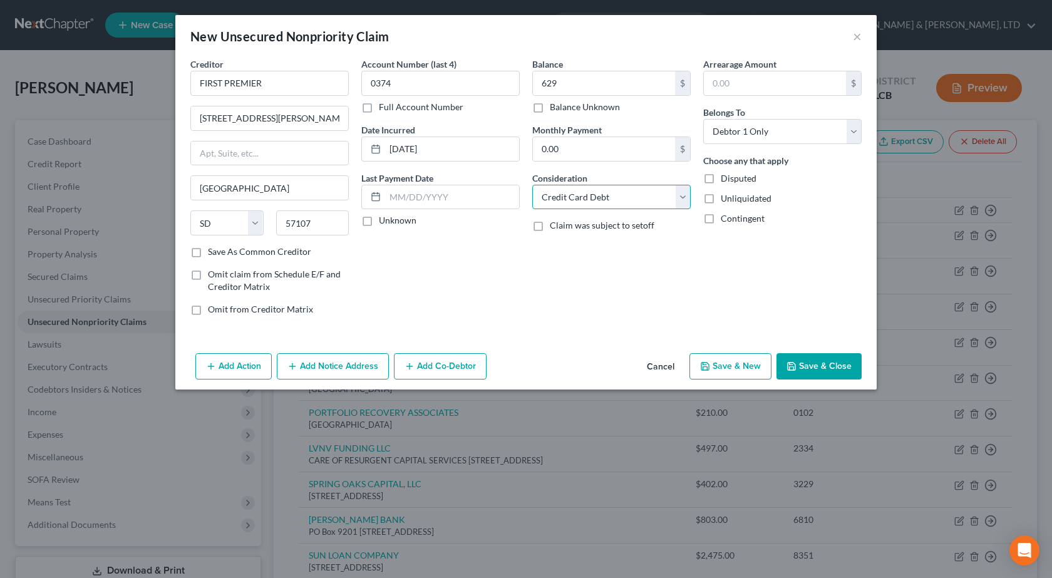
click at [532, 185] on select "Select Cable / Satellite Services Collection Agency Credit Card Debt Debt Couns…" at bounding box center [611, 197] width 158 height 25
click at [793, 358] on button "Save & Close" at bounding box center [818, 366] width 85 height 26
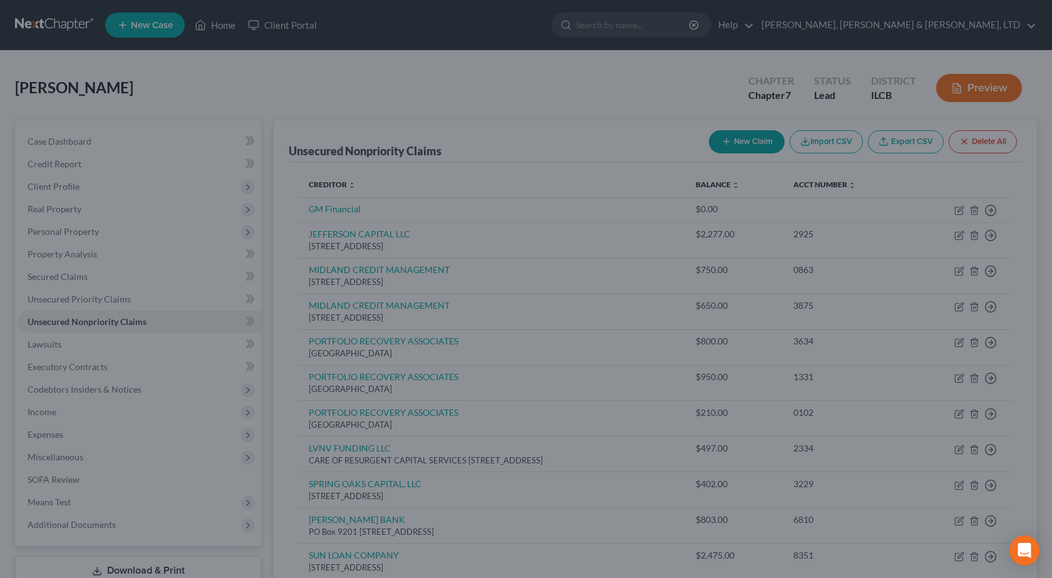
type input "629.00"
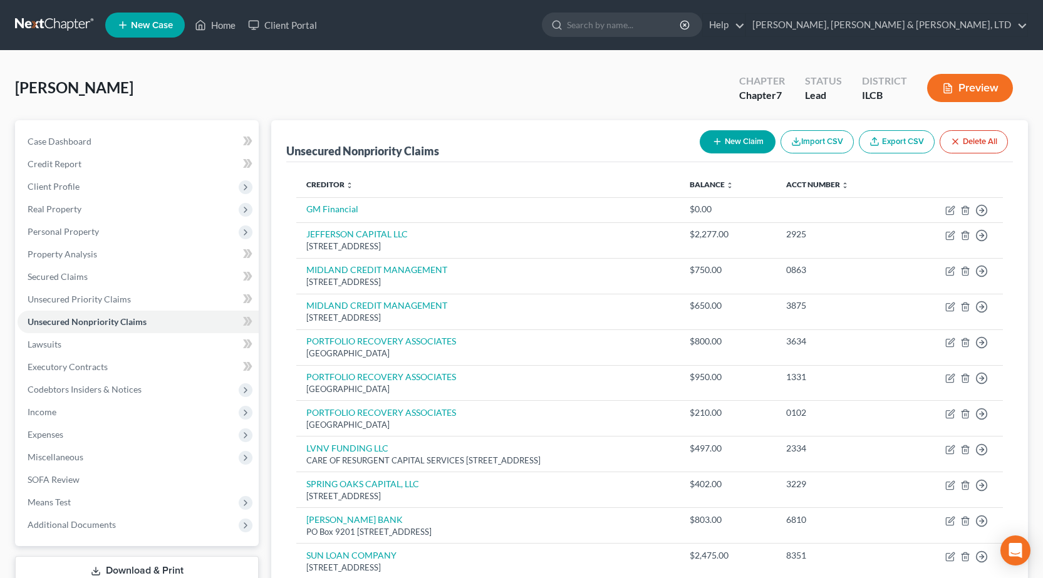
click at [726, 144] on button "New Claim" at bounding box center [737, 141] width 76 height 23
select select "0"
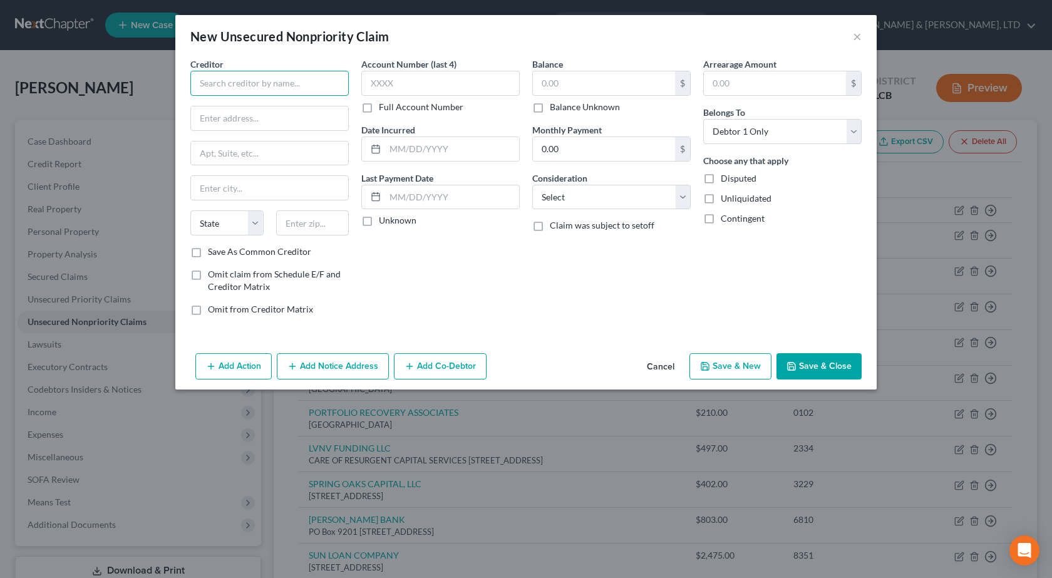
click at [269, 86] on input "text" at bounding box center [269, 83] width 158 height 25
paste input "ALLY FINANCIAL"
type input "ALLY FINANCIAL"
click at [297, 123] on input "text" at bounding box center [269, 118] width 157 height 24
paste input "PO Box 380901"
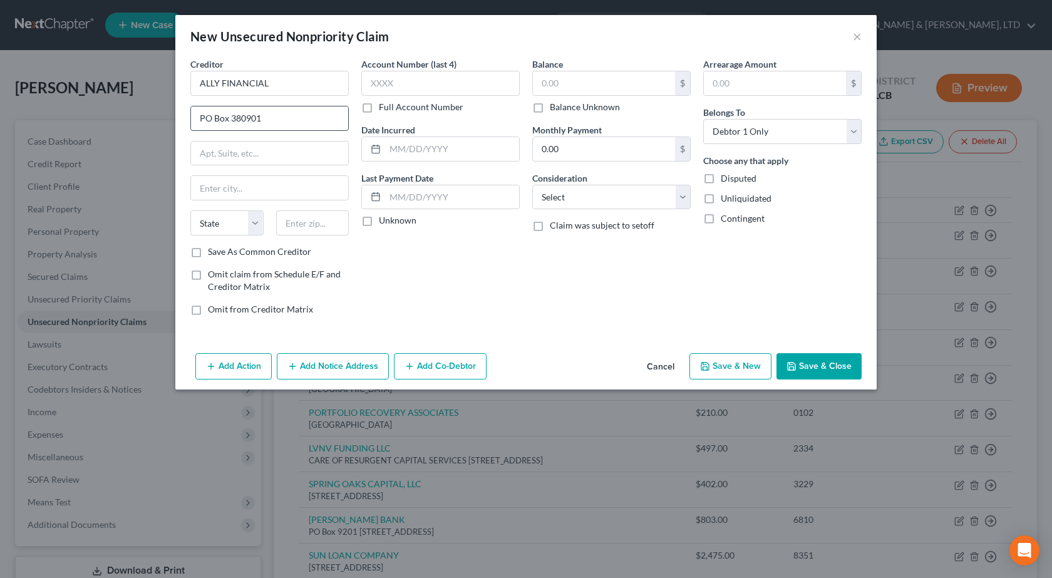
type input "PO Box 380901"
click at [312, 220] on input "text" at bounding box center [312, 222] width 73 height 25
type input "55438"
type input "Minneapolis"
select select "24"
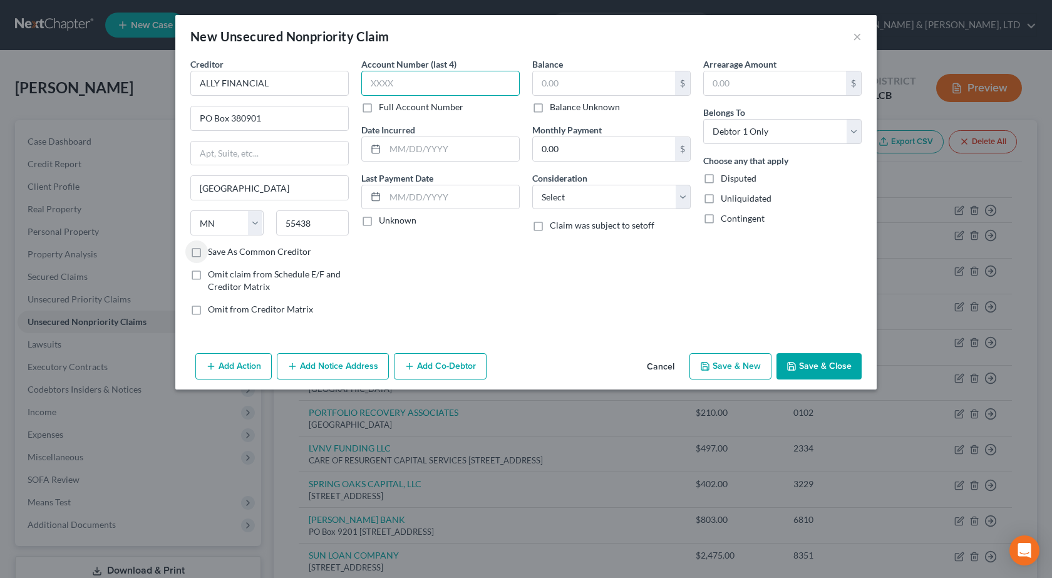
click at [402, 90] on input "text" at bounding box center [440, 83] width 158 height 25
type input "5775"
click at [458, 148] on input "text" at bounding box center [452, 149] width 134 height 24
paste input "08/18/2022"
type input "08/18/2022"
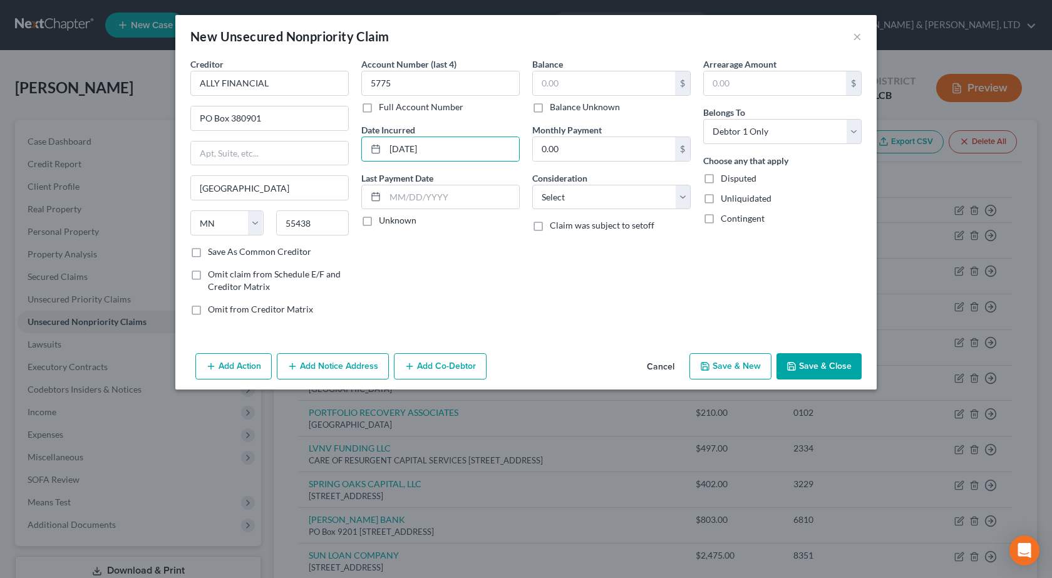
click at [602, 70] on div "Balance $ Balance Unknown Balance Undetermined $ Balance Unknown" at bounding box center [611, 86] width 158 height 56
click at [598, 74] on input "text" at bounding box center [604, 83] width 142 height 24
paste input "$16,685"
type input "16,685"
click at [597, 195] on select "Select Cable / Satellite Services Collection Agency Credit Card Debt Debt Couns…" at bounding box center [611, 197] width 158 height 25
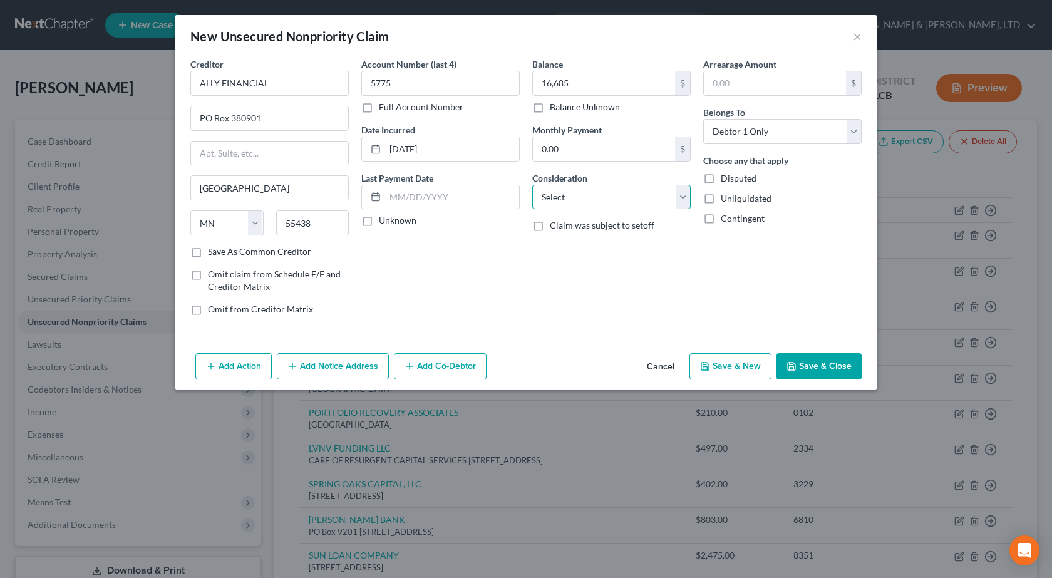
select select "4"
click at [532, 185] on select "Select Cable / Satellite Services Collection Agency Credit Card Debt Debt Couns…" at bounding box center [611, 197] width 158 height 25
click at [811, 369] on button "Save & Close" at bounding box center [818, 366] width 85 height 26
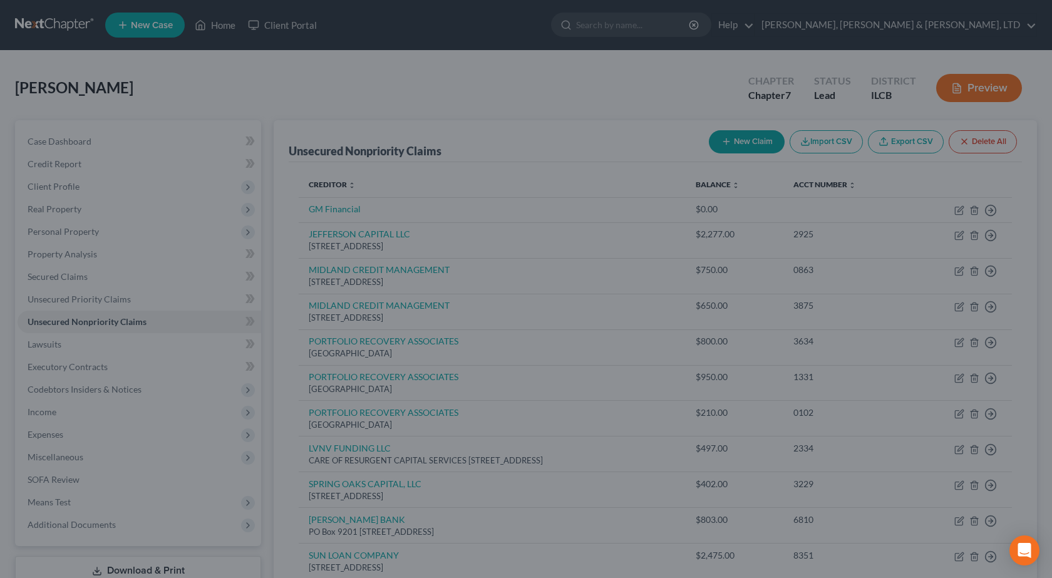
type input "16,685.00"
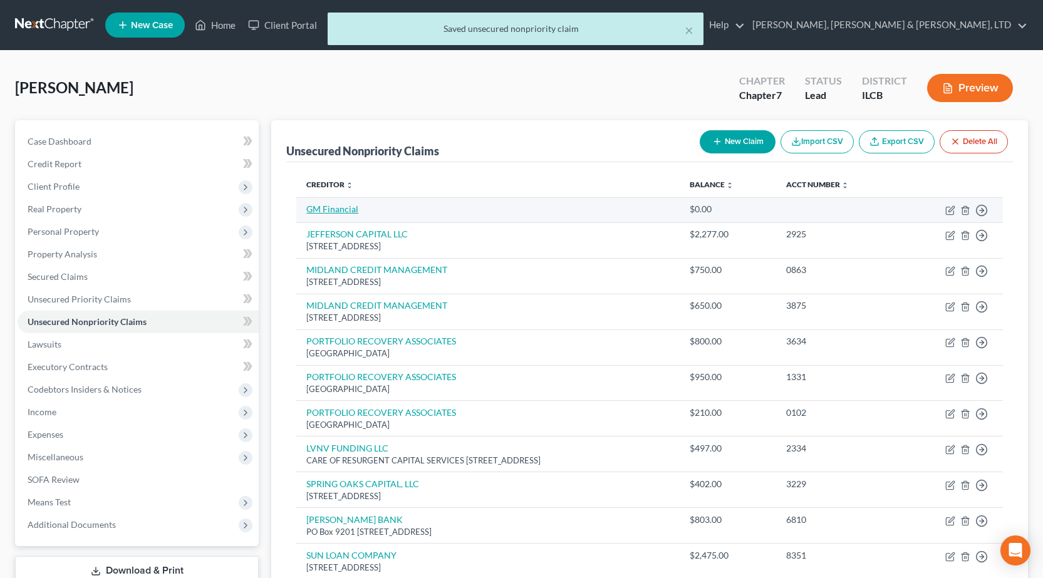
click at [350, 210] on link "GM Financial" at bounding box center [332, 208] width 52 height 11
select select "0"
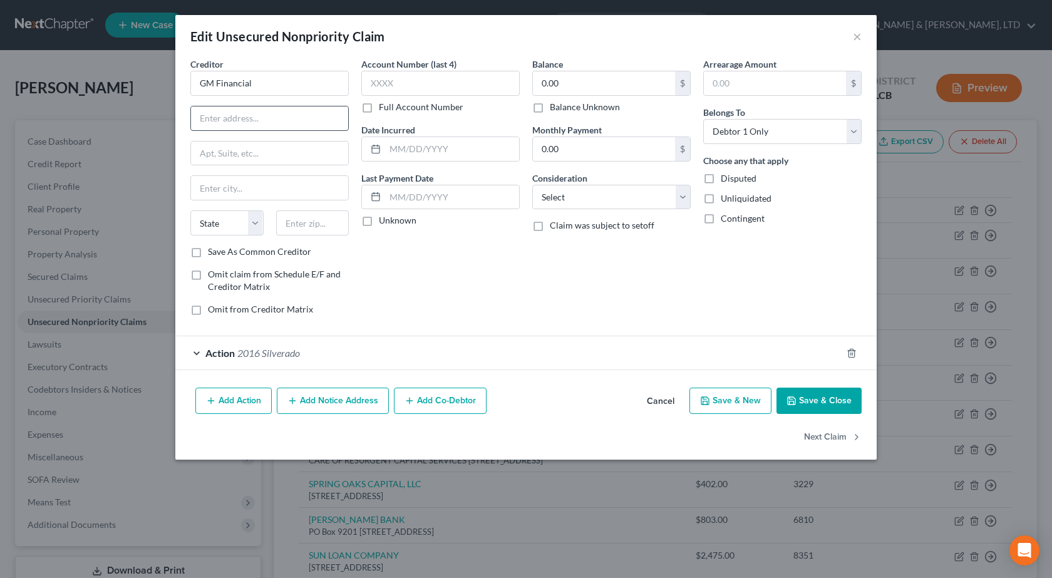
click at [284, 113] on input "text" at bounding box center [269, 118] width 157 height 24
paste input "PO BOX 181145"
type input "PO BOX 181145"
drag, startPoint x: 269, startPoint y: 78, endPoint x: 28, endPoint y: 101, distance: 242.8
click at [28, 101] on div "Edit Unsecured Nonpriority Claim × Creditor * GM Financial PO BOX 181145 State …" at bounding box center [526, 289] width 1052 height 578
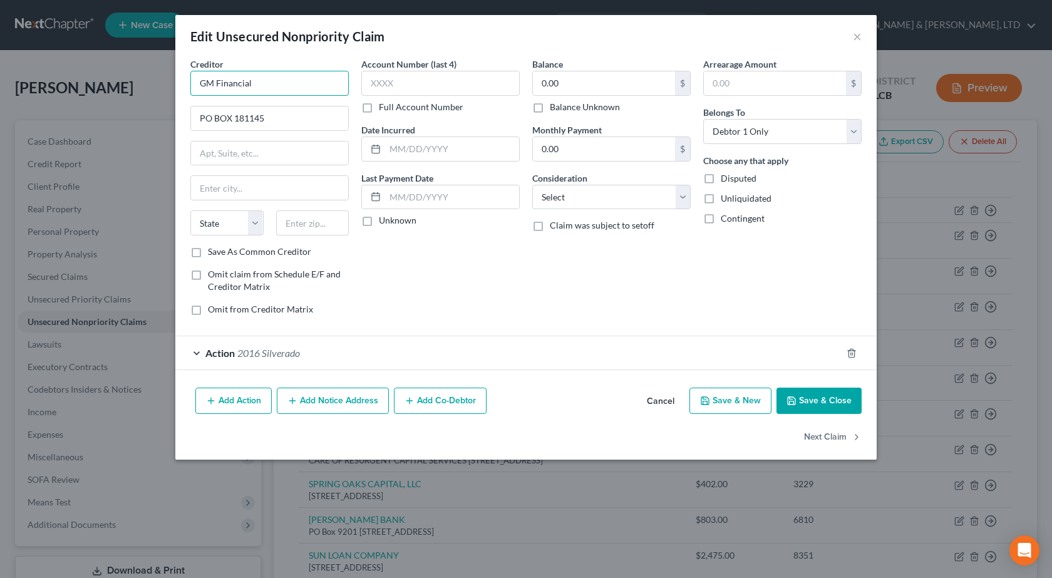
paste input "FNANCIAL"
type input "GMFNANCIAL"
click at [319, 223] on input "text" at bounding box center [312, 222] width 73 height 25
type input "76096"
type input "Arlington"
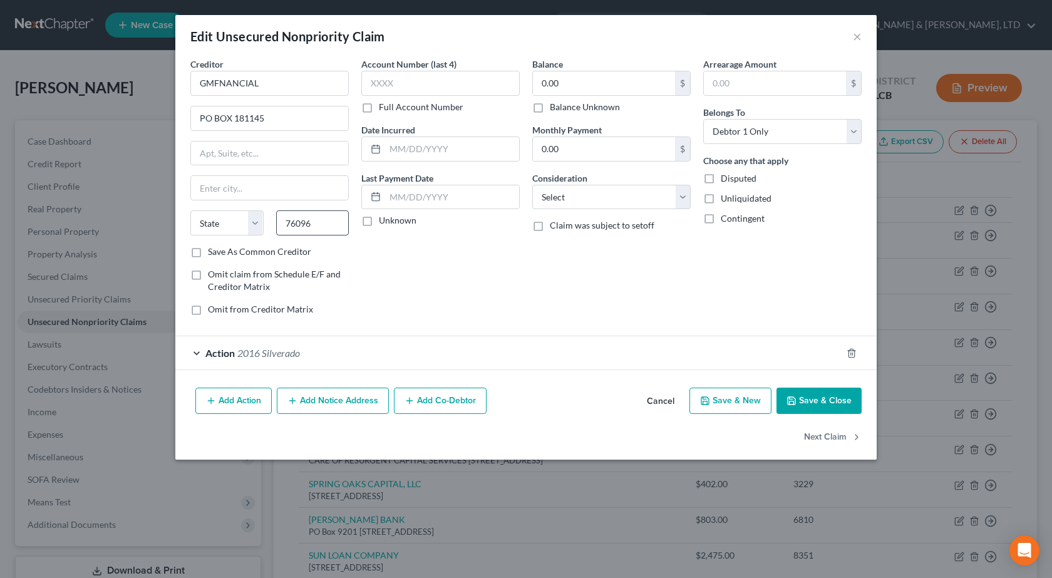
select select "45"
click at [405, 81] on input "text" at bounding box center [440, 83] width 158 height 25
type input "8238"
click at [414, 148] on input "text" at bounding box center [452, 149] width 134 height 24
paste input "07/15/2022"
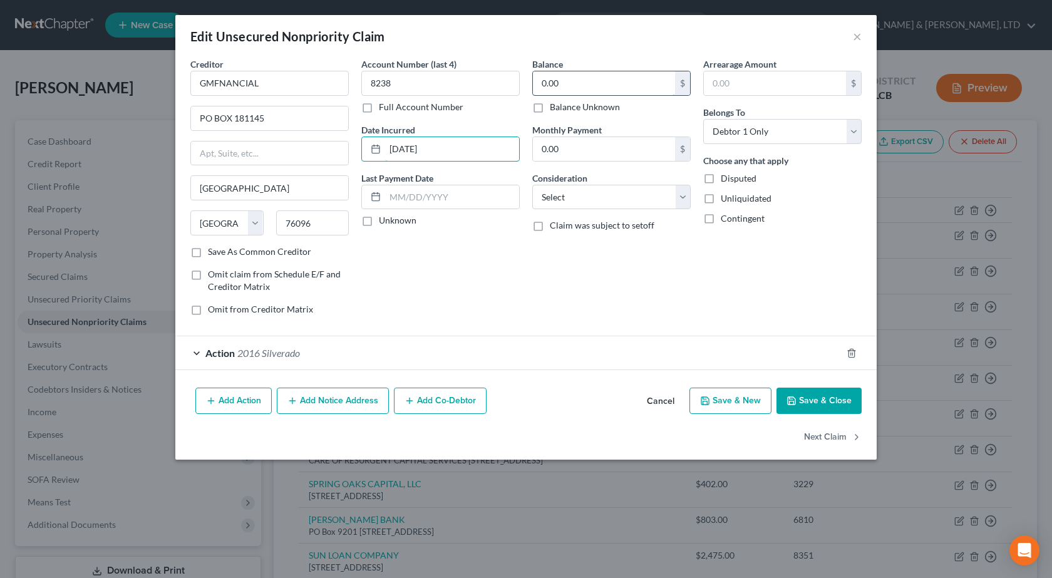
type input "07/15/2022"
click at [570, 84] on input "0.00" at bounding box center [604, 83] width 142 height 24
type input "10,384"
click at [561, 201] on select "Select Cable / Satellite Services Collection Agency Credit Card Debt Debt Couns…" at bounding box center [611, 197] width 158 height 25
select select "4"
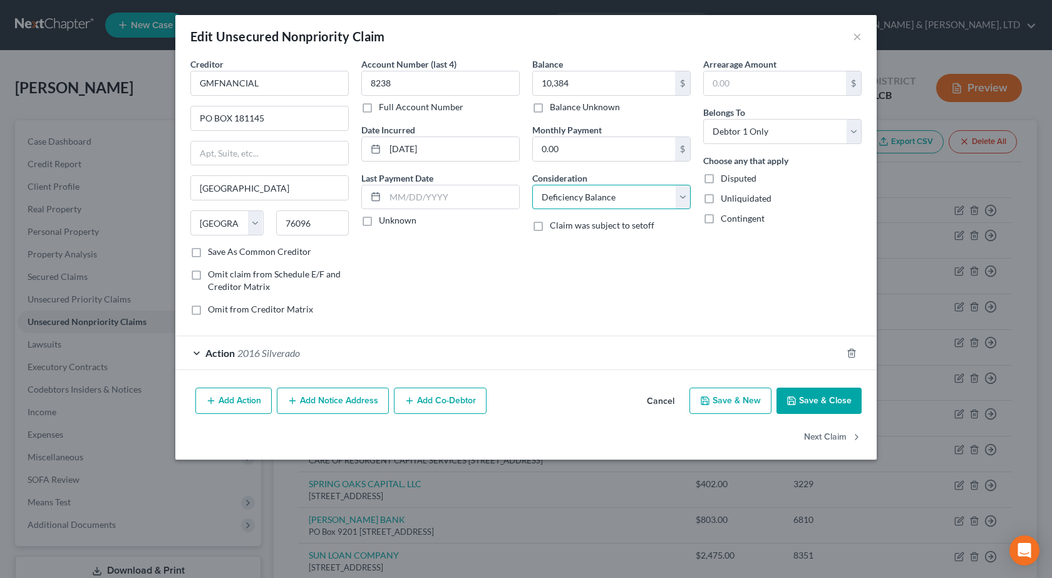
click at [532, 185] on select "Select Cable / Satellite Services Collection Agency Credit Card Debt Debt Couns…" at bounding box center [611, 197] width 158 height 25
click at [820, 396] on button "Save & Close" at bounding box center [818, 401] width 85 height 26
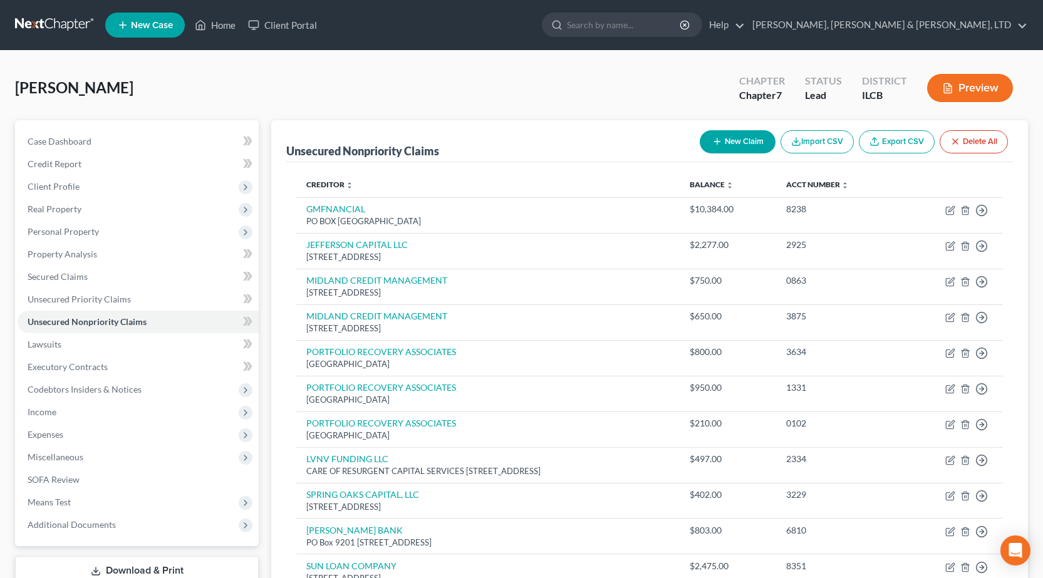
click at [718, 137] on icon "button" at bounding box center [717, 141] width 10 height 10
select select "0"
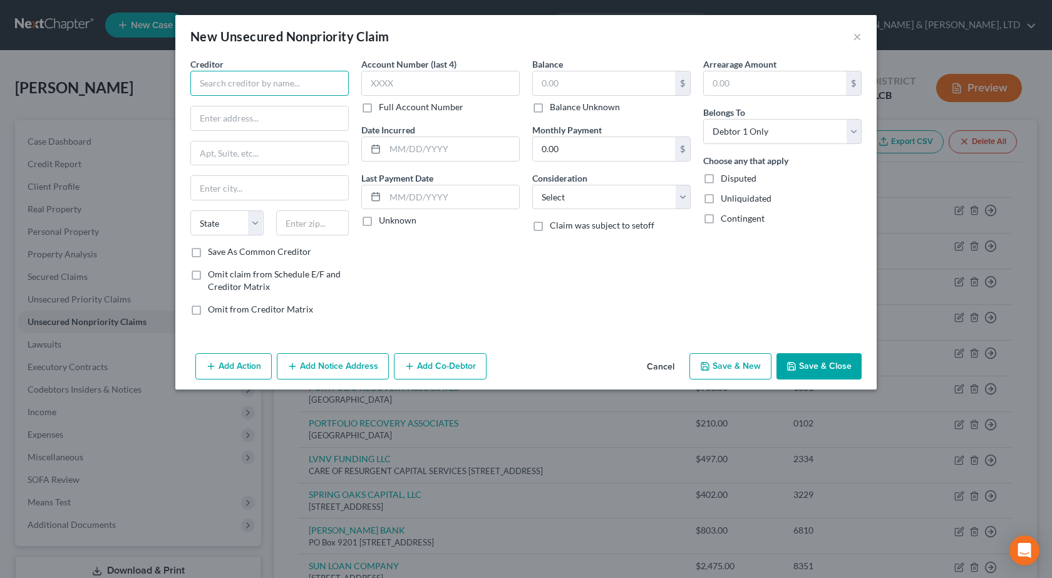
click at [274, 83] on input "text" at bounding box center [269, 83] width 158 height 25
paste input "REGIONAL FINANCE"
type input "REGIONAL FINANCE"
click at [265, 123] on input "text" at bounding box center [269, 118] width 157 height 24
paste input "979 BATESVILLE RD"
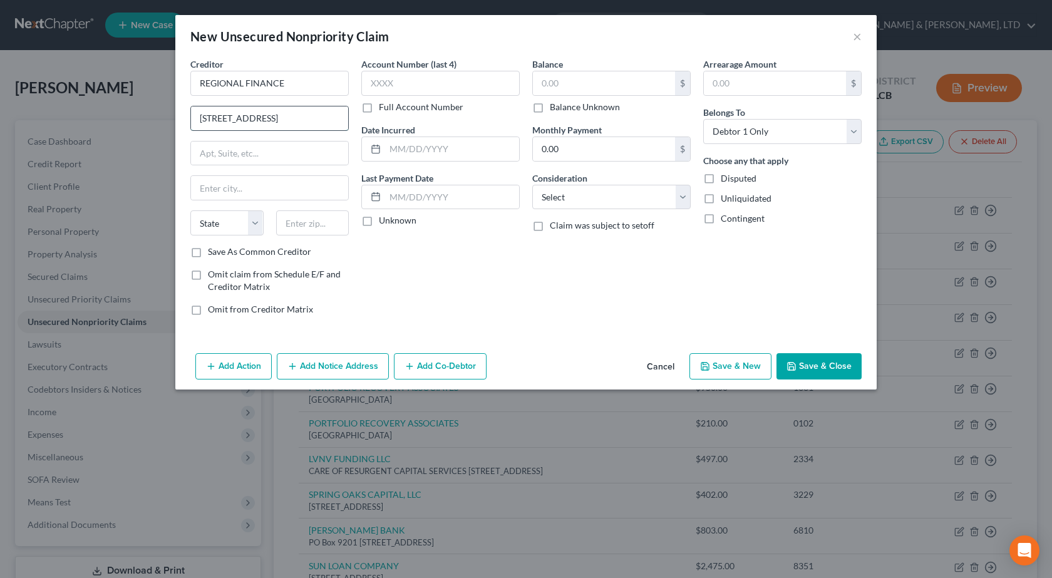
paste input "STE B,"
type input "979 BATESVILLE RD, STE B,"
click at [296, 223] on input "text" at bounding box center [312, 222] width 73 height 25
type input "29651"
type input "Greer"
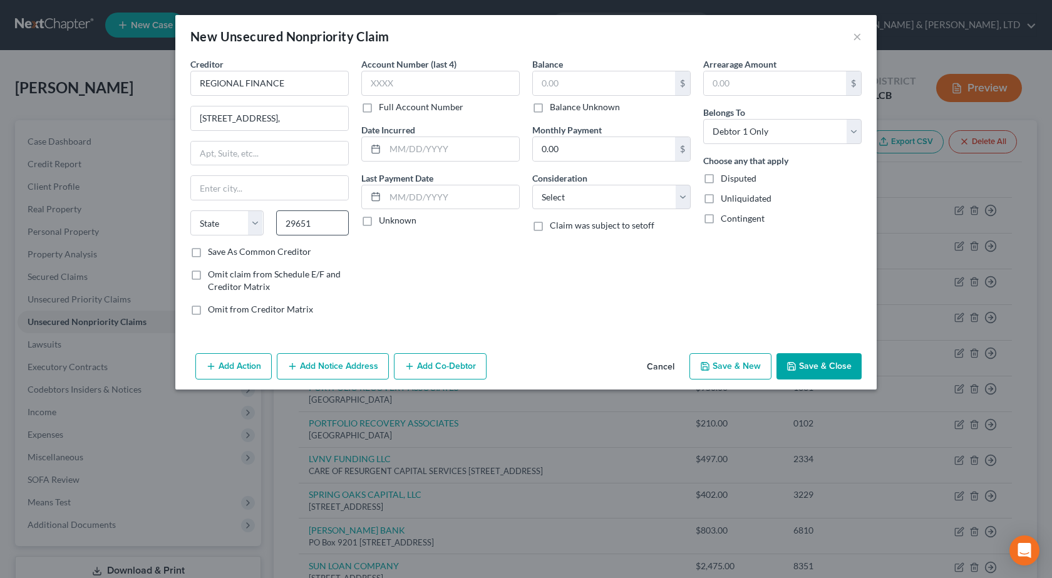
select select "42"
click at [408, 79] on input "text" at bounding box center [440, 83] width 158 height 25
click at [858, 35] on button "×" at bounding box center [857, 36] width 9 height 15
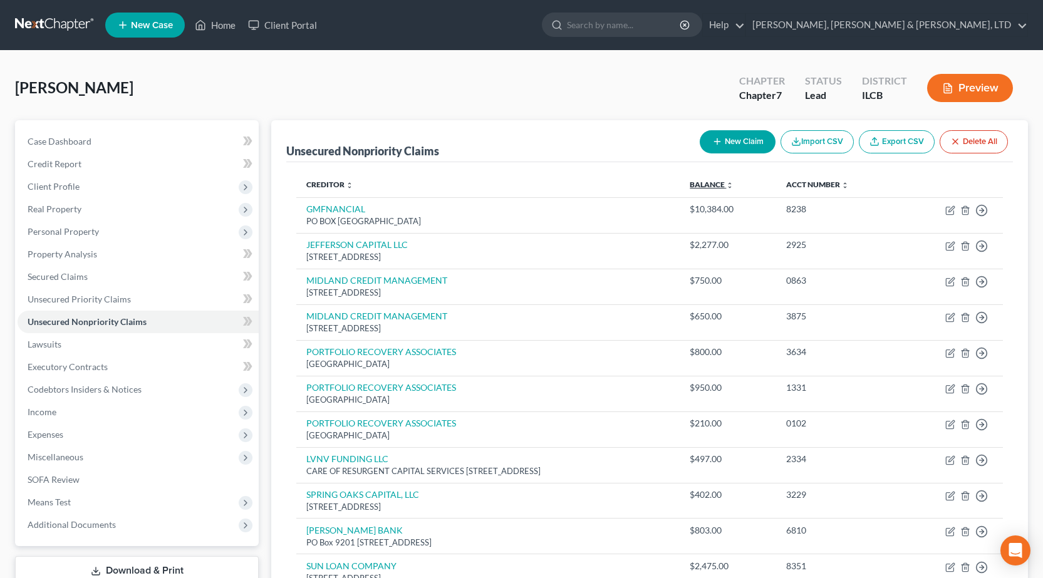
click at [733, 181] on link "Balance expand_more expand_less unfold_more" at bounding box center [711, 184] width 44 height 9
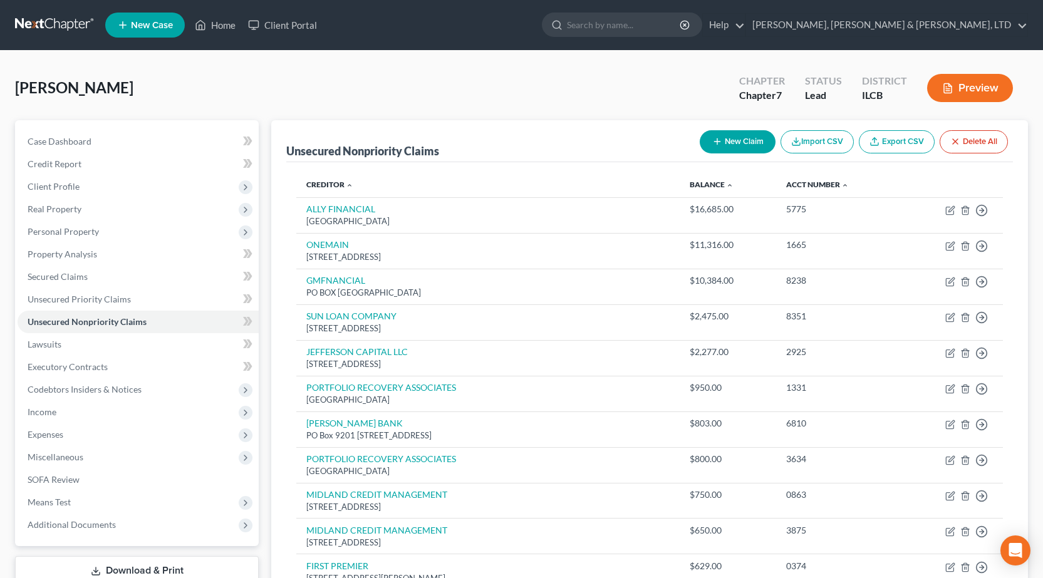
click at [719, 149] on button "New Claim" at bounding box center [737, 141] width 76 height 23
select select "0"
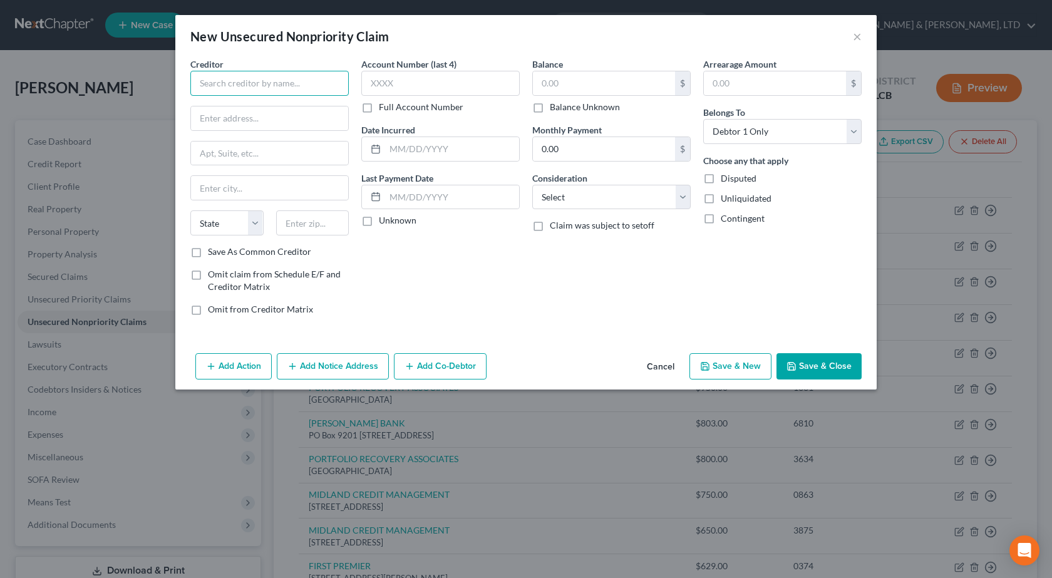
click at [239, 86] on input "text" at bounding box center [269, 83] width 158 height 25
paste input "REGIONAL FINANCE"
type input "REGIONAL FINANCE"
click at [274, 122] on input "text" at bounding box center [269, 118] width 157 height 24
paste input "979 BATESVILLE RD, STE B"
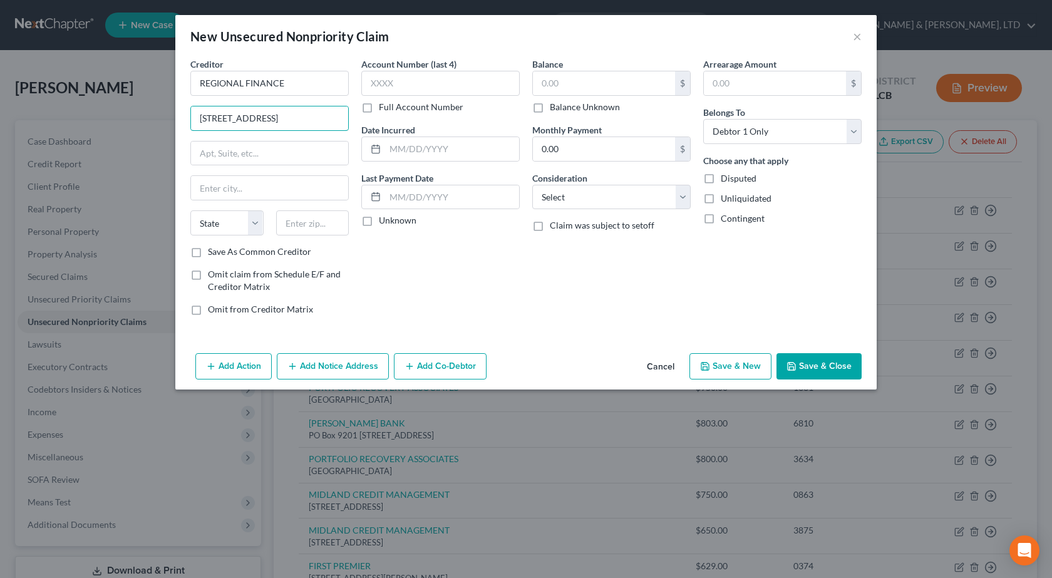
type input "979 BATESVILLE RD, STE B"
click at [354, 298] on div "Creditor * REGIONAL FINANCE 979 BATESVILLE RD, STE B State AL AK AR AZ CA CO CT…" at bounding box center [269, 192] width 171 height 268
click at [326, 225] on input "text" at bounding box center [312, 222] width 73 height 25
type input "29651"
type input "Greer"
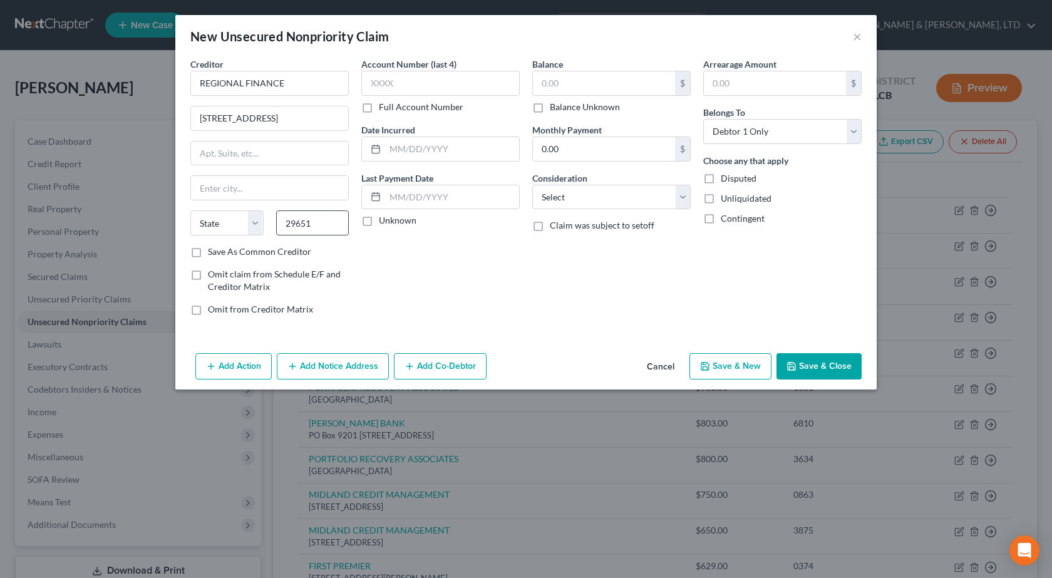
select select "42"
click at [406, 80] on input "text" at bounding box center [440, 83] width 158 height 25
type input "4349"
click at [442, 147] on input "text" at bounding box center [452, 149] width 134 height 24
click at [381, 146] on div at bounding box center [373, 149] width 23 height 24
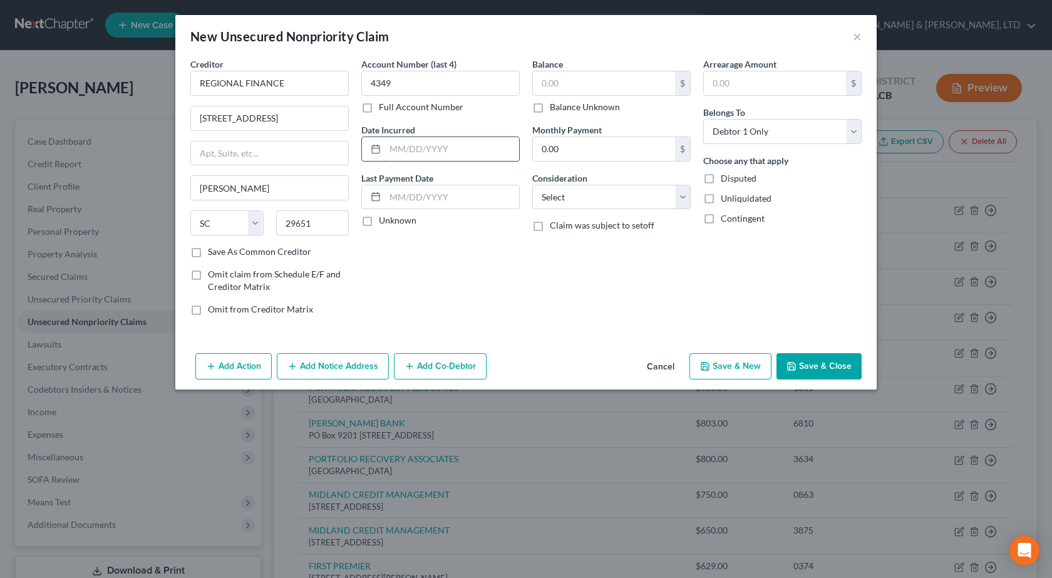
click at [434, 147] on input "text" at bounding box center [452, 149] width 134 height 24
paste input "03/17/2023"
click at [585, 81] on input "text" at bounding box center [604, 83] width 142 height 24
click at [599, 193] on select "Select Cable / Satellite Services Collection Agency Credit Card Debt Debt Couns…" at bounding box center [611, 197] width 158 height 25
click at [532, 185] on select "Select Cable / Satellite Services Collection Agency Credit Card Debt Debt Couns…" at bounding box center [611, 197] width 158 height 25
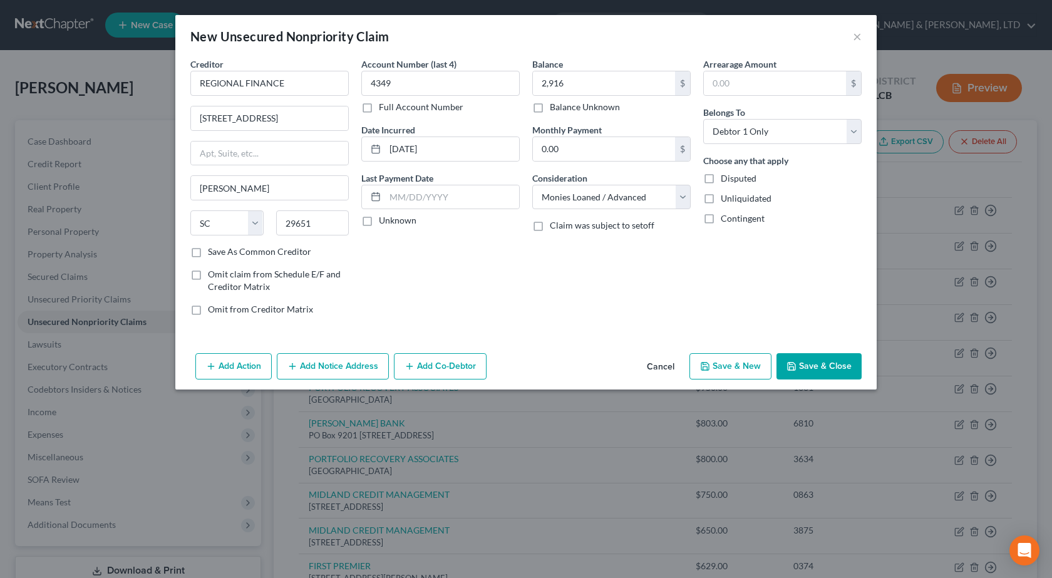
drag, startPoint x: 662, startPoint y: 301, endPoint x: 685, endPoint y: 303, distance: 22.7
click at [664, 300] on div "Balance 2,916.00 $ Balance Unknown Balance Undetermined 2,916 $ Balance Unknown…" at bounding box center [611, 192] width 171 height 268
click at [841, 370] on button "Save & Close" at bounding box center [818, 366] width 85 height 26
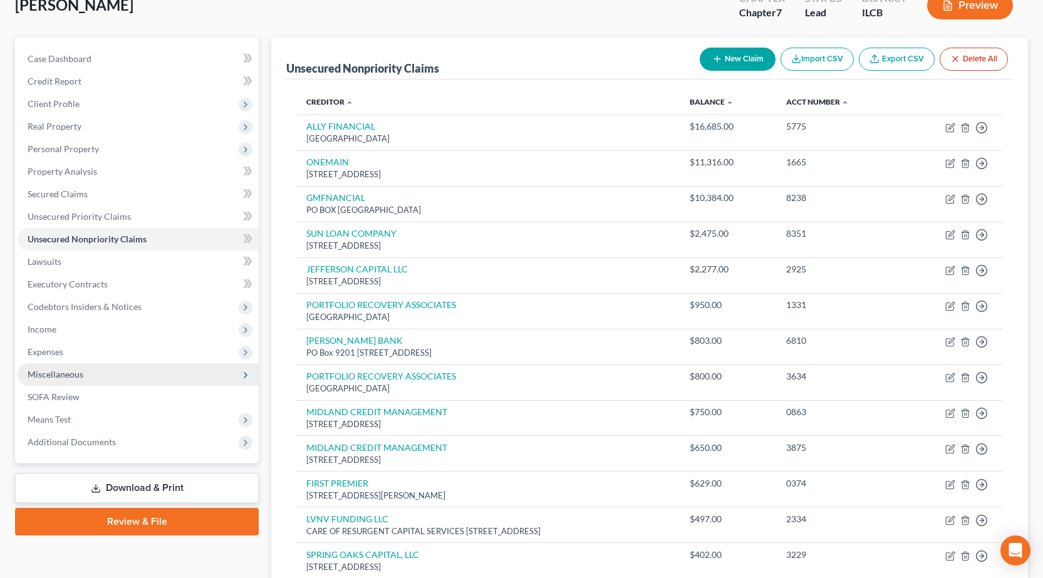
scroll to position [125, 0]
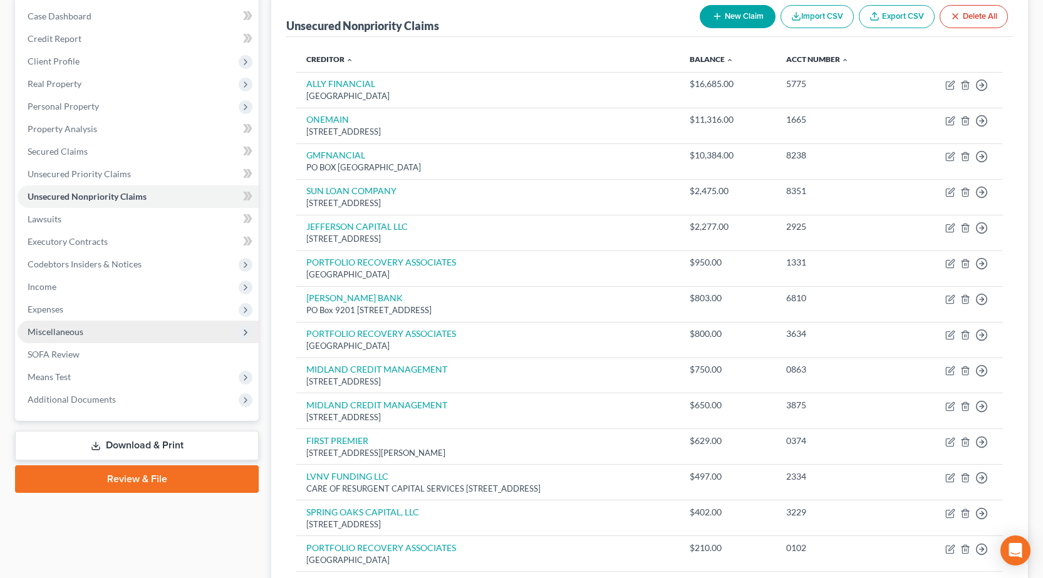
click at [66, 332] on span "Miscellaneous" at bounding box center [56, 331] width 56 height 11
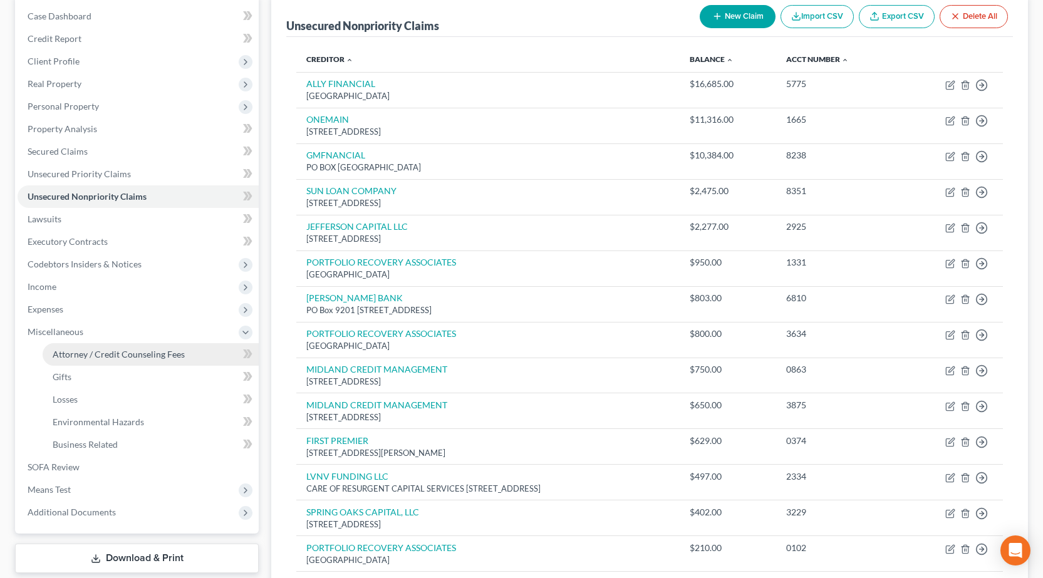
click at [68, 353] on span "Attorney / Credit Counseling Fees" at bounding box center [119, 354] width 132 height 11
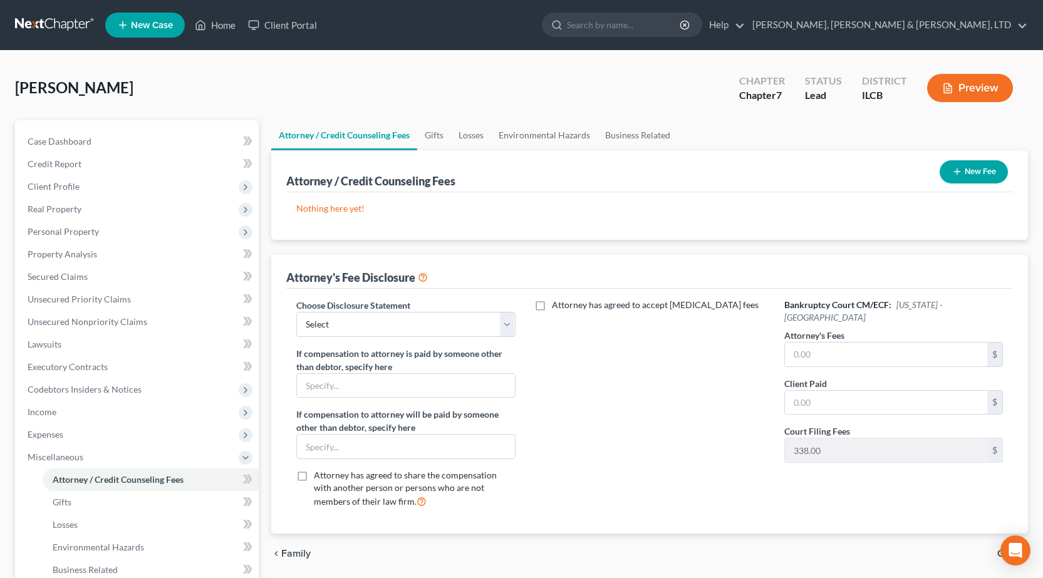
click at [989, 170] on button "New Fee" at bounding box center [973, 171] width 68 height 23
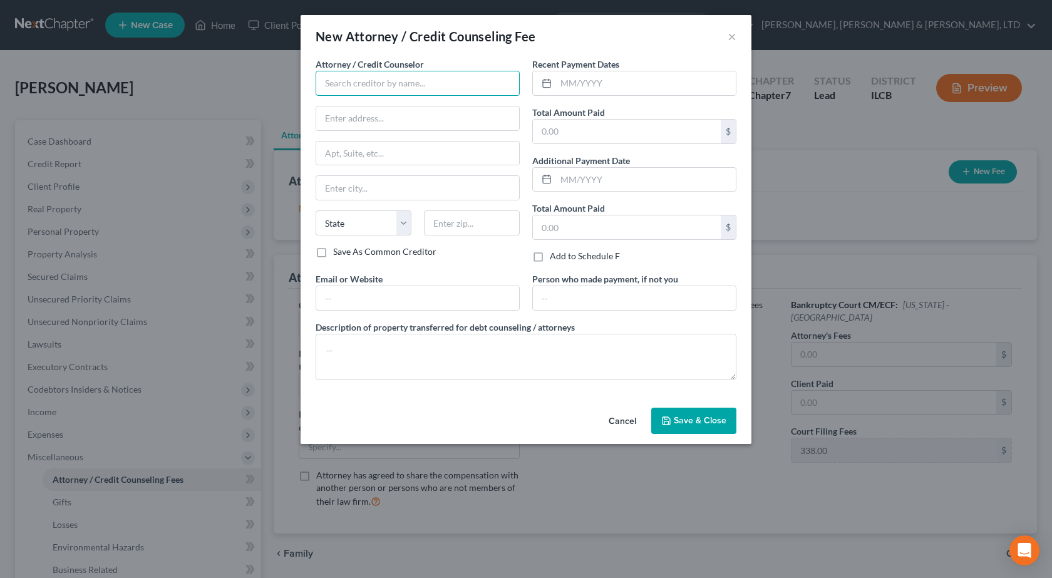
click at [357, 86] on input "text" at bounding box center [418, 83] width 204 height 25
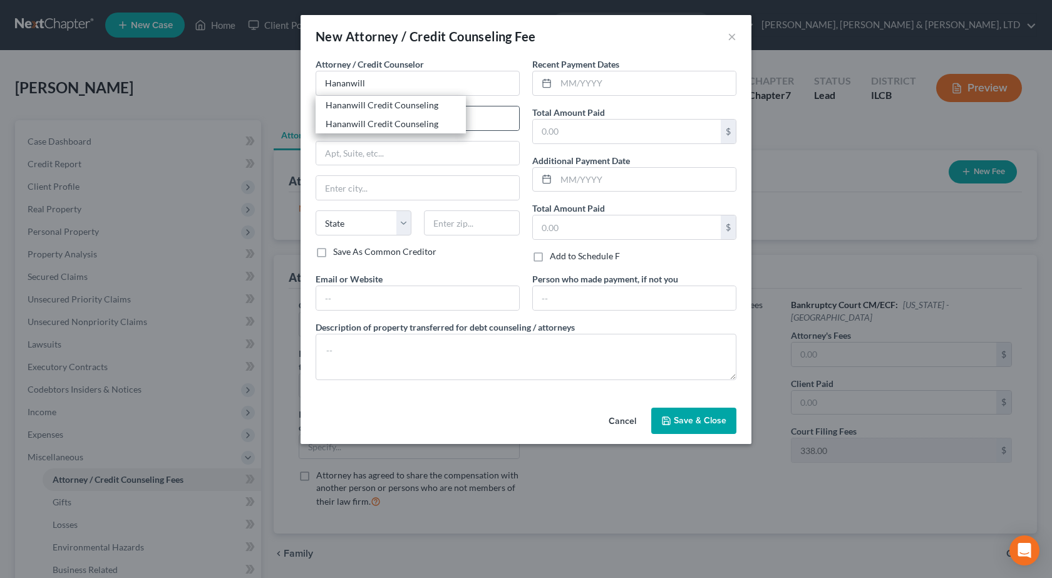
click at [371, 105] on div "Hananwill Credit Counseling" at bounding box center [391, 105] width 130 height 13
click at [611, 75] on input "text" at bounding box center [646, 83] width 180 height 24
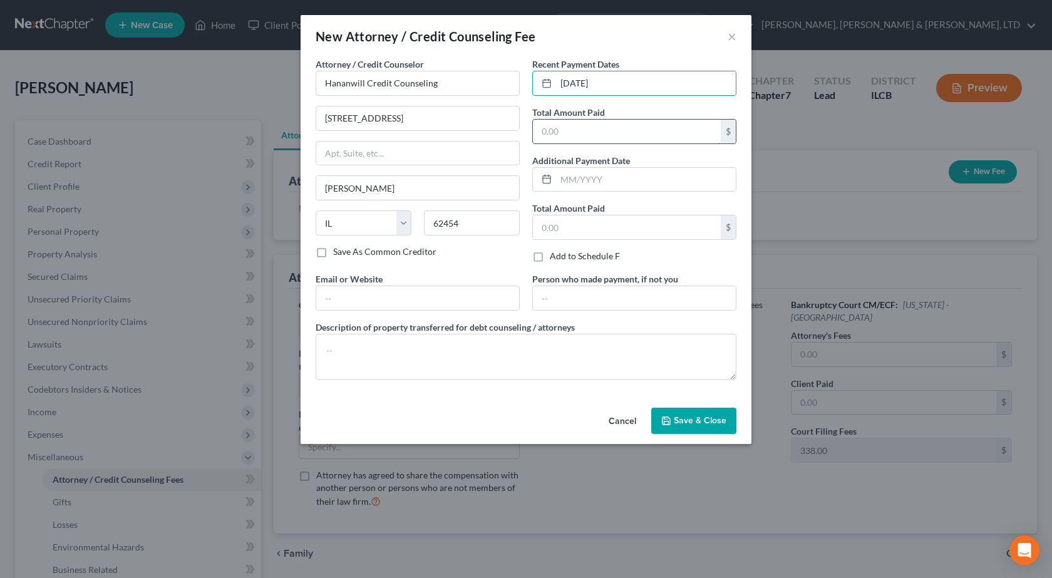
click at [560, 134] on input "text" at bounding box center [627, 132] width 188 height 24
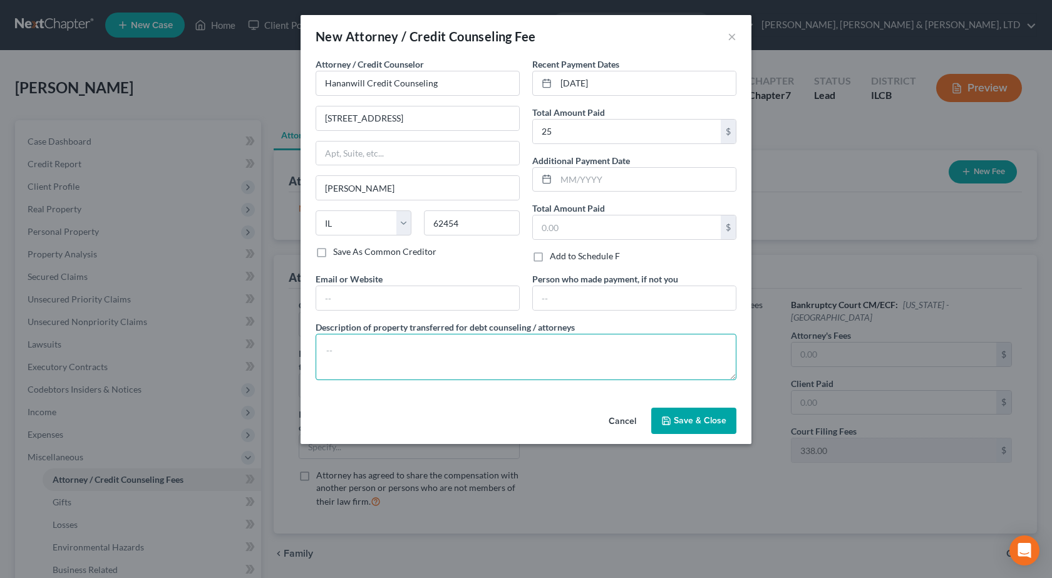
click at [411, 368] on textarea at bounding box center [526, 357] width 421 height 46
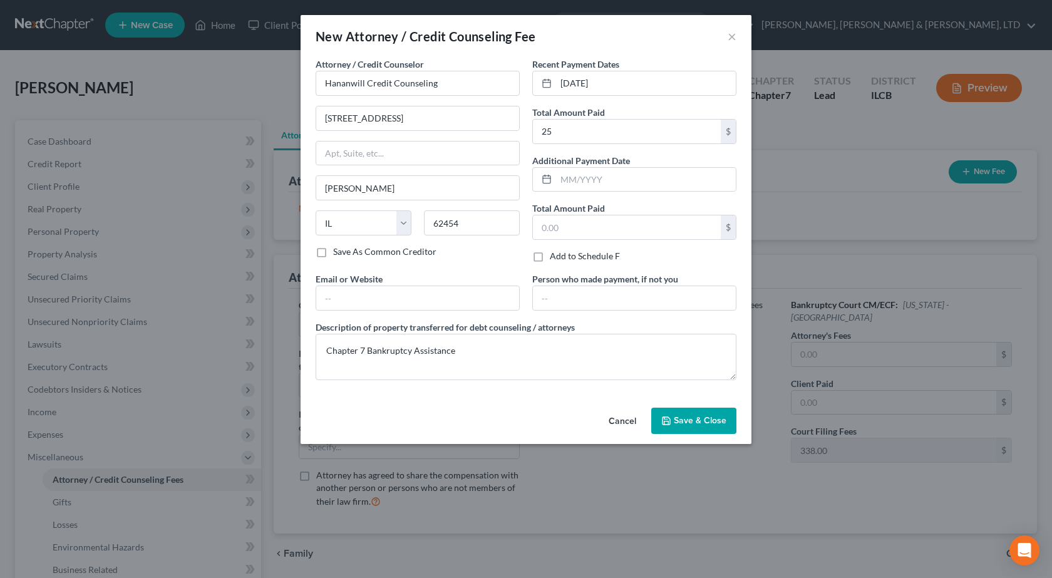
click at [655, 415] on button "Save & Close" at bounding box center [693, 421] width 85 height 26
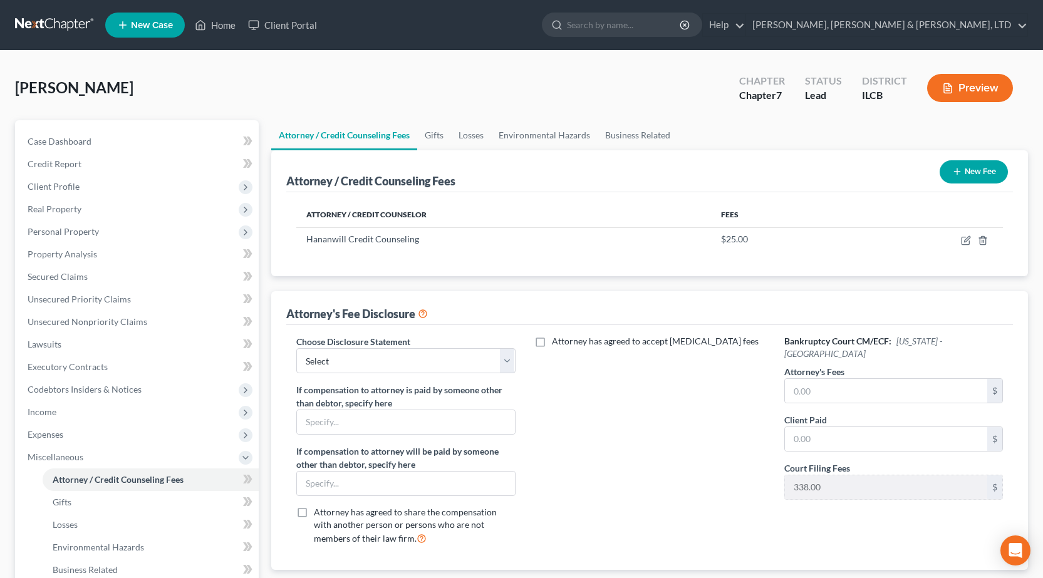
click at [982, 172] on button "New Fee" at bounding box center [973, 171] width 68 height 23
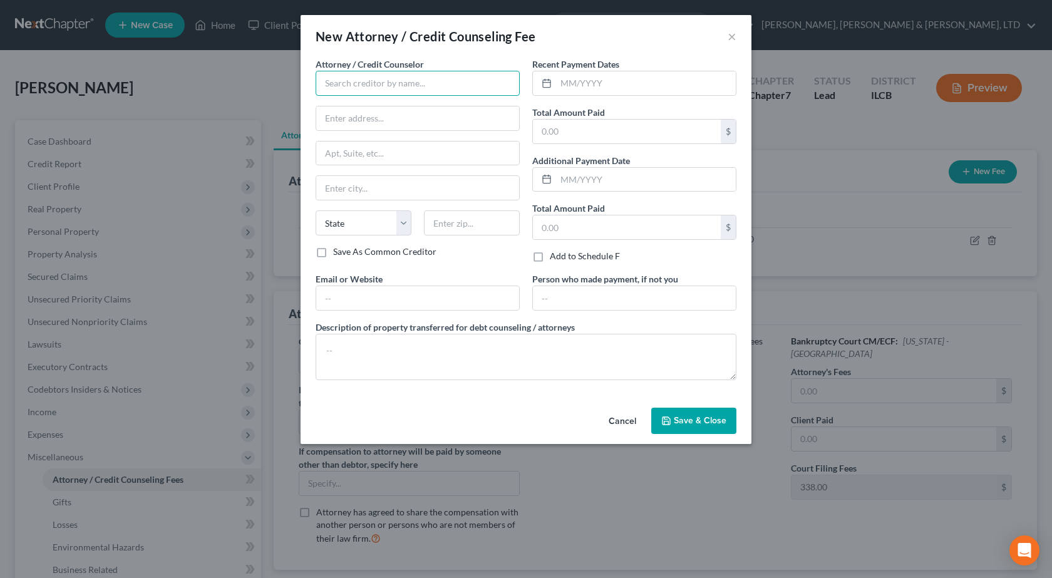
click at [368, 80] on input "text" at bounding box center [418, 83] width 204 height 25
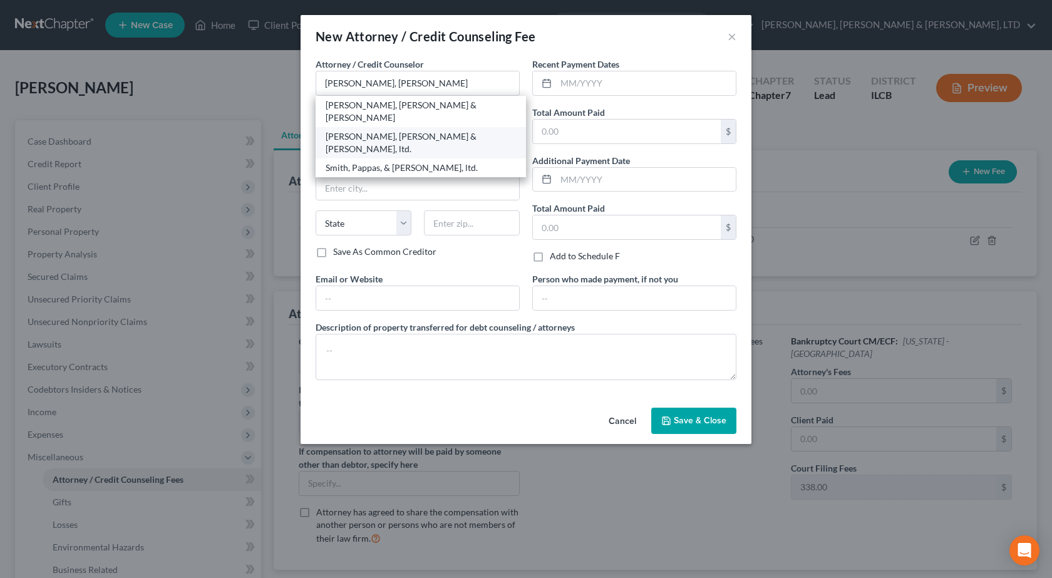
click at [403, 130] on div "Smith, Pappas & Jones, ltd." at bounding box center [421, 142] width 190 height 25
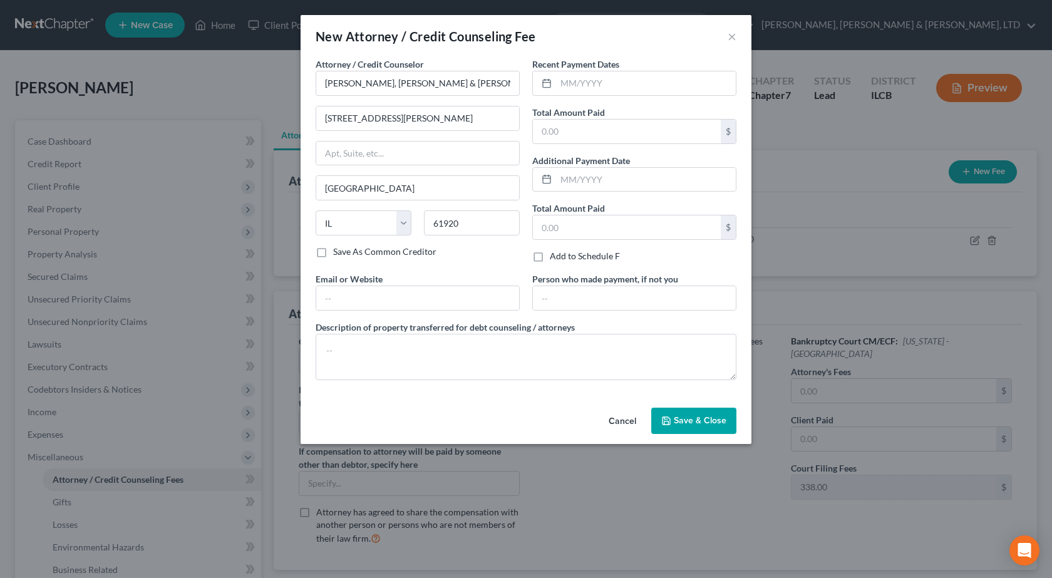
click at [711, 430] on button "Save & Close" at bounding box center [693, 421] width 85 height 26
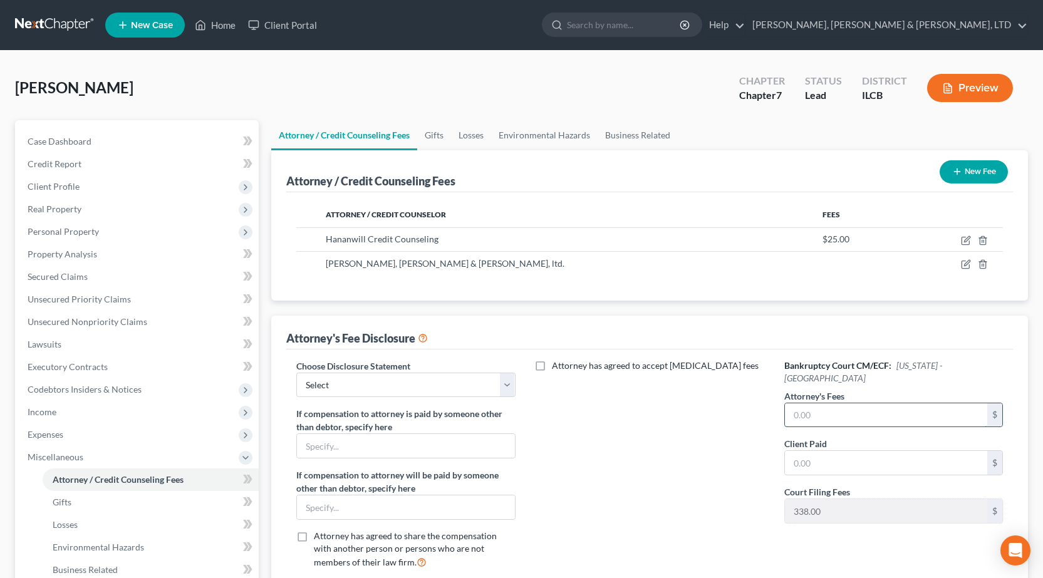
click at [823, 403] on input "text" at bounding box center [886, 415] width 202 height 24
drag, startPoint x: 639, startPoint y: 458, endPoint x: 515, endPoint y: 380, distance: 146.3
click at [639, 453] on div "Attorney has agreed to accept retainer fees" at bounding box center [650, 469] width 244 height 220
click at [504, 379] on select "Select Southern Central" at bounding box center [405, 385] width 219 height 25
click at [296, 373] on select "Select Southern Central" at bounding box center [405, 385] width 219 height 25
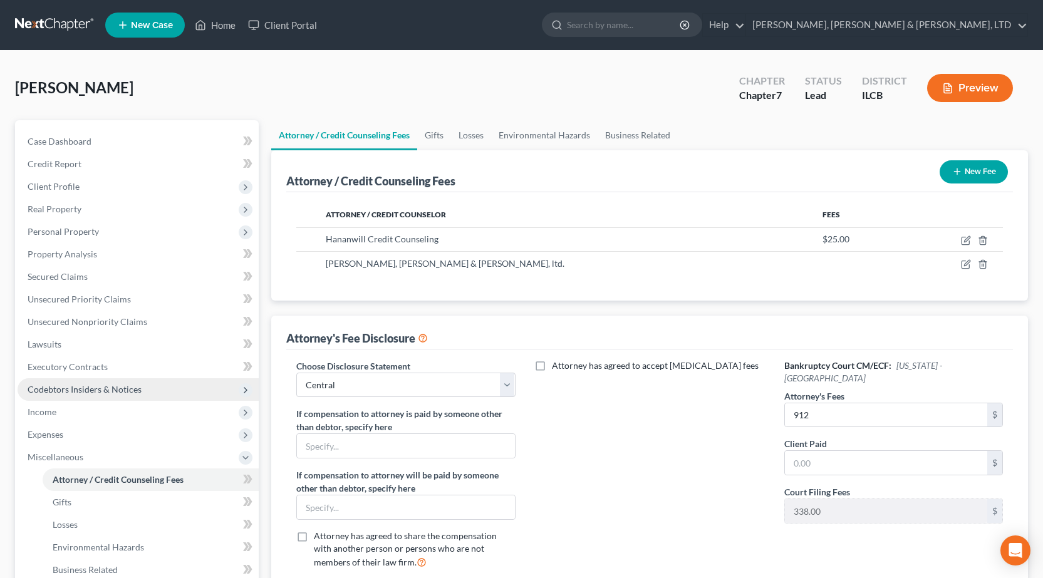
click at [134, 388] on span "Codebtors Insiders & Notices" at bounding box center [85, 389] width 114 height 11
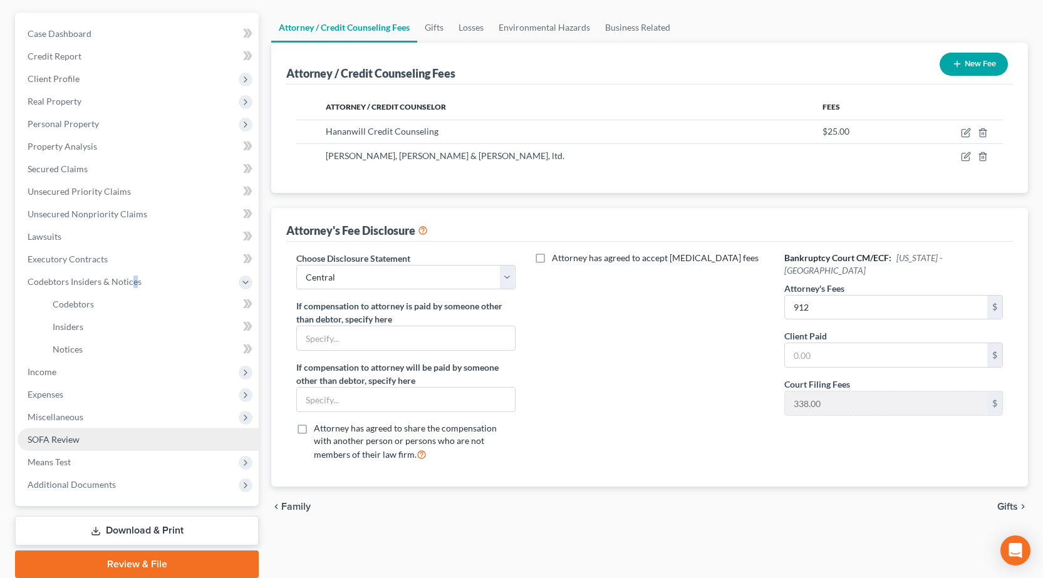
scroll to position [155, 0]
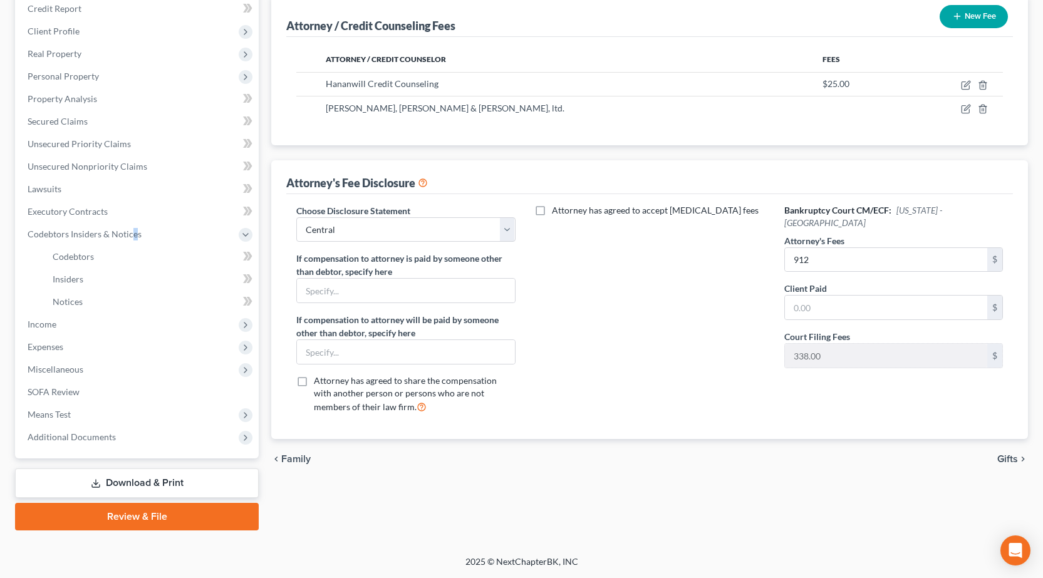
click at [175, 484] on link "Download & Print" at bounding box center [137, 482] width 244 height 29
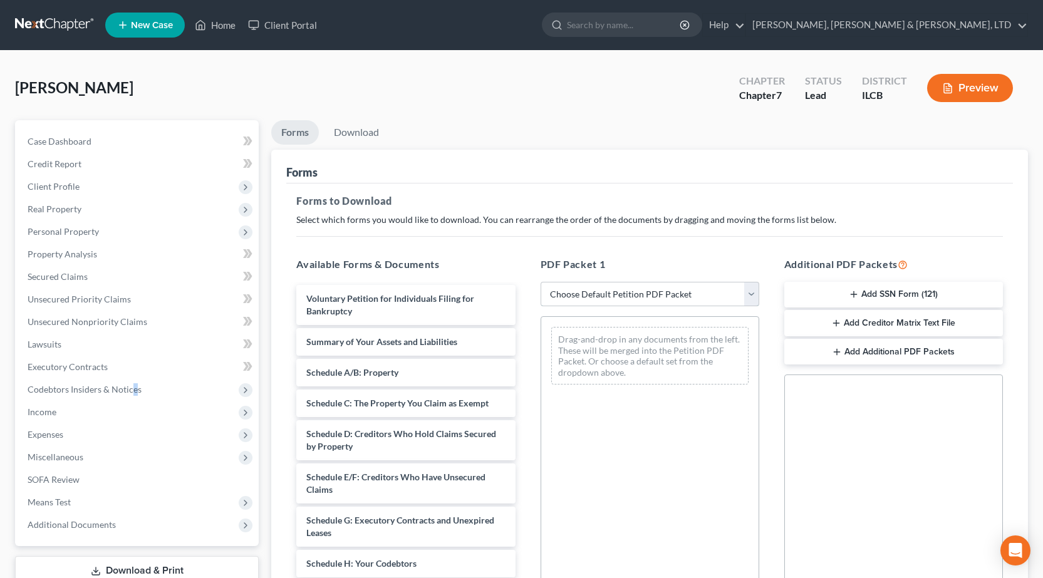
click at [594, 295] on select "Choose Default Petition PDF Packet Complete Bankruptcy Petition (all forms and …" at bounding box center [649, 294] width 219 height 25
click at [540, 282] on select "Choose Default Petition PDF Packet Complete Bankruptcy Petition (all forms and …" at bounding box center [649, 294] width 219 height 25
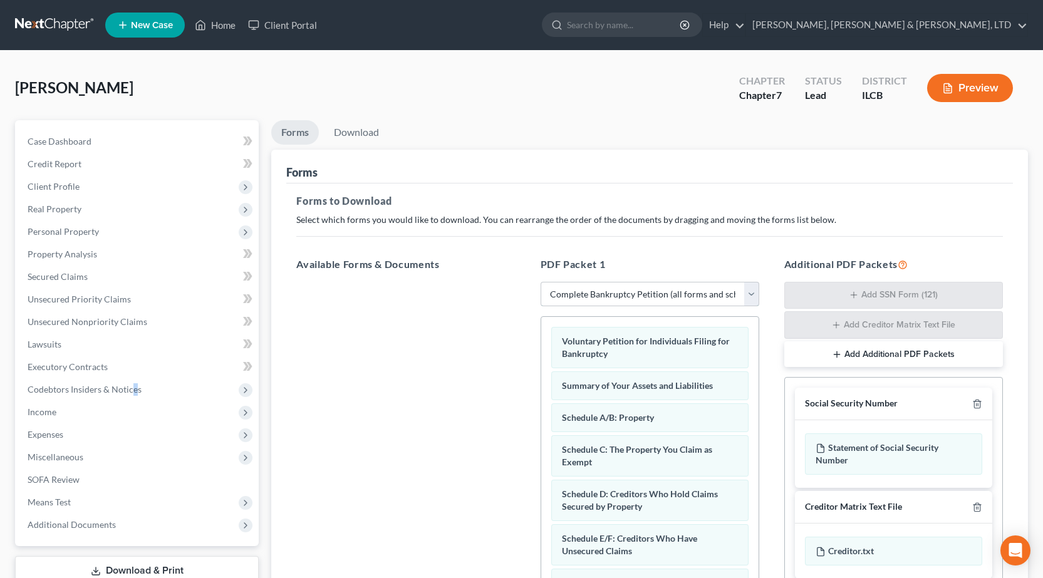
scroll to position [188, 0]
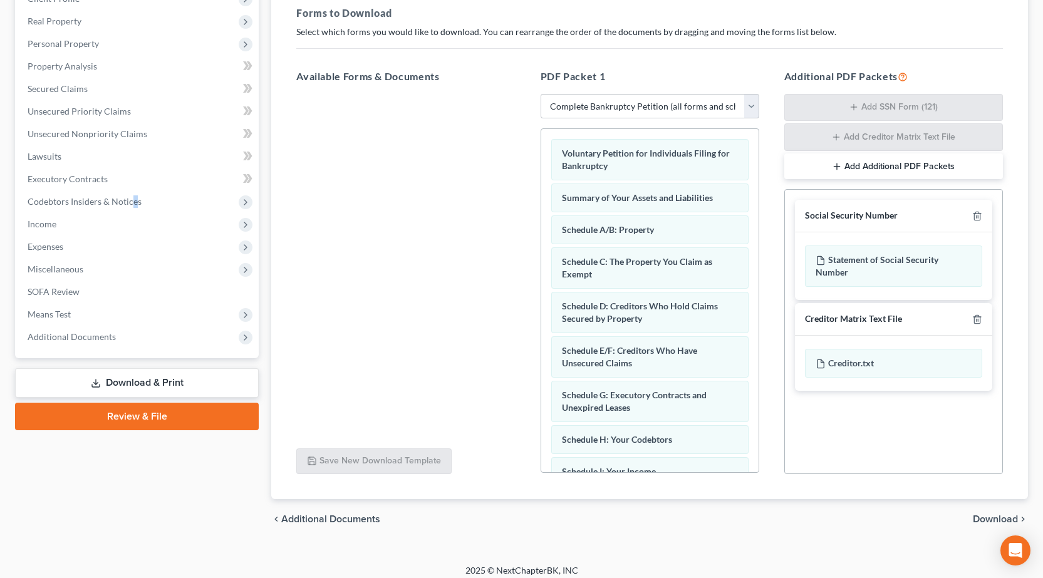
click at [1012, 523] on span "Download" at bounding box center [994, 519] width 45 height 10
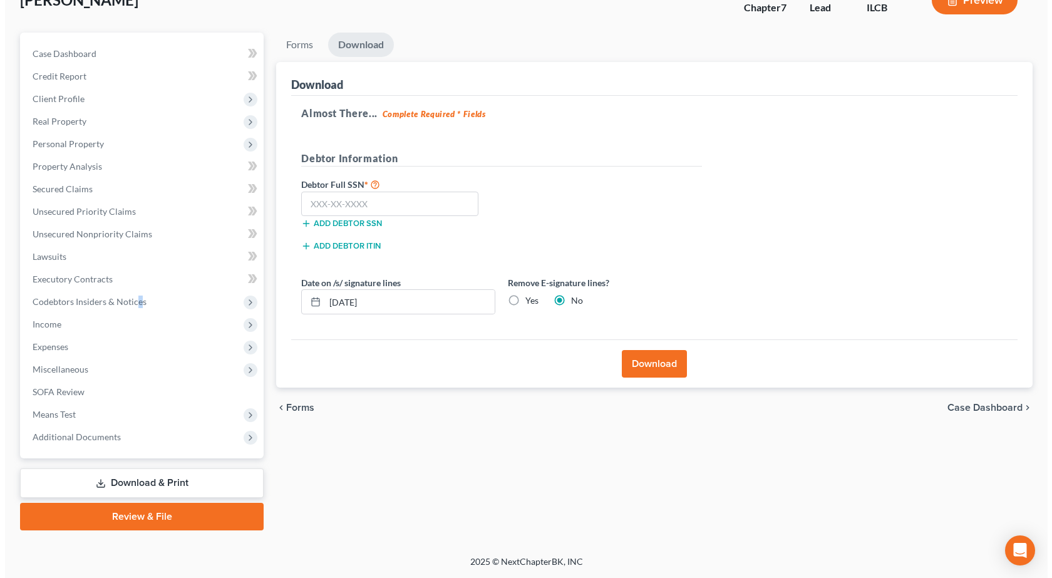
scroll to position [88, 0]
click at [414, 202] on input "text" at bounding box center [384, 204] width 177 height 25
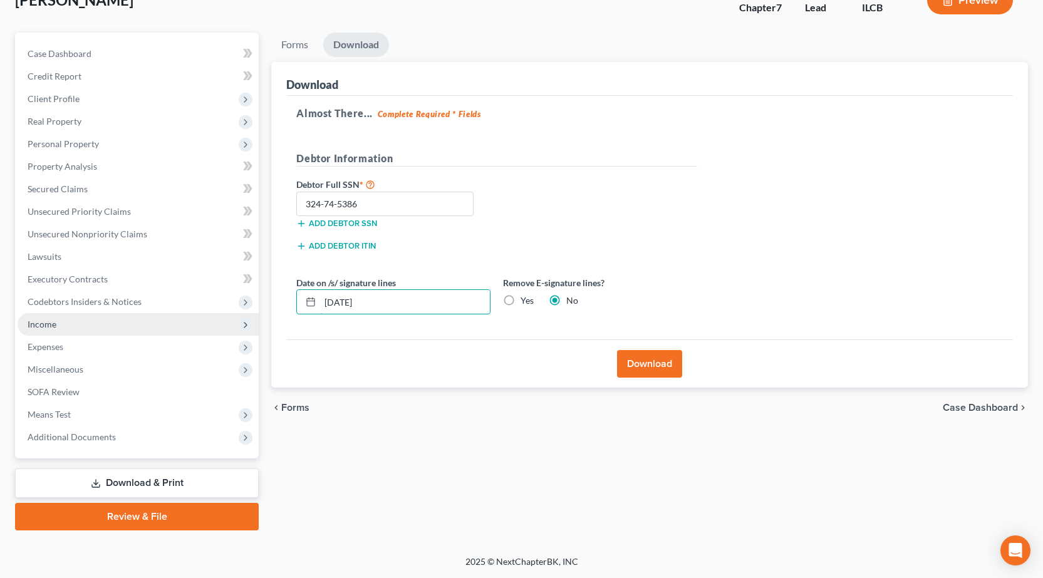
drag, startPoint x: 421, startPoint y: 310, endPoint x: 54, endPoint y: 312, distance: 366.3
click at [53, 311] on div "Petition Navigation Case Dashboard Payments Invoices Payments Payments Credit R…" at bounding box center [521, 282] width 1025 height 498
click at [520, 305] on label "Yes" at bounding box center [526, 300] width 13 height 13
click at [525, 302] on input "Yes" at bounding box center [529, 298] width 8 height 8
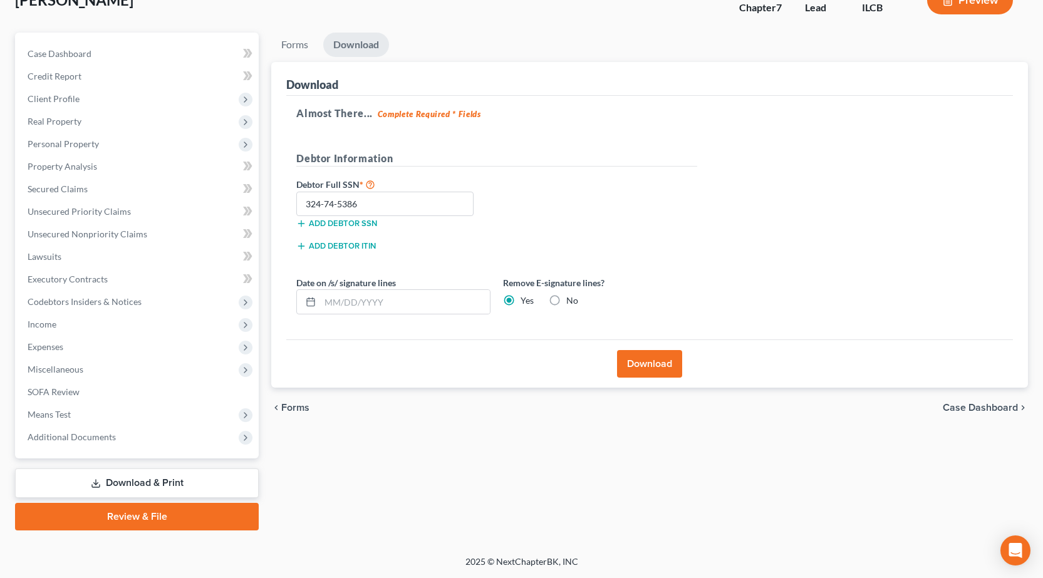
click at [657, 373] on button "Download" at bounding box center [649, 364] width 65 height 28
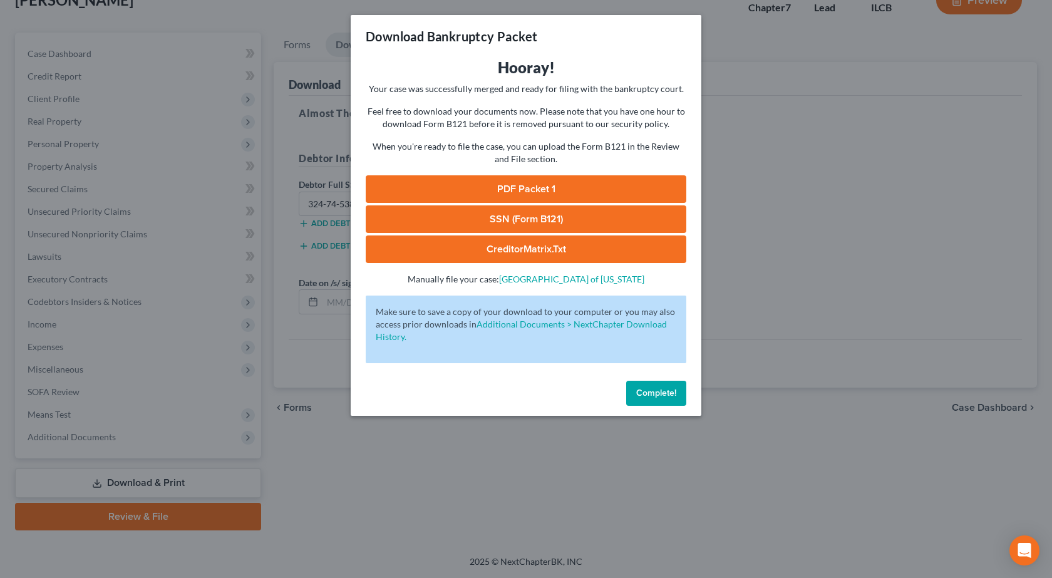
click at [521, 186] on link "PDF Packet 1" at bounding box center [526, 189] width 321 height 28
click at [515, 208] on link "SSN (Form B121)" at bounding box center [526, 219] width 321 height 28
